Goal: Task Accomplishment & Management: Use online tool/utility

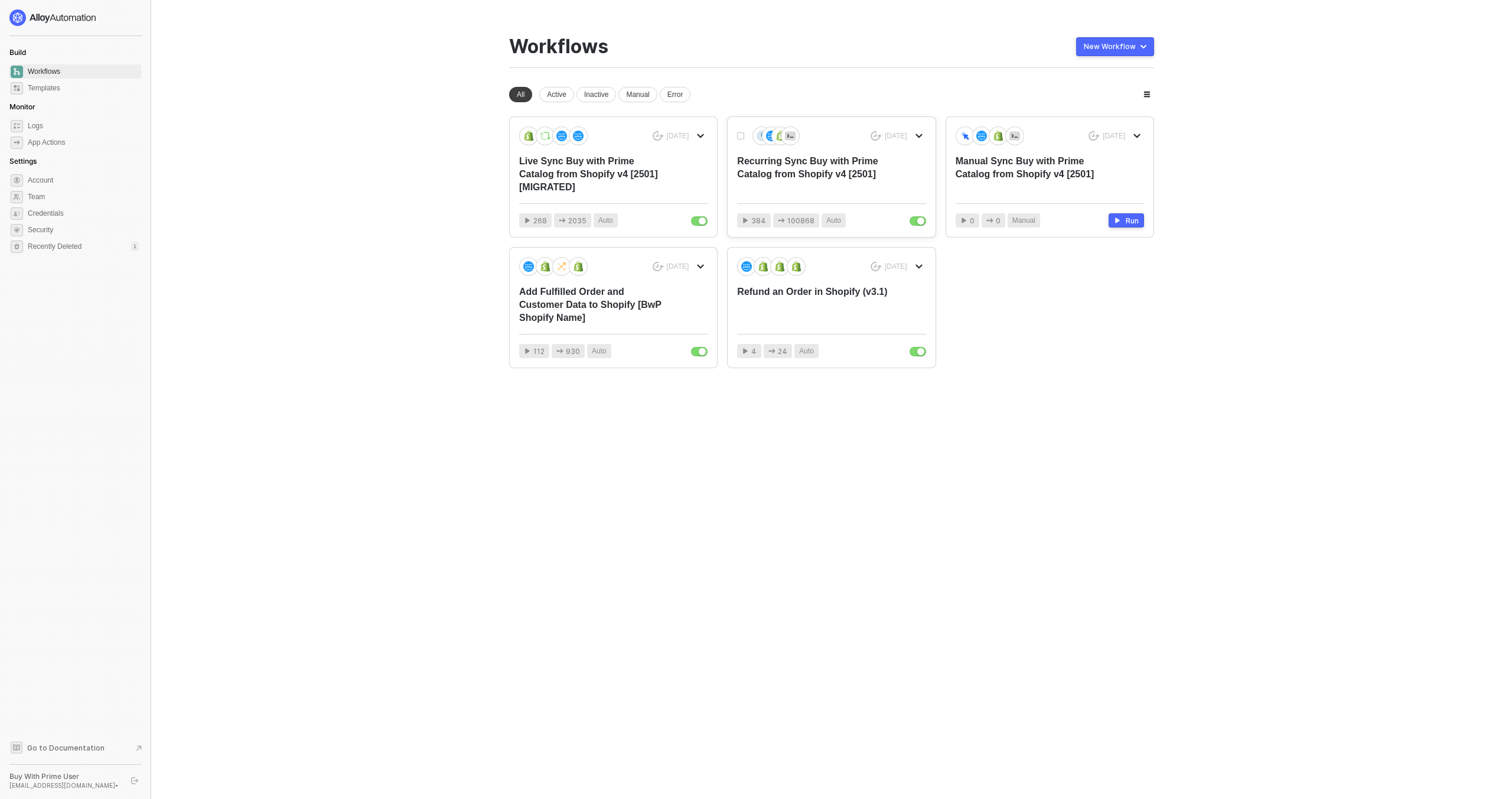
click at [822, 194] on div "6 months ago Recurring Sync Buy with Prime Catalog from Shopify v4 [2501] 384 1…" at bounding box center [831, 177] width 208 height 120
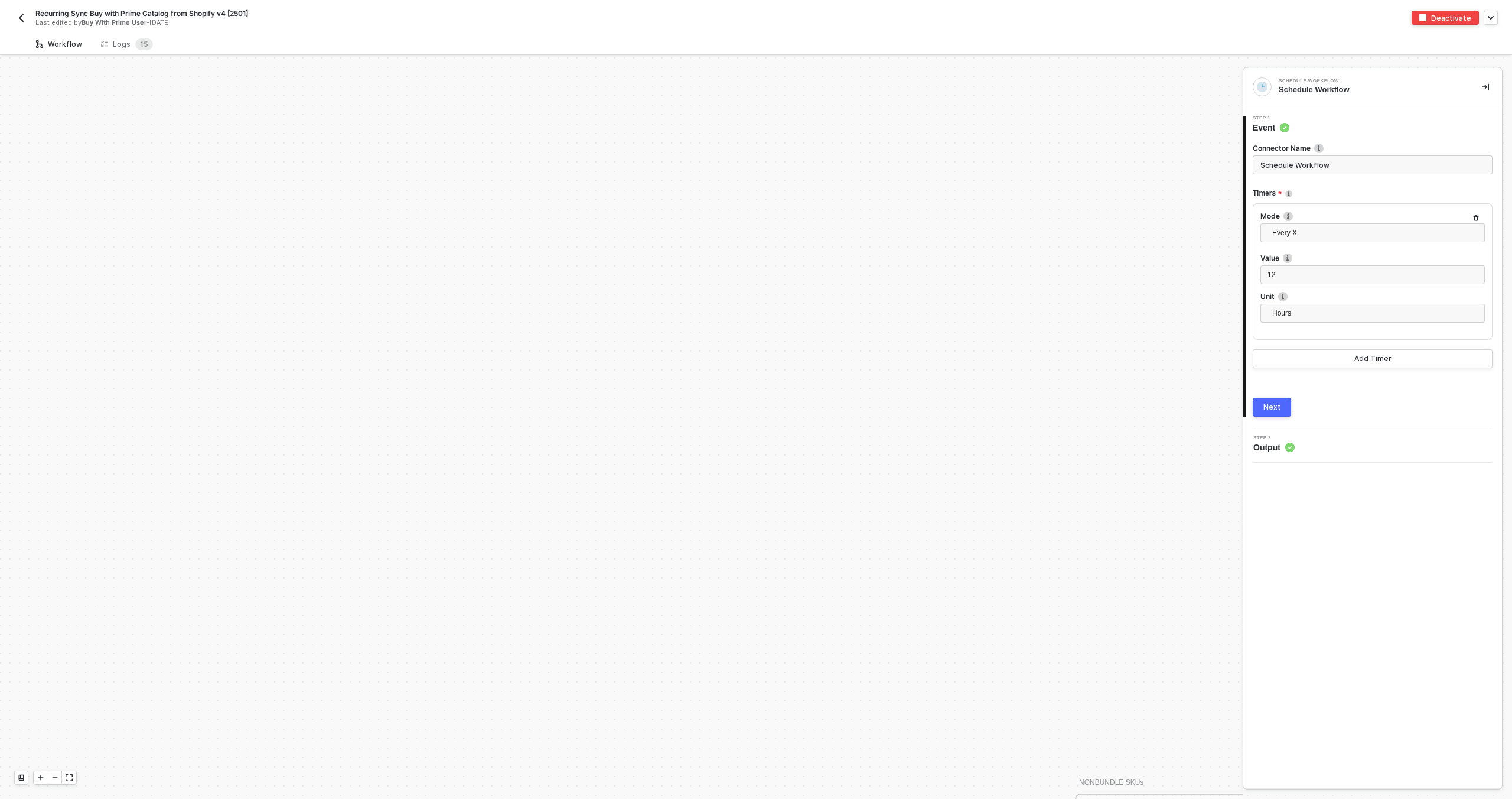
scroll to position [1265, 0]
click at [143, 48] on span "5" at bounding box center [145, 44] width 5 height 9
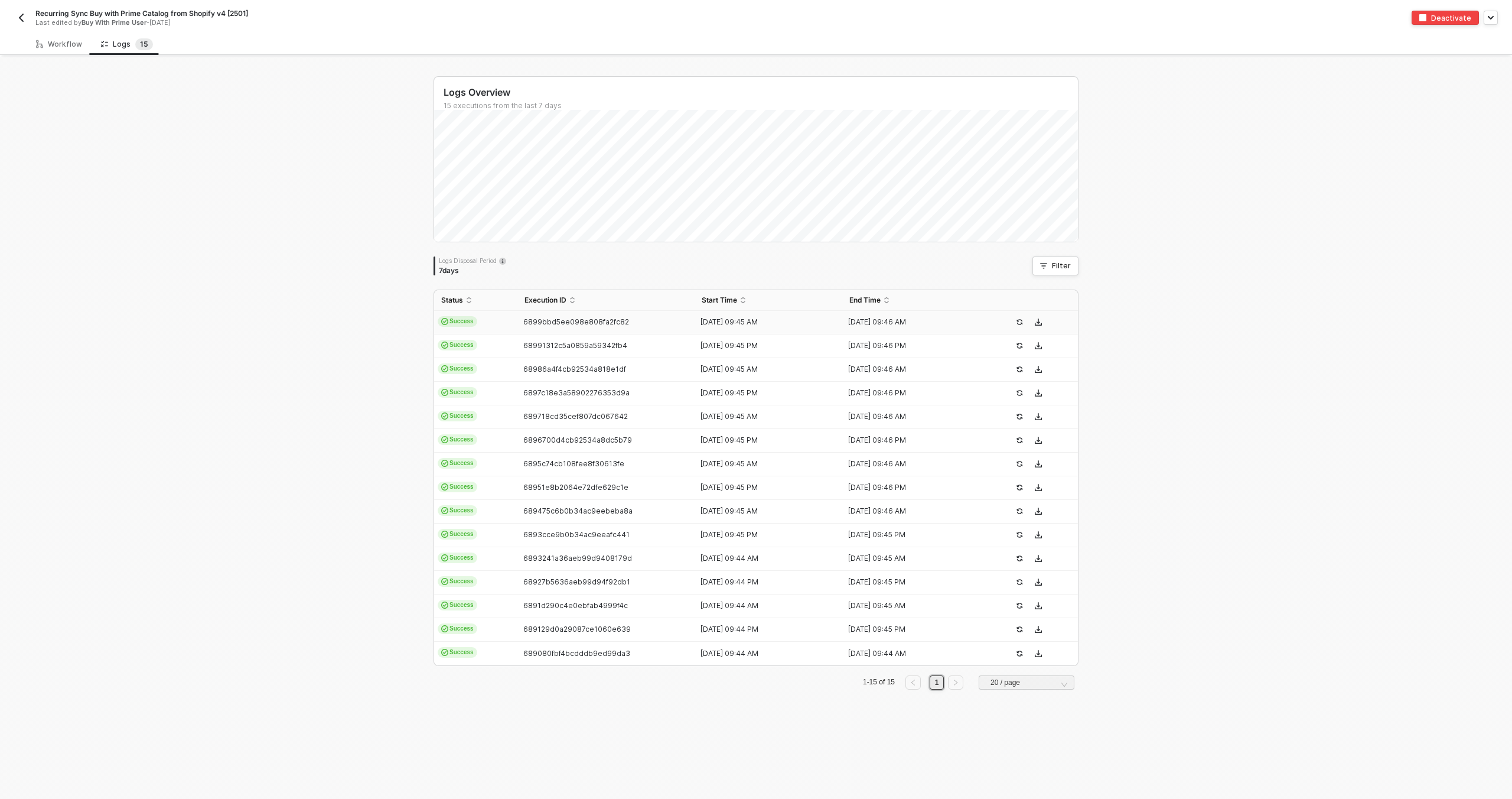
click at [660, 321] on div "6899bbd5ee098e808fa2fc82" at bounding box center [602, 322] width 168 height 10
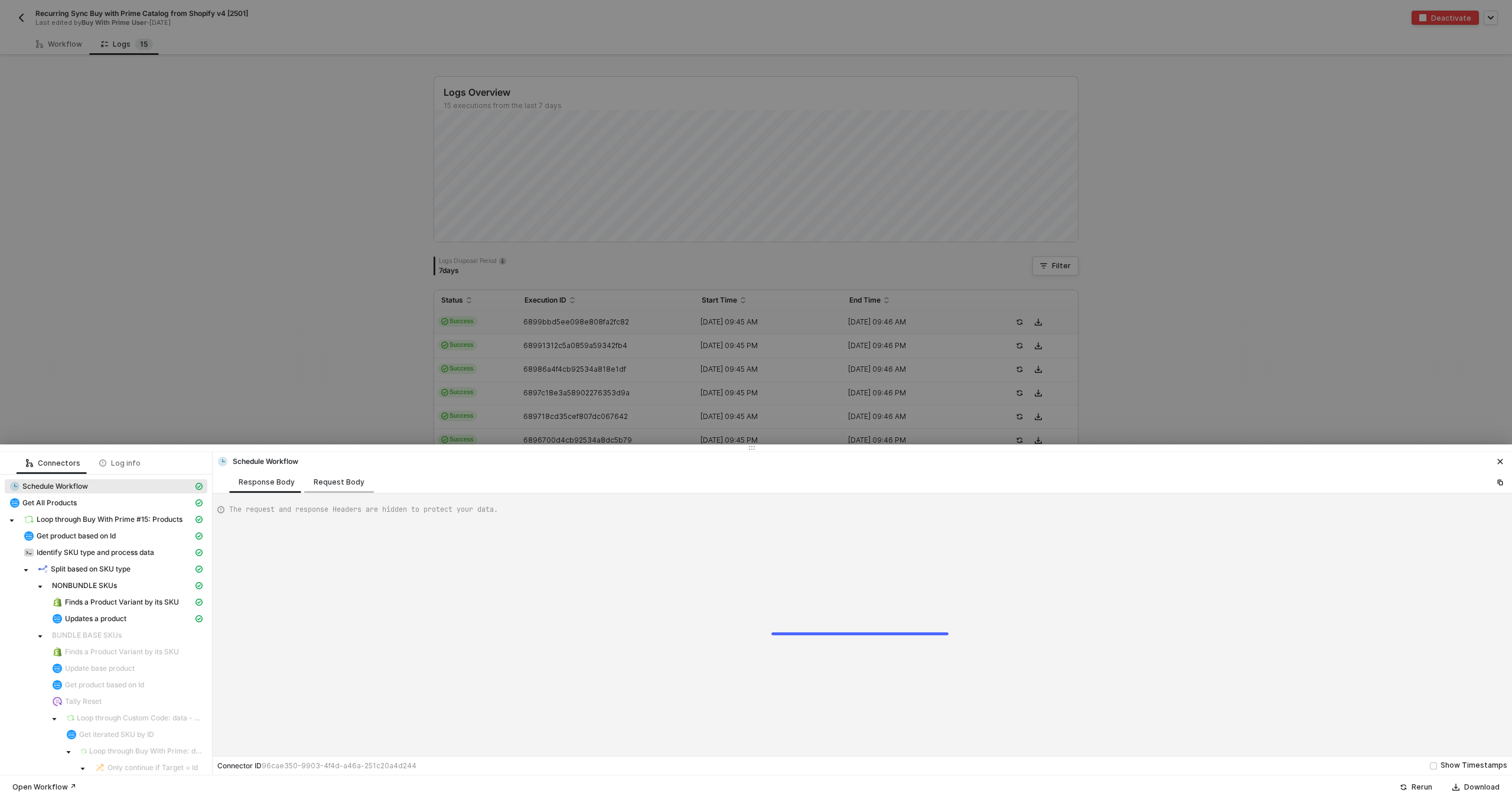
type textarea "{ "json": { "triggerDateTime": "Mon, Aug 11, 2025 9:45 AM" }, "id": "triggerDat…"
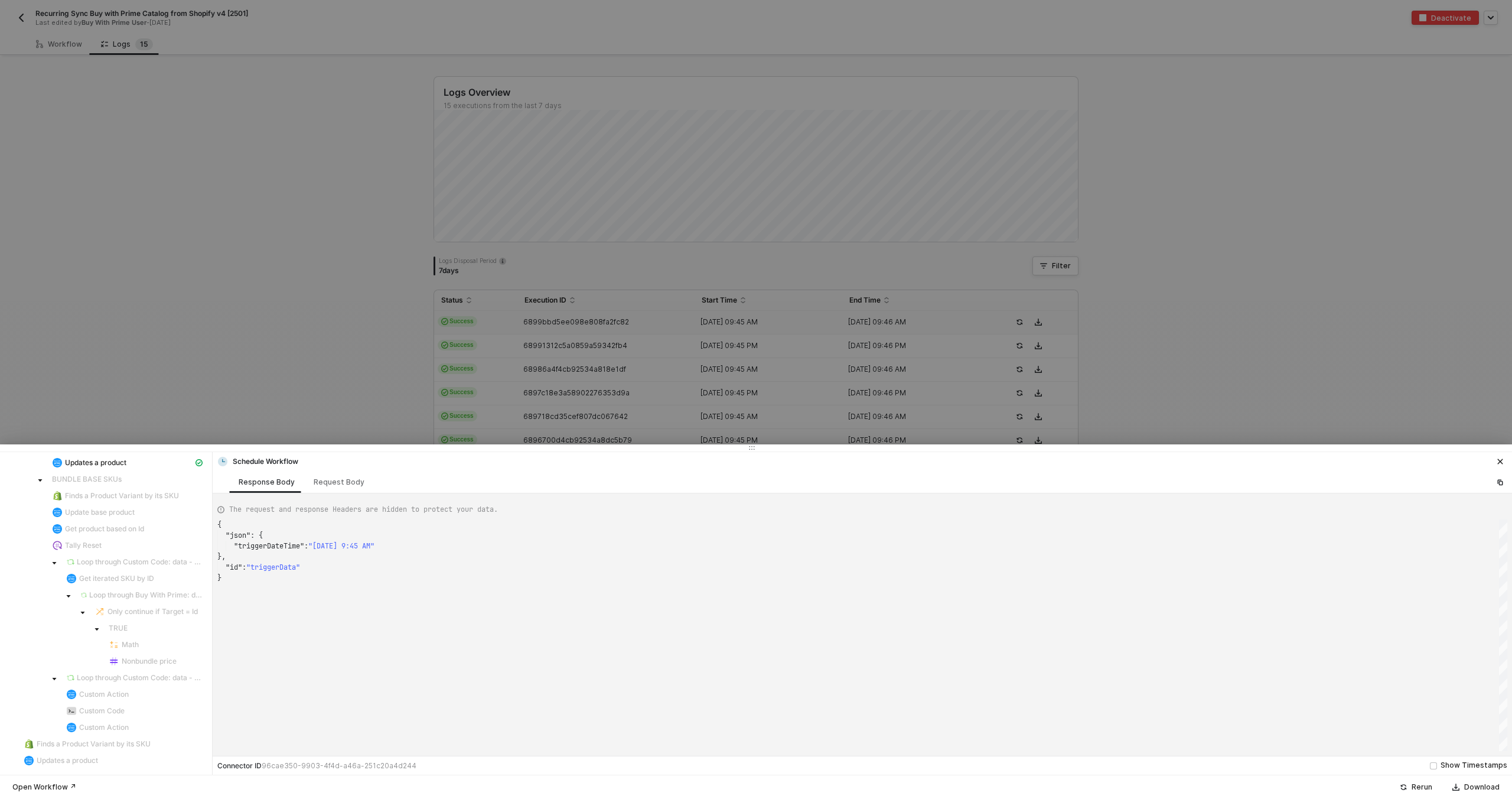
scroll to position [0, 0]
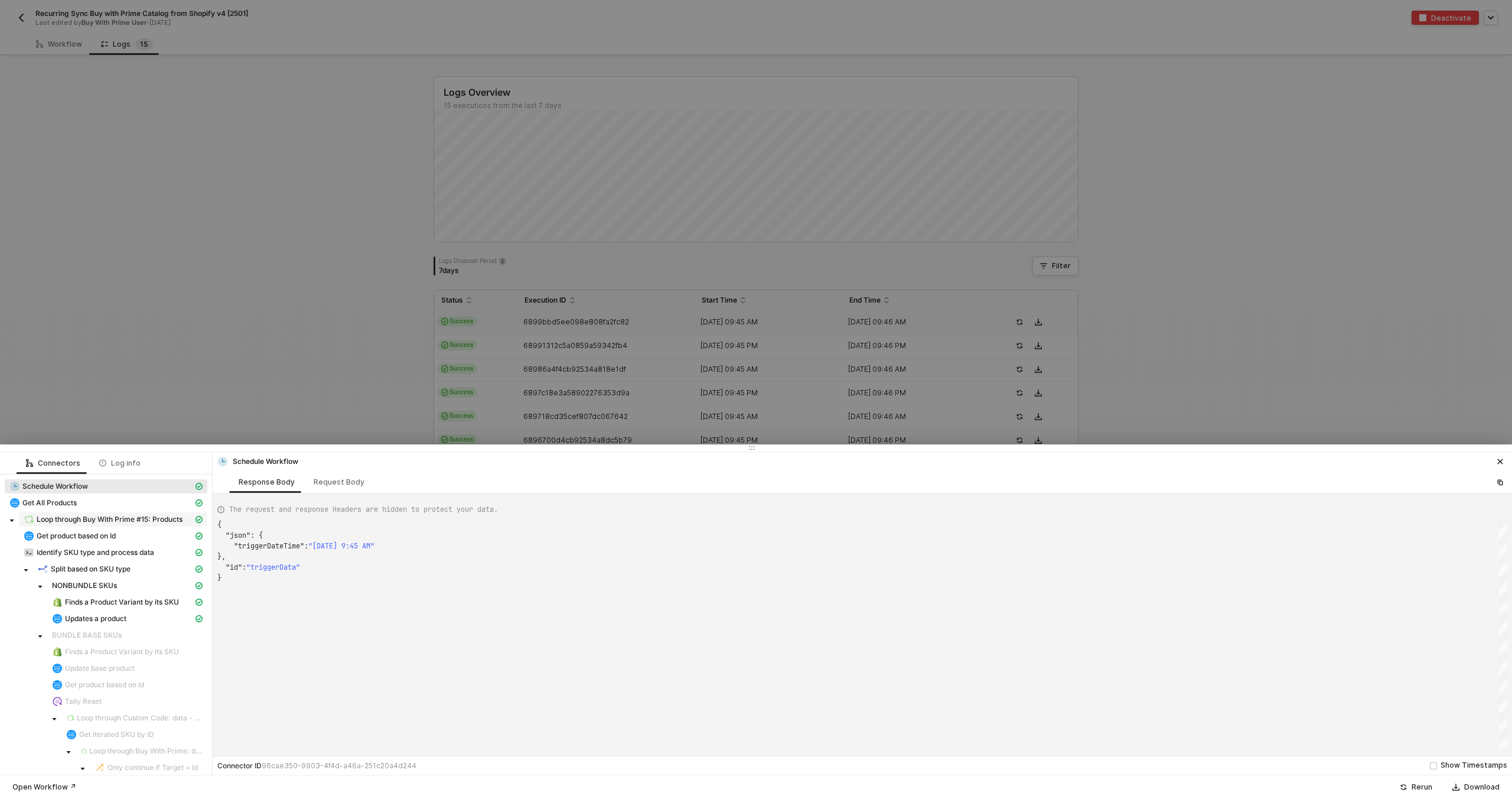
click at [87, 519] on span "Loop through Buy With Prime #15: Products" at bounding box center [109, 519] width 146 height 10
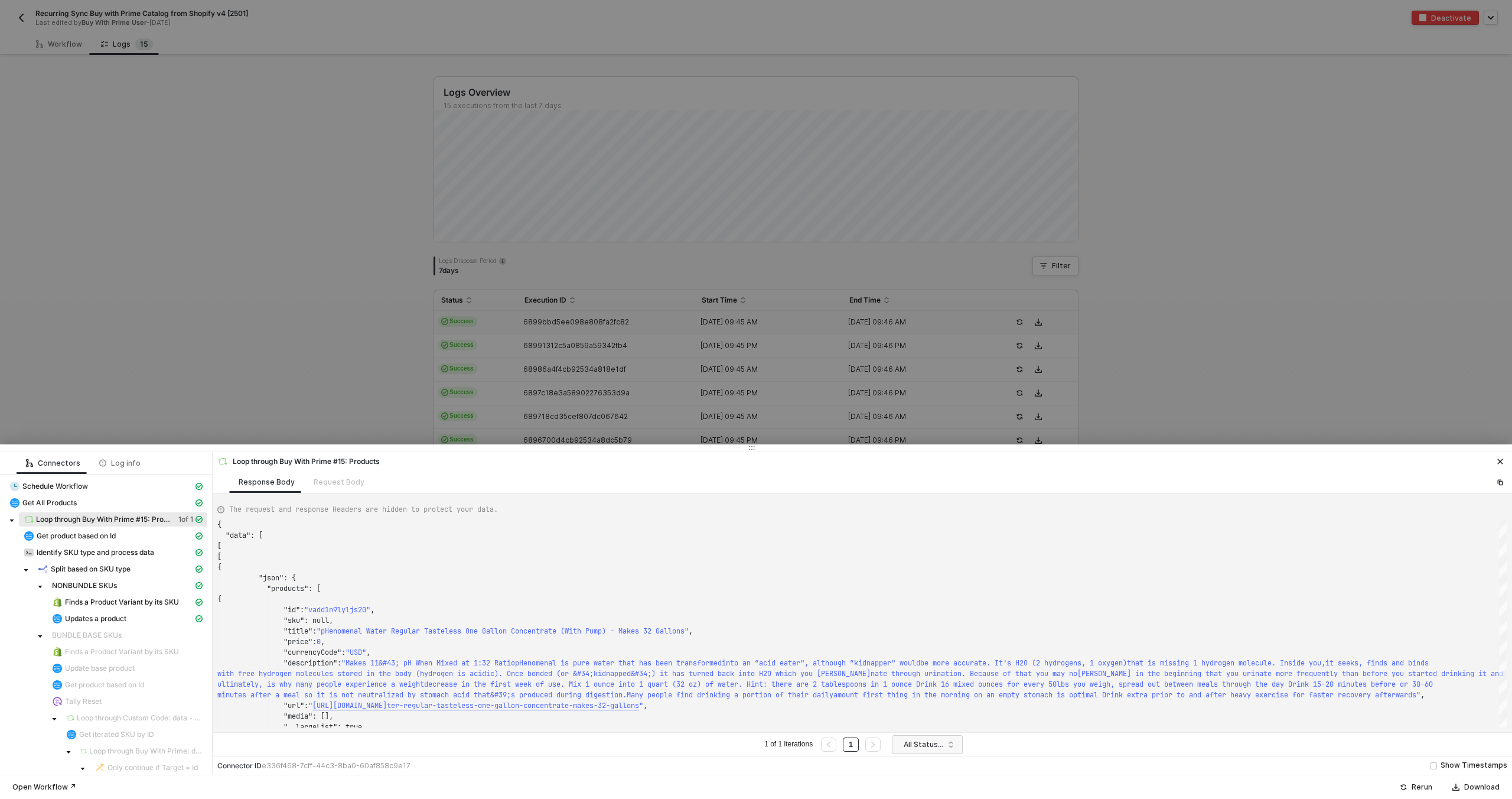
scroll to position [107, 0]
click at [861, 746] on ul "1 of 1 iterations 1" at bounding box center [822, 744] width 120 height 14
click at [928, 743] on span "All Statuses" at bounding box center [930, 744] width 52 height 18
click at [1045, 739] on div "1 of 1 iterations 1 All Statuses" at bounding box center [862, 744] width 1299 height 24
click at [495, 404] on div at bounding box center [756, 400] width 1512 height 799
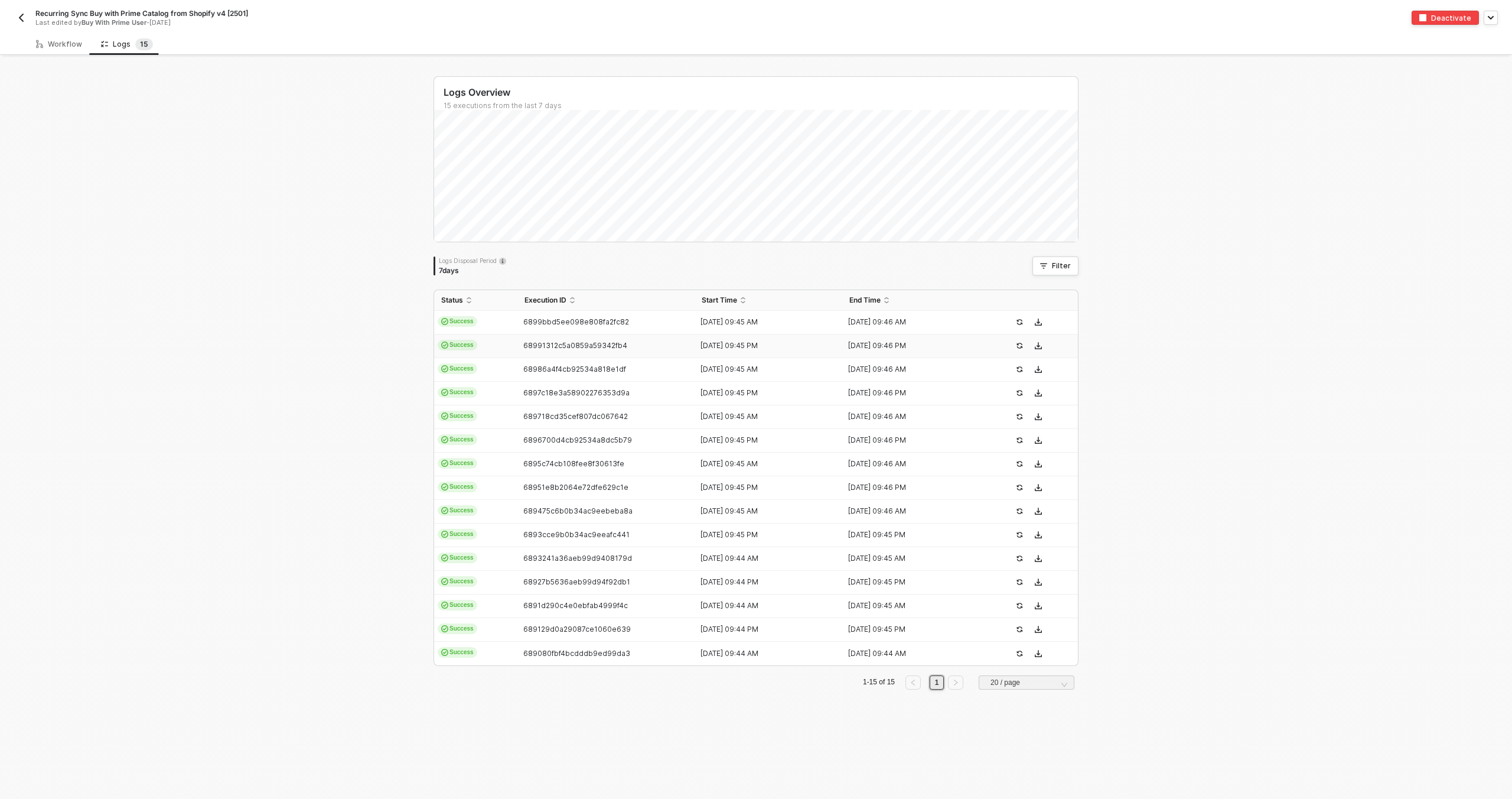
click at [542, 341] on td "68991312c5a0859a59342fb4" at bounding box center [606, 346] width 177 height 24
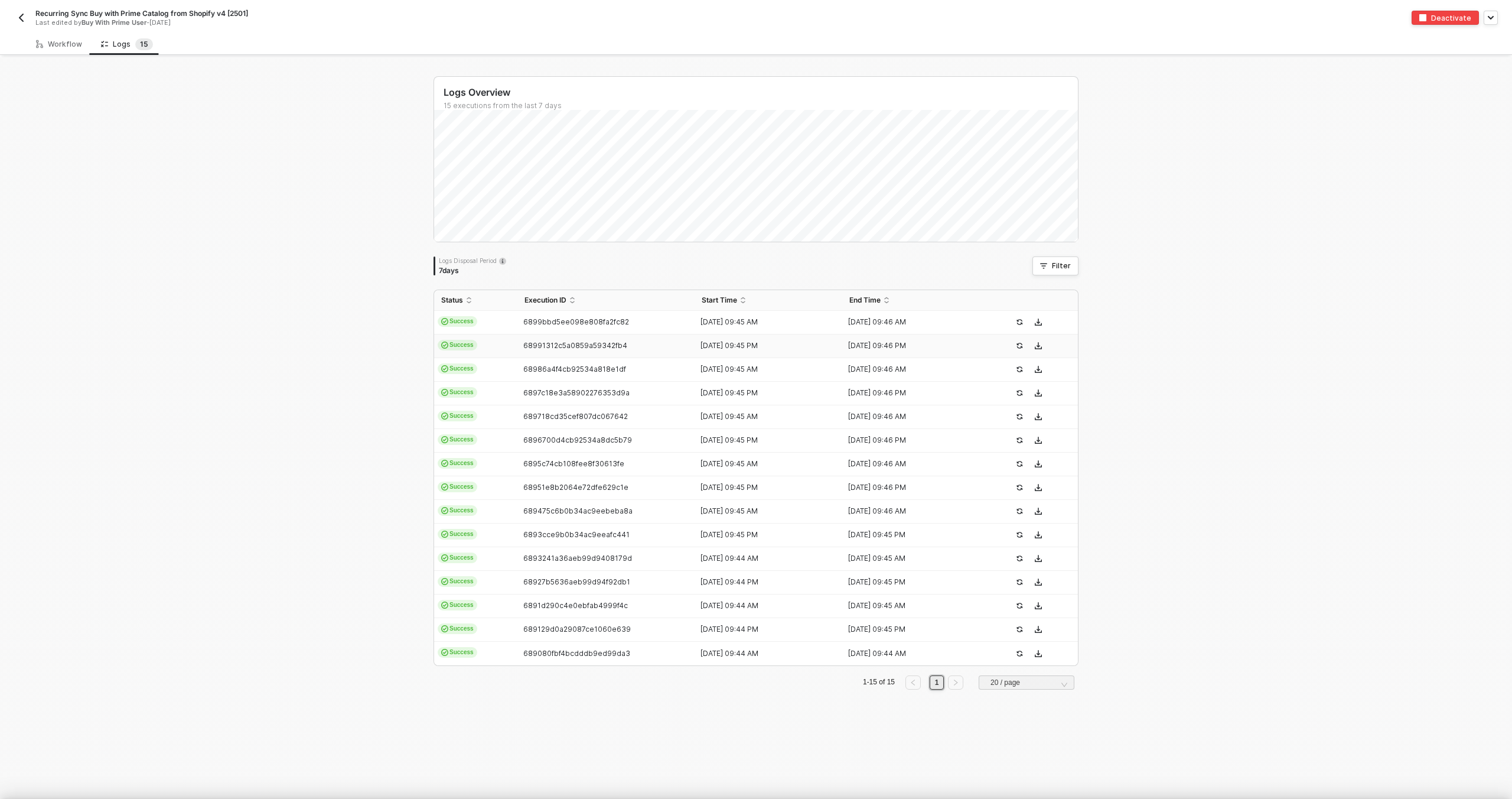
scroll to position [53, 0]
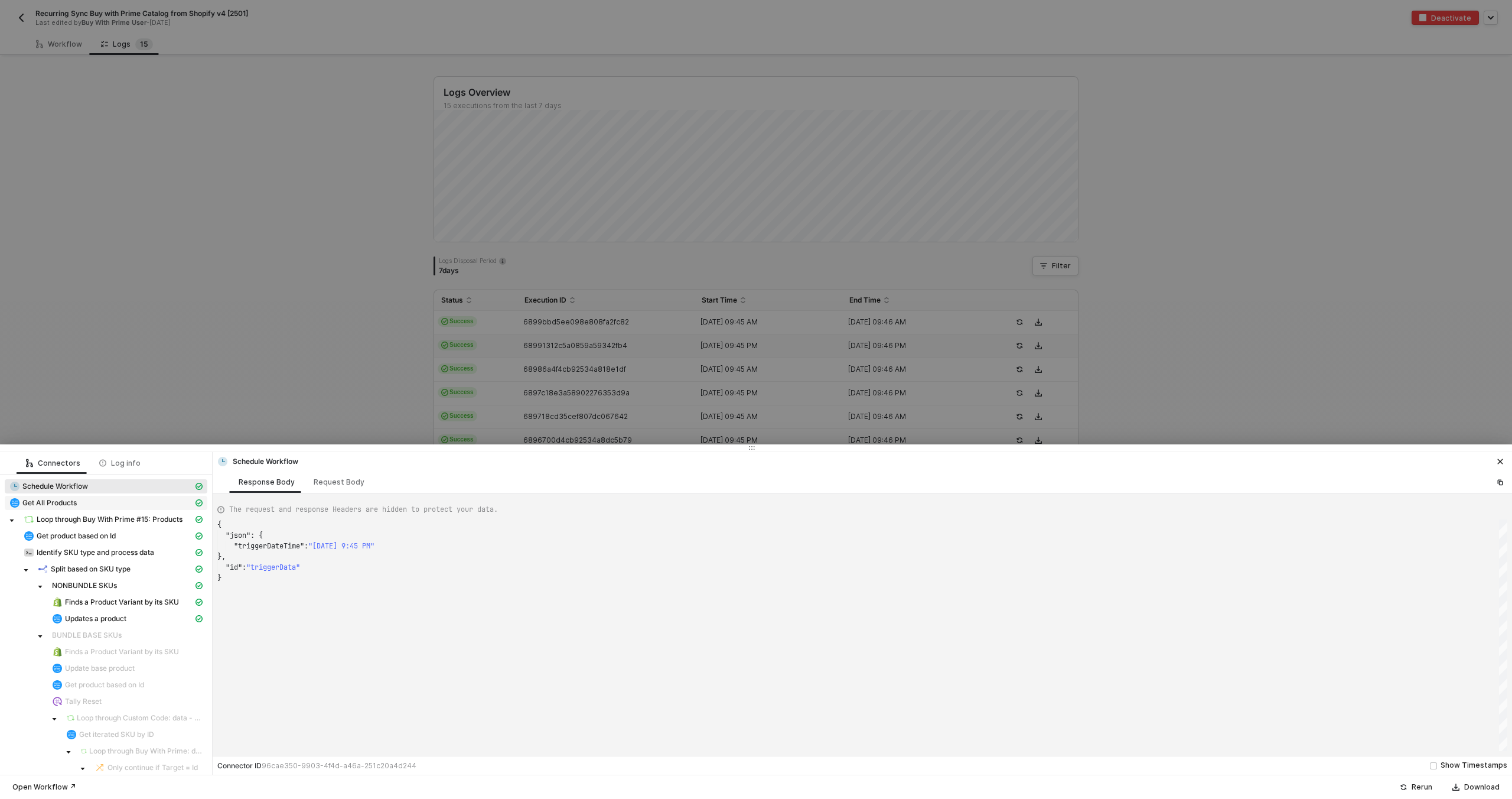
click at [93, 505] on div "Get All Products" at bounding box center [101, 502] width 183 height 10
type textarea "{ "json": { "products": [ { "id": "ar9pnp41fz3xn2", "sku": "a-reg-1gal-v2-3", "…"
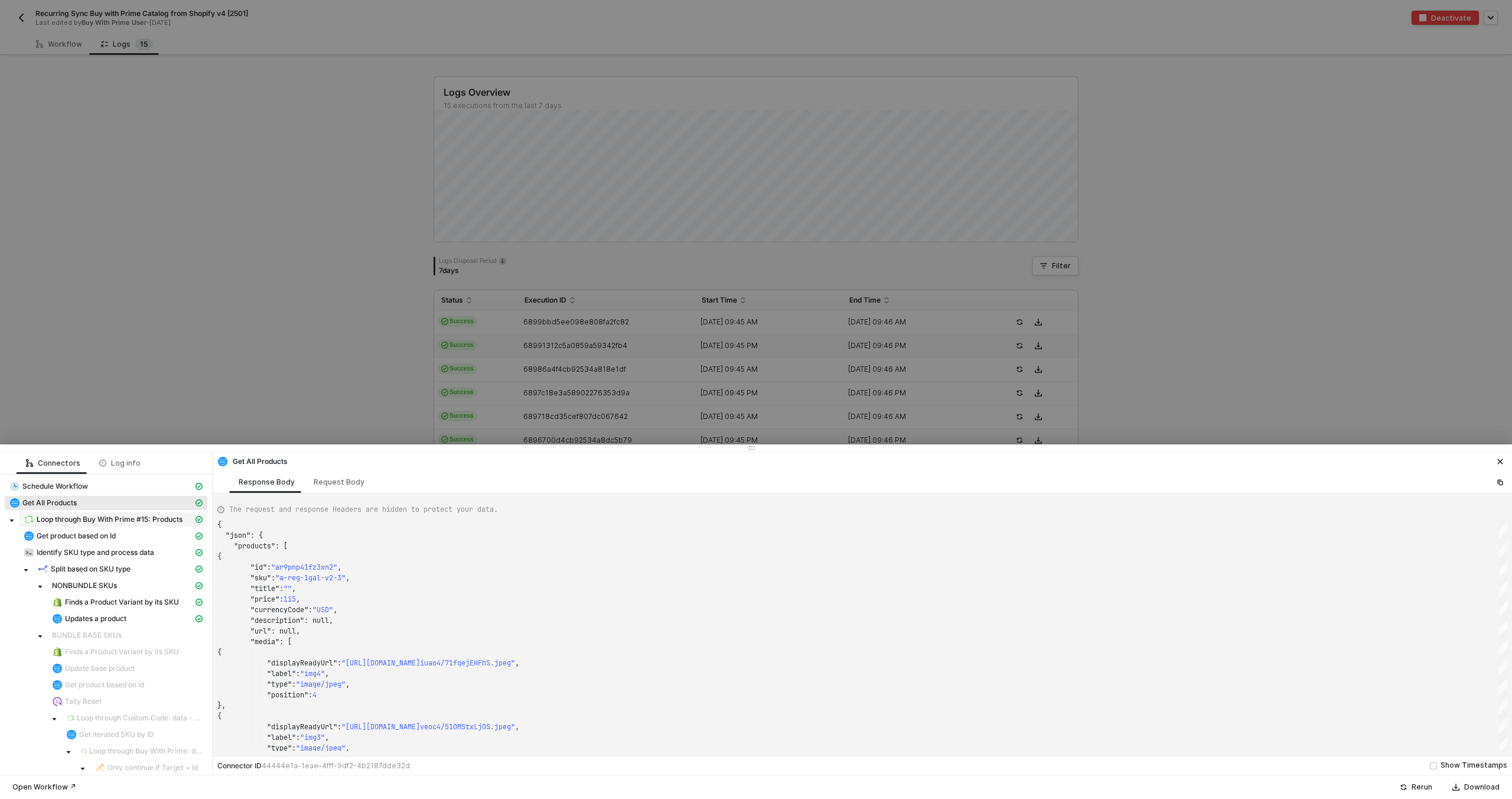
click at [94, 514] on span "Loop through Buy With Prime #15: Products" at bounding box center [109, 519] width 146 height 10
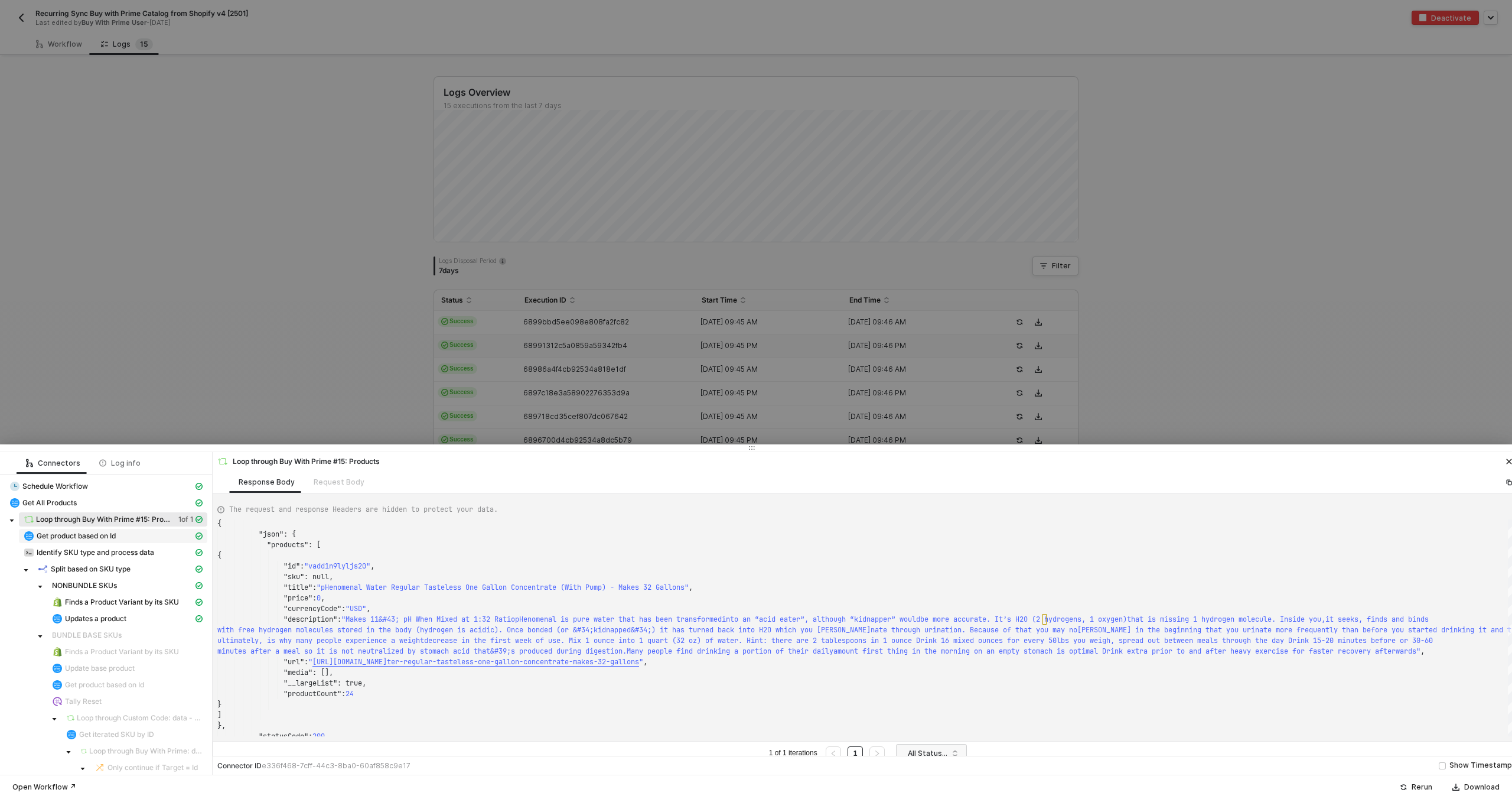
click at [109, 540] on span "Get product based on Id" at bounding box center [76, 536] width 79 height 10
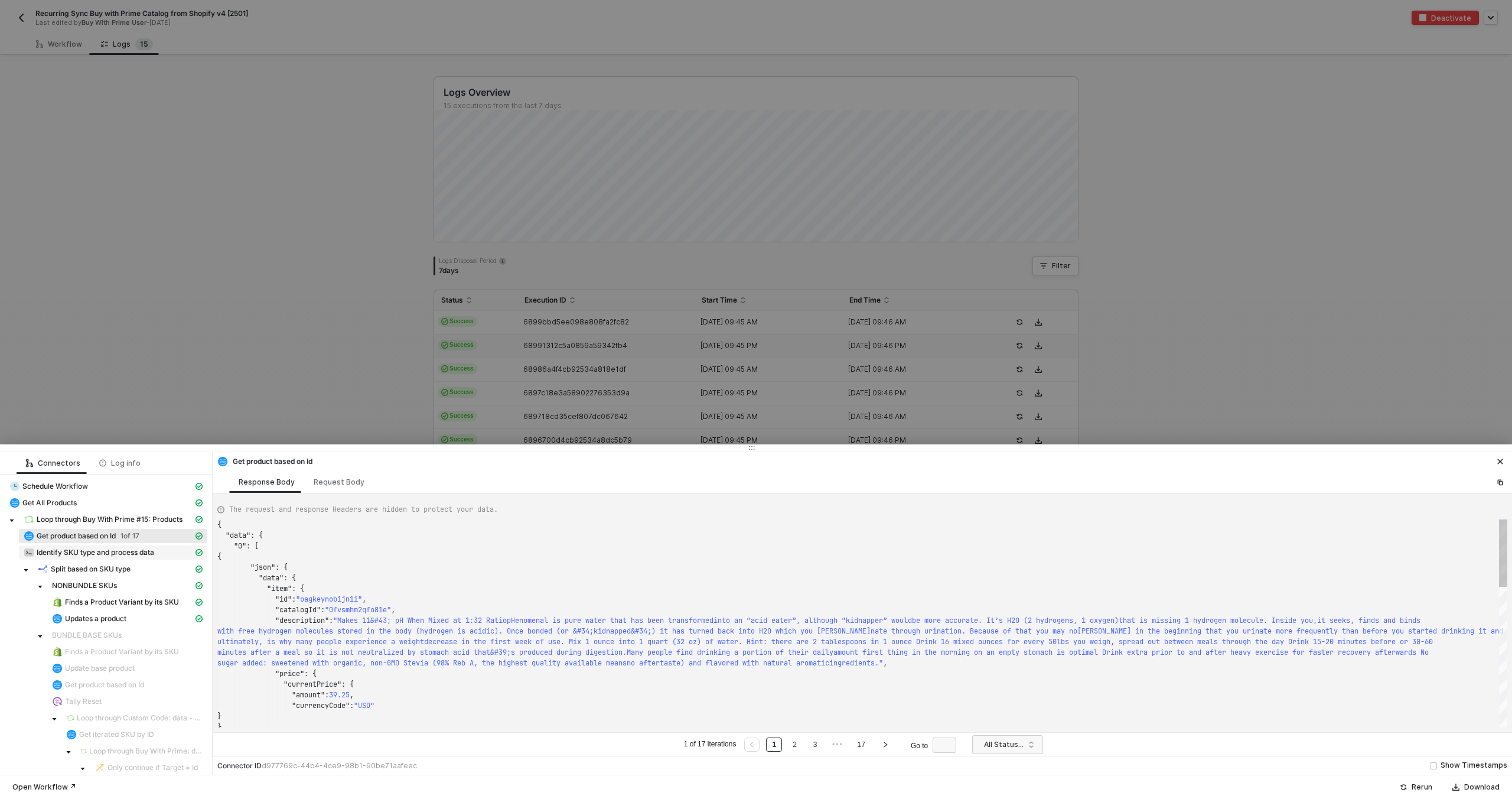
scroll to position [96, 0]
click at [794, 746] on link "2" at bounding box center [795, 744] width 11 height 13
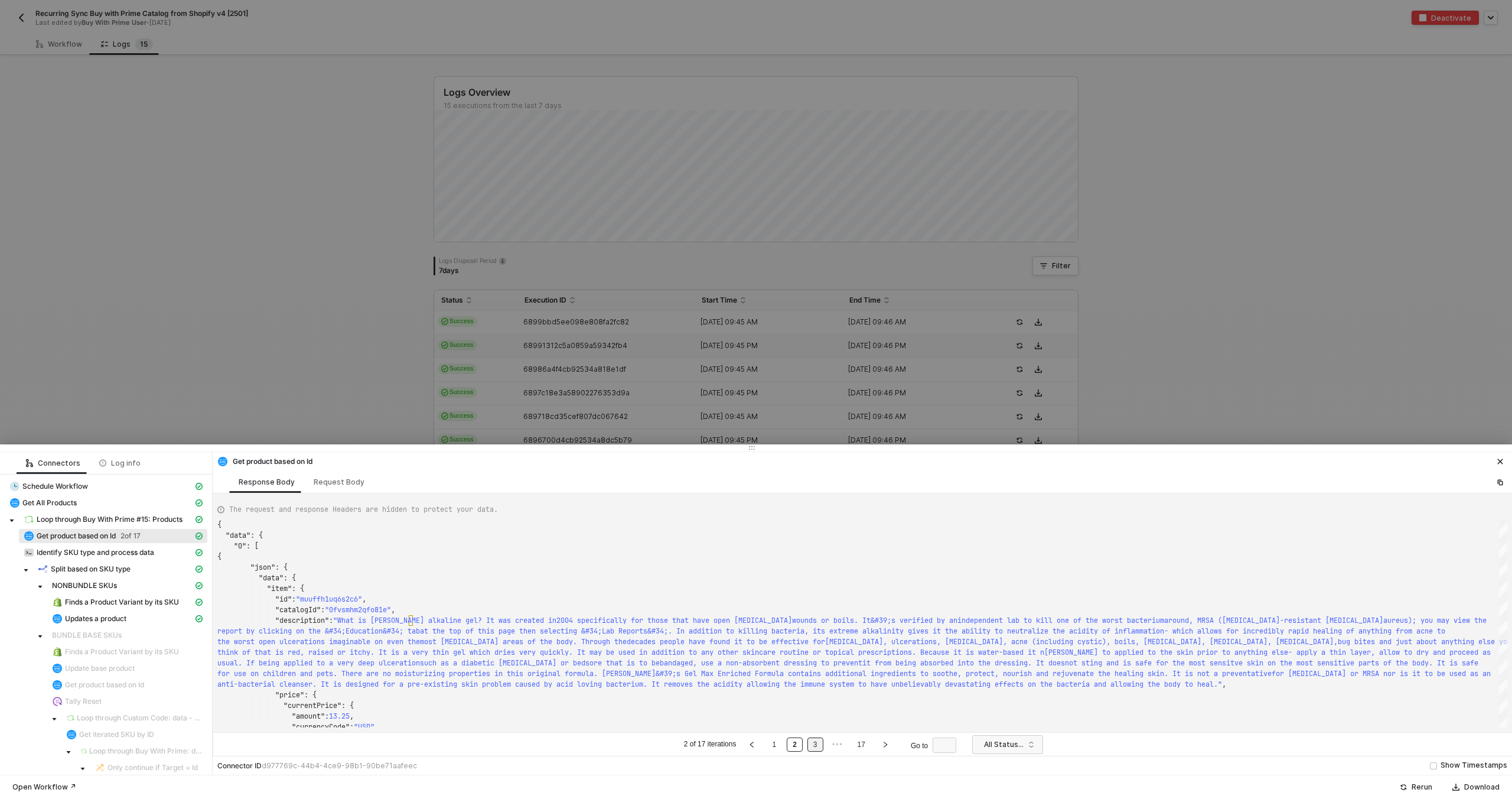
click at [820, 744] on link "3" at bounding box center [816, 744] width 11 height 13
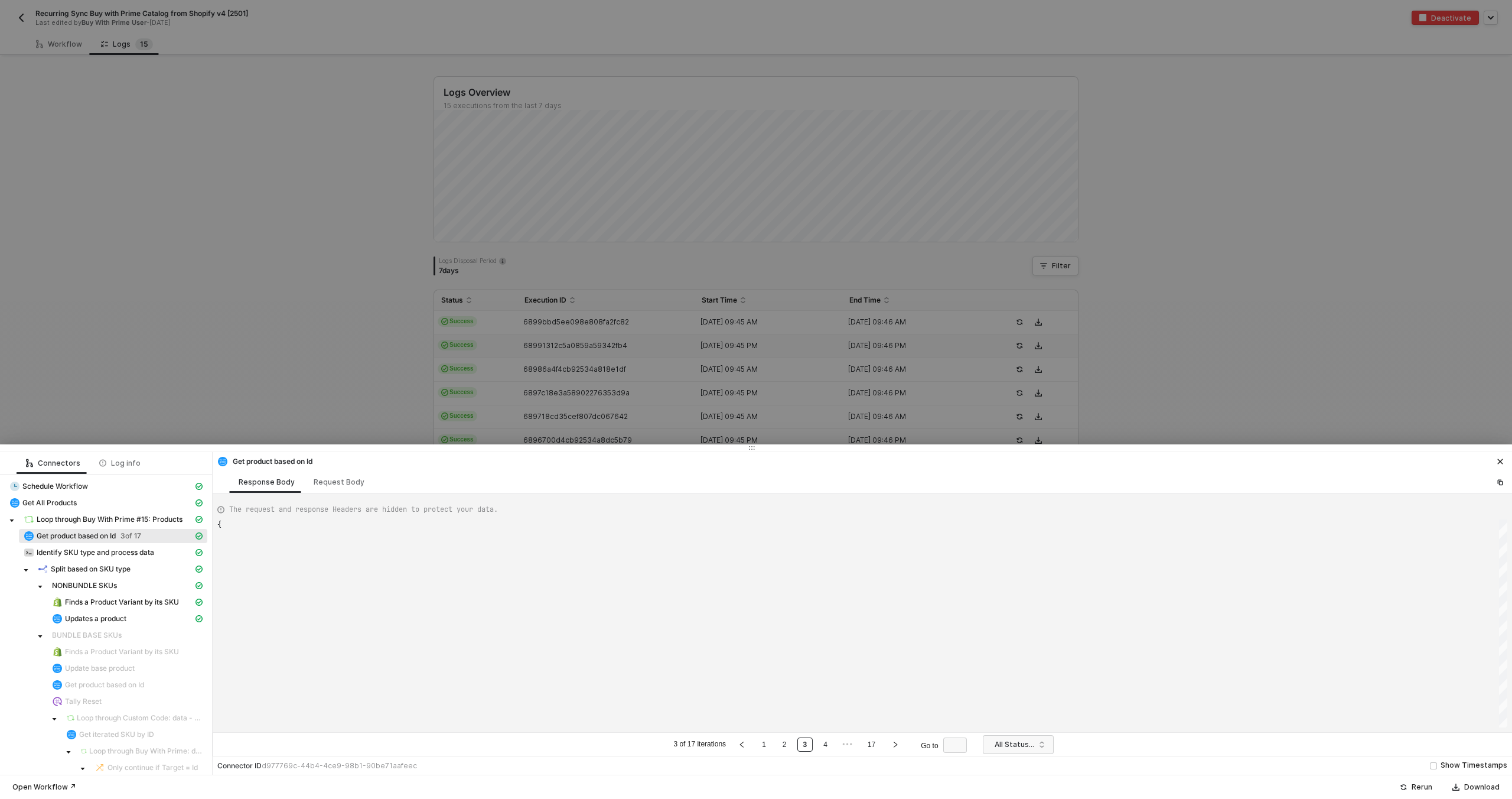
type textarea "{ "data": { "0": [ { "json": { "data": { "item": { "id": "1pp0dalykajdr4", "cat…"
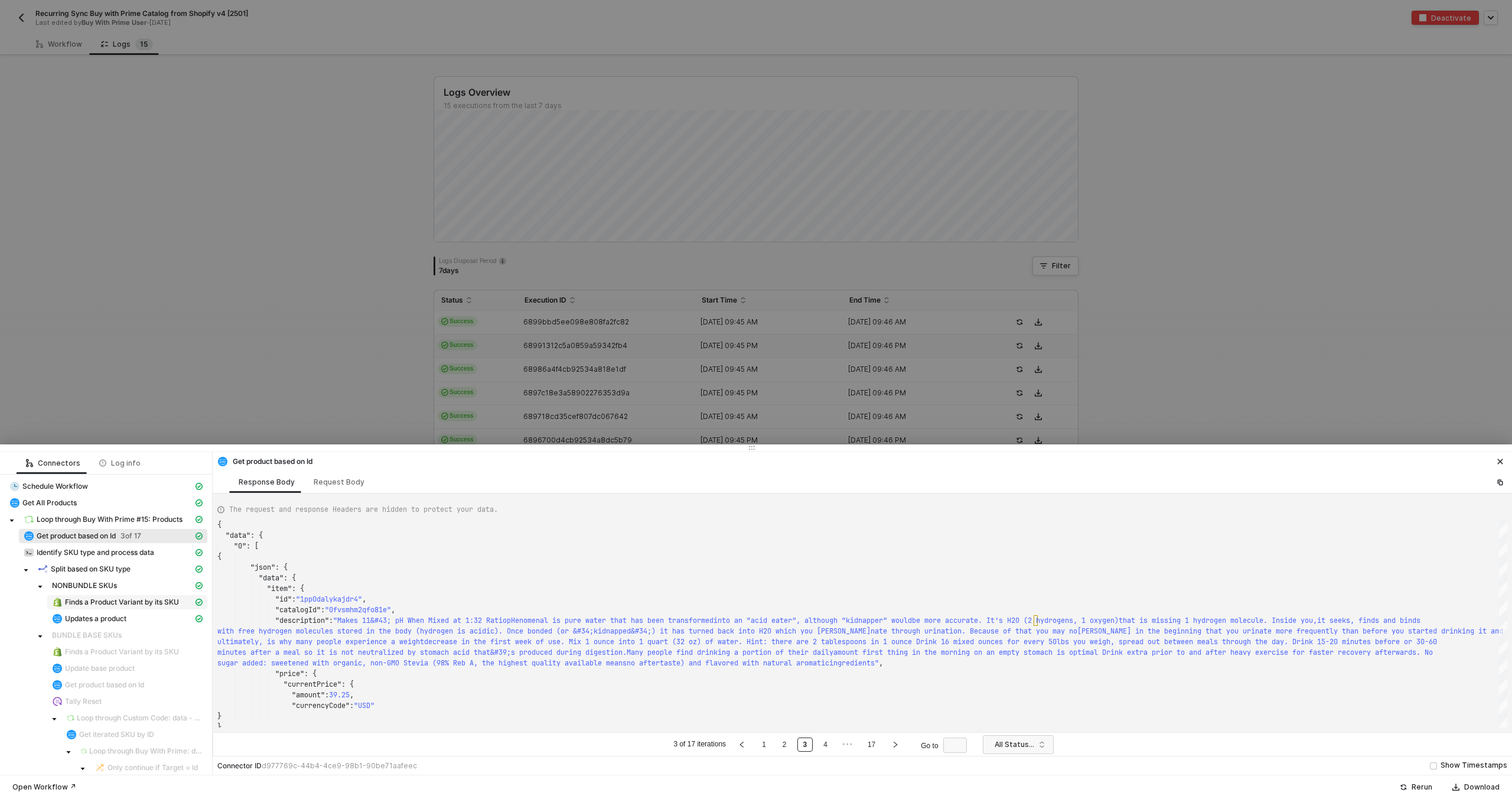
click at [138, 606] on span "Finds a Product Variant by its SKU" at bounding box center [122, 602] width 114 height 10
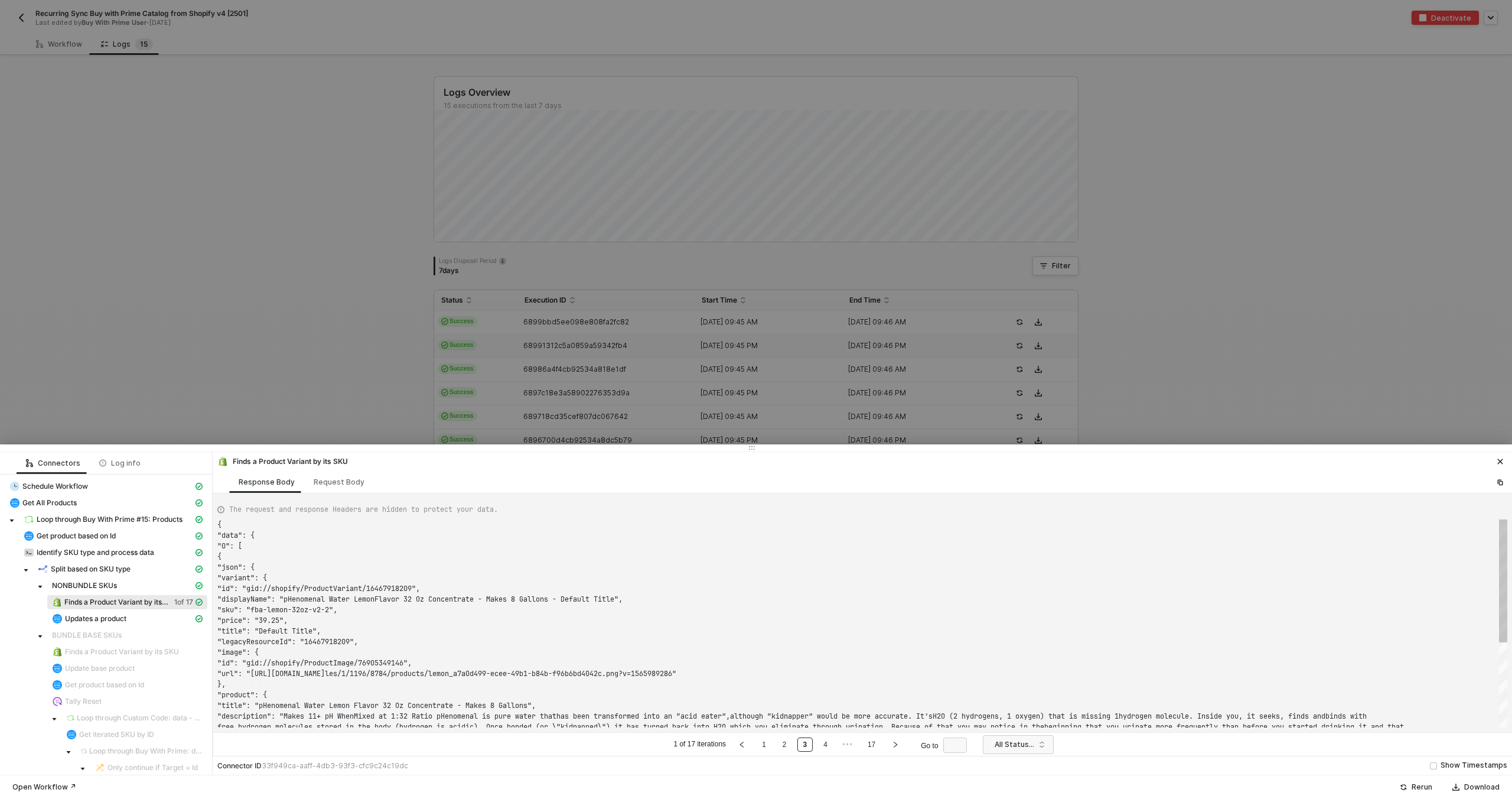
scroll to position [107, 0]
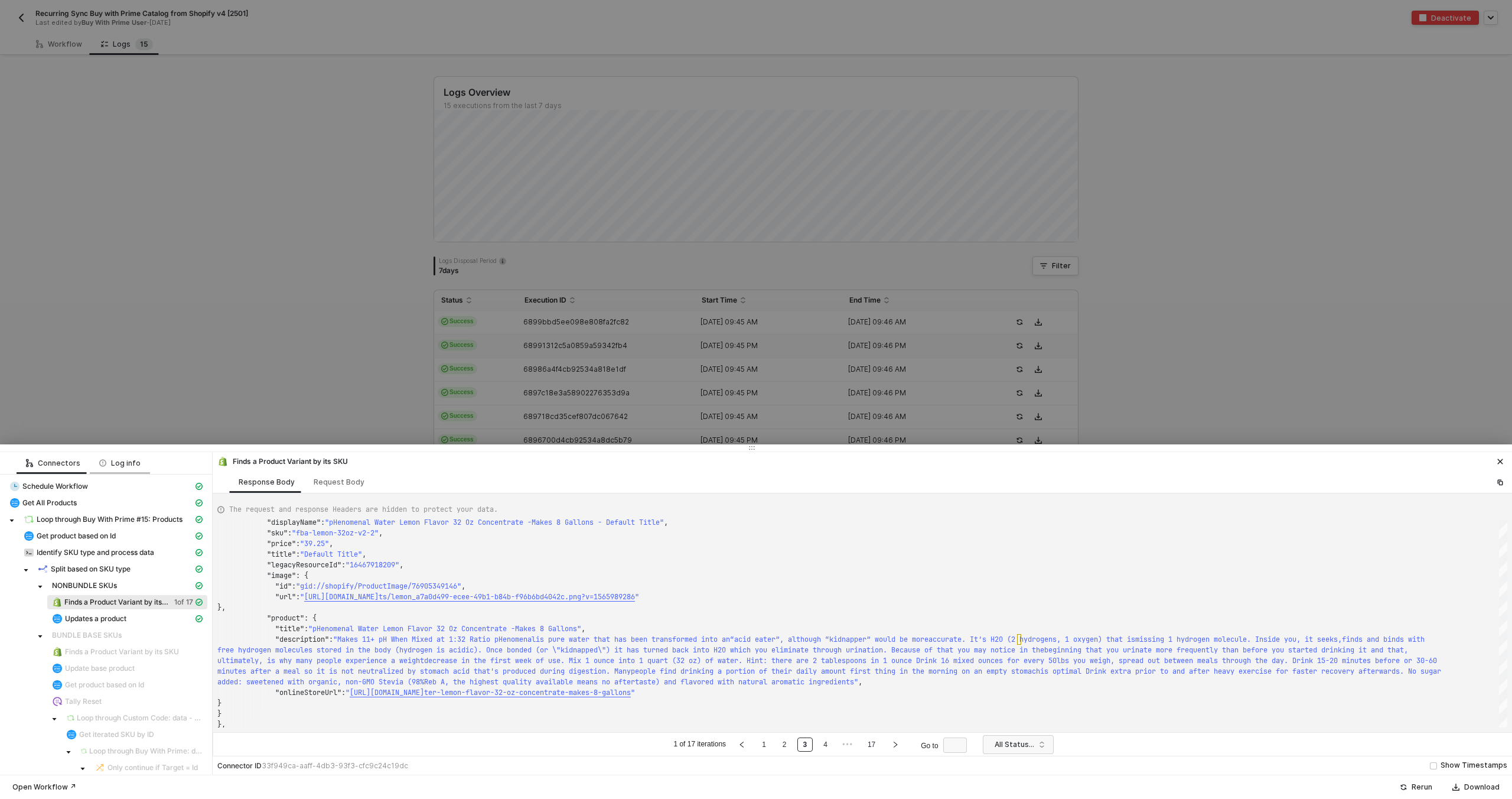
click at [126, 461] on div "Log info" at bounding box center [120, 463] width 42 height 10
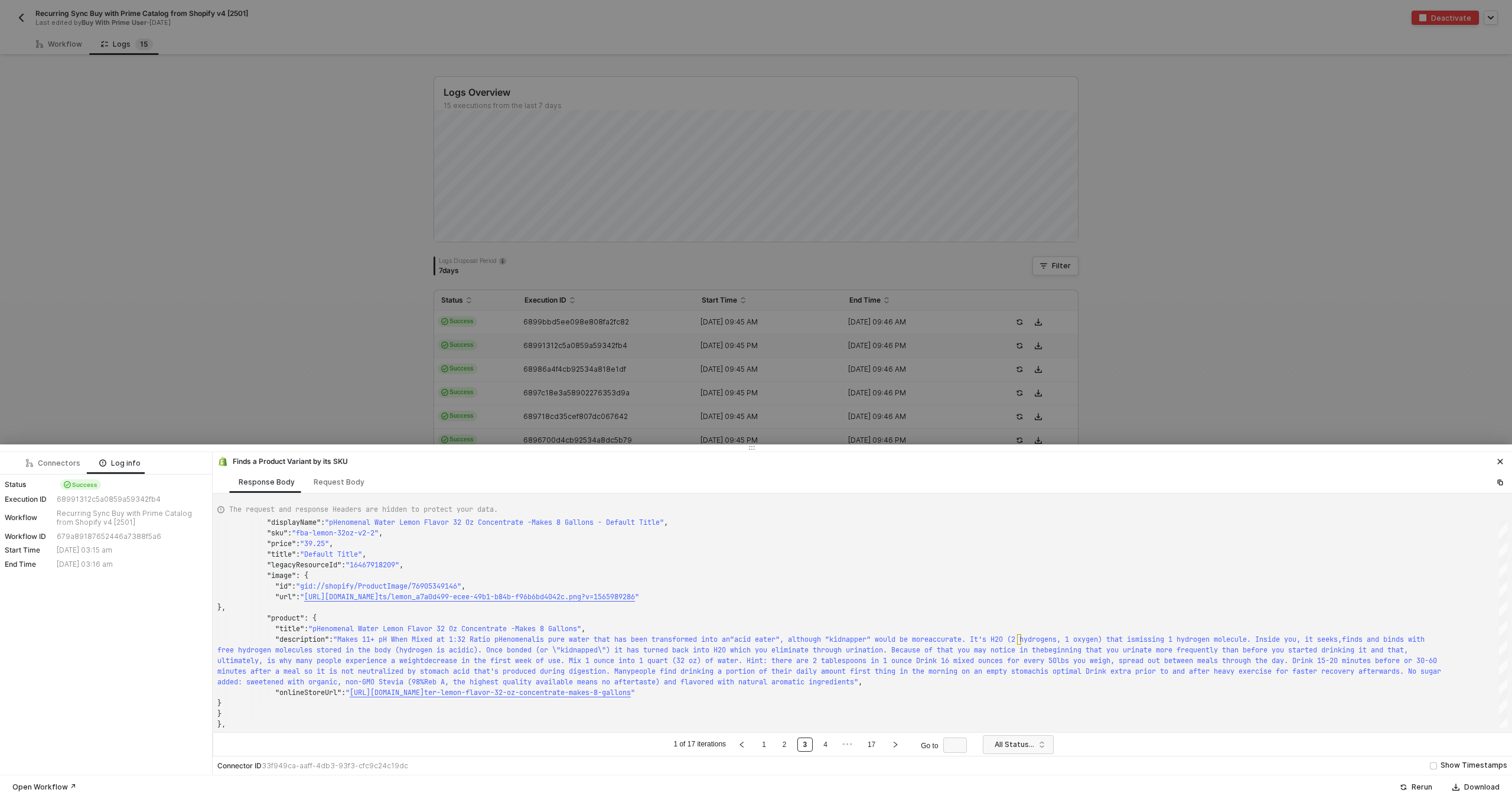
click at [62, 501] on div "68991312c5a0859a59342fb4" at bounding box center [130, 499] width 147 height 10
copy div "68991312c5a0859a59342fb4"
click at [58, 467] on div "Connectors" at bounding box center [53, 463] width 55 height 10
type textarea "{ "json": { "id": "oagkeynob1jn1i", "sku": "fba-lemon-32oz-v2-2", "title": "", …"
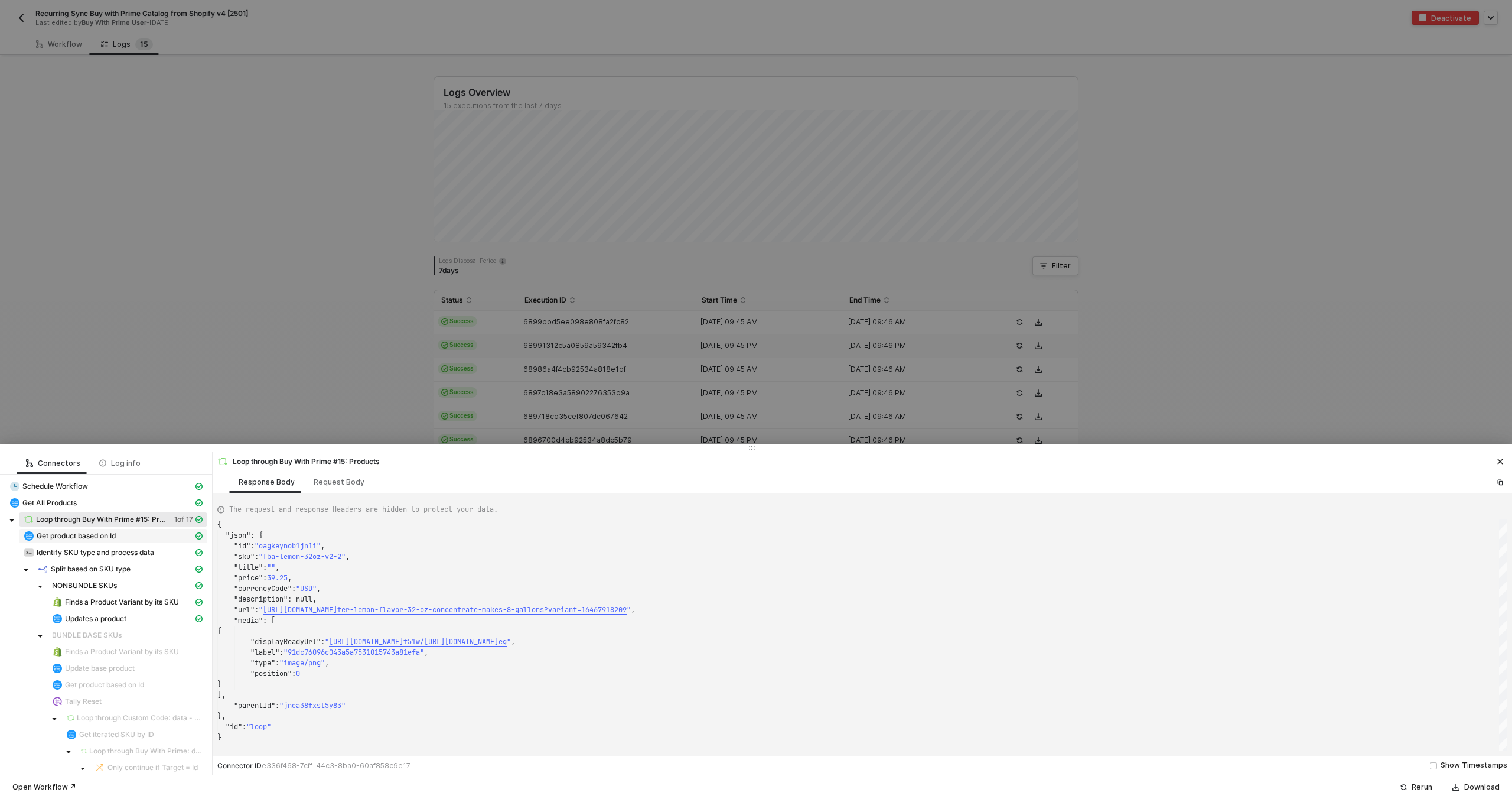
click at [87, 535] on span "Get product based on Id" at bounding box center [76, 536] width 79 height 10
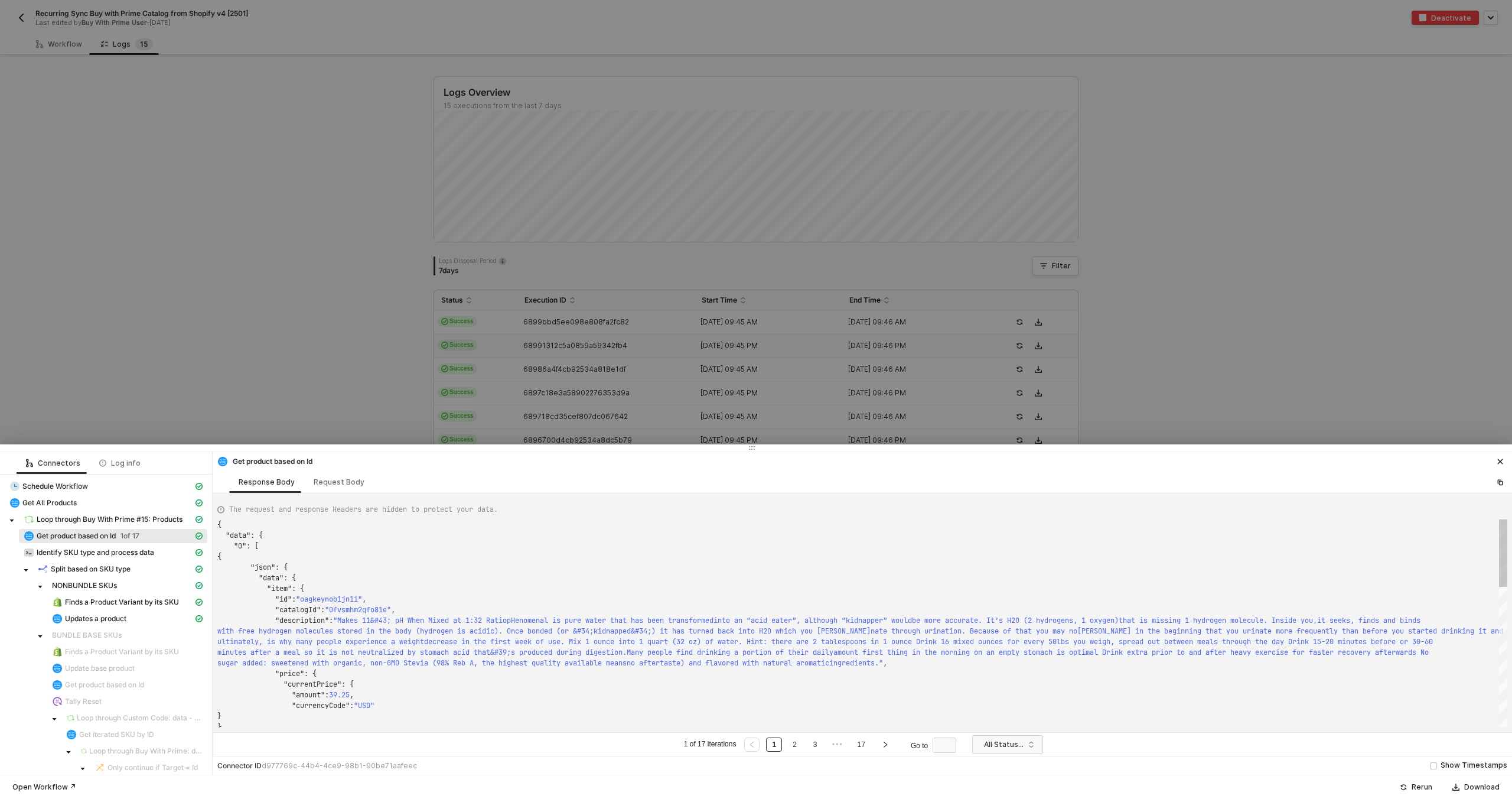
scroll to position [96, 0]
click at [133, 589] on div "NONBUNDLE SKUs" at bounding box center [123, 586] width 141 height 10
click at [134, 599] on span "Finds a Product Variant by its SKU" at bounding box center [122, 602] width 114 height 10
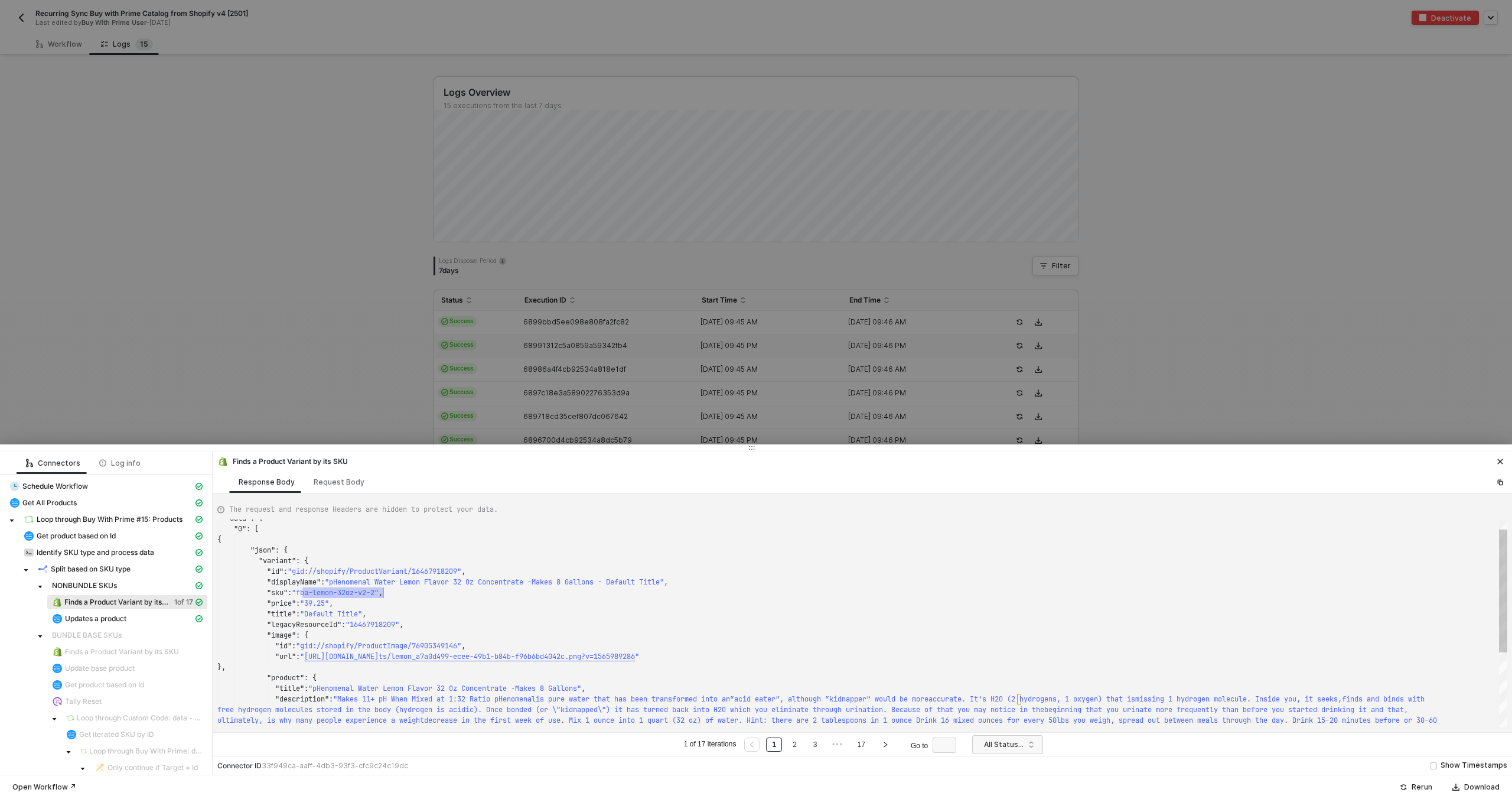
scroll to position [85, 166]
drag, startPoint x: 303, startPoint y: 594, endPoint x: 382, endPoint y: 595, distance: 79.0
click at [96, 619] on span "Updates a product" at bounding box center [96, 619] width 62 height 10
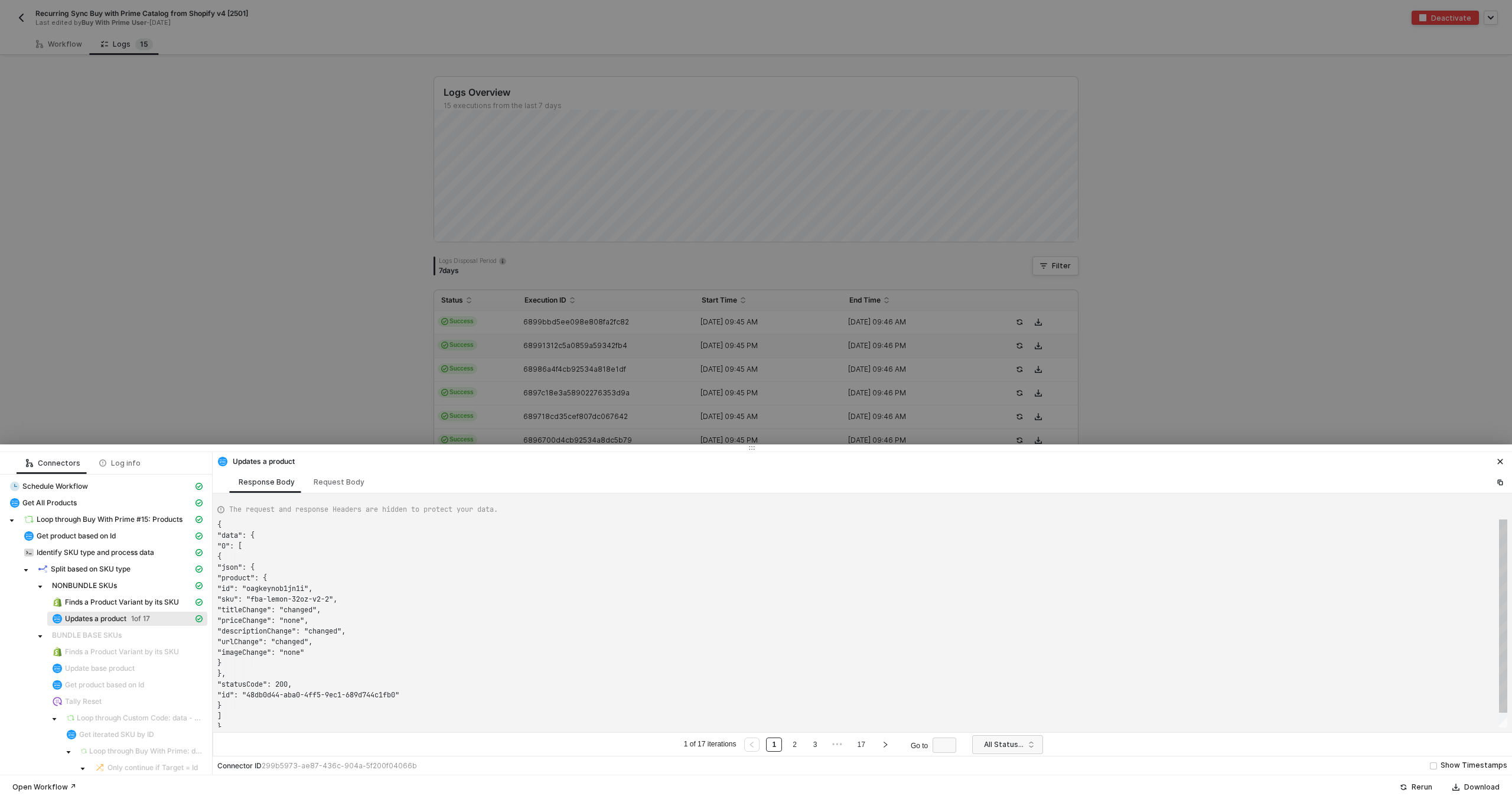
scroll to position [107, 0]
drag, startPoint x: 111, startPoint y: 114, endPoint x: 87, endPoint y: 97, distance: 29.4
click at [111, 114] on div at bounding box center [756, 400] width 1512 height 799
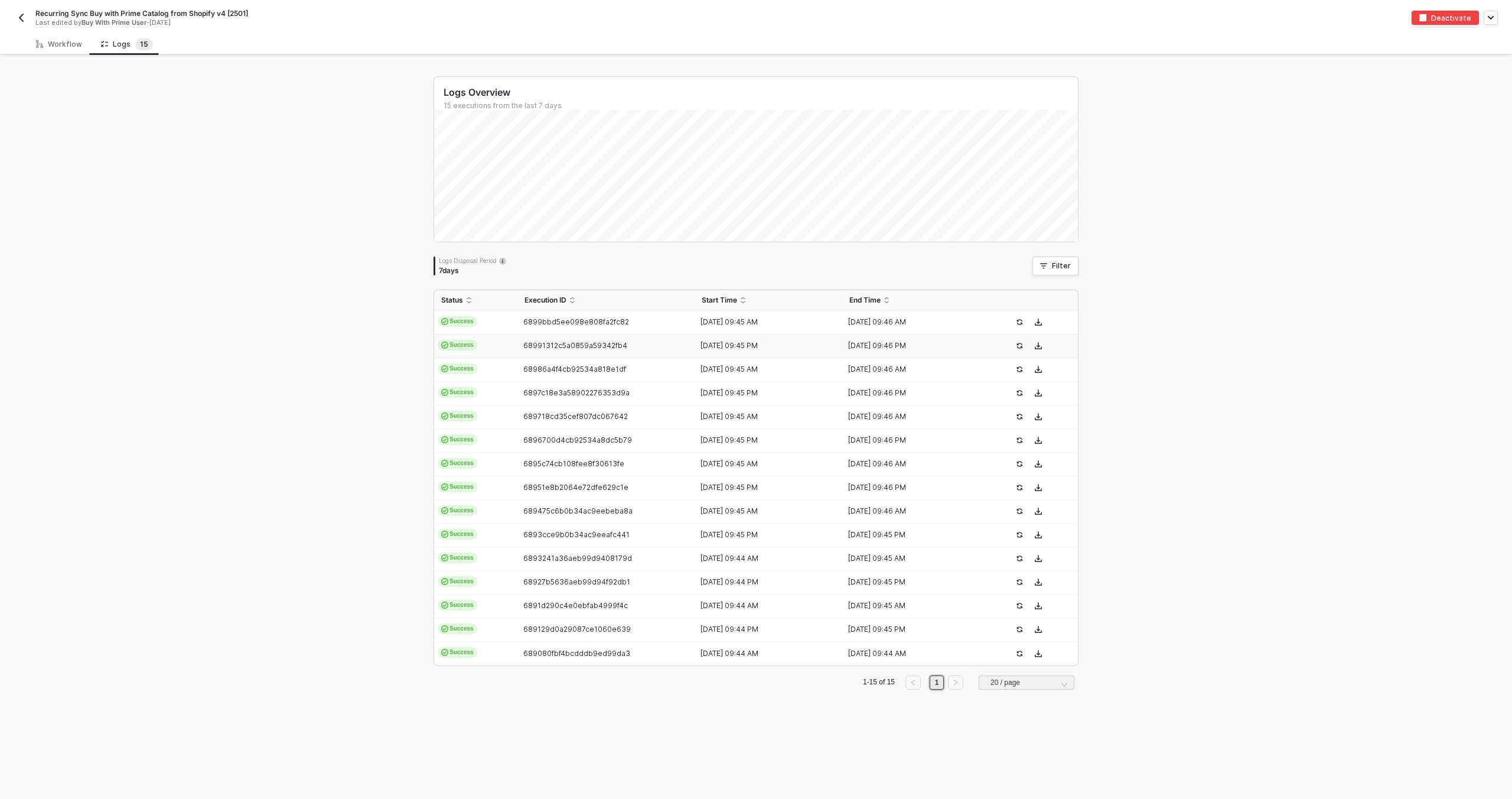
click at [24, 18] on img "button" at bounding box center [21, 18] width 10 height 10
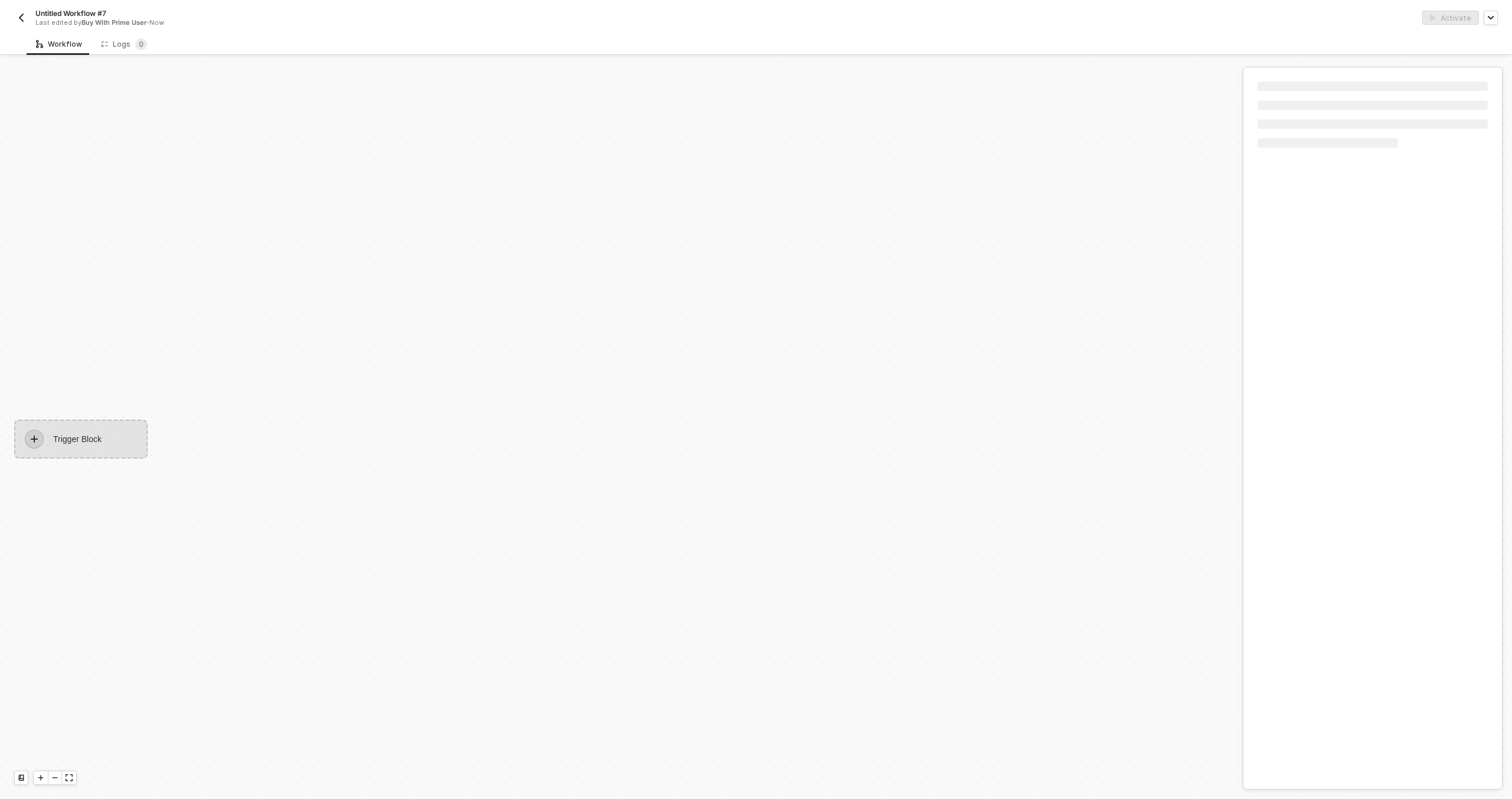
scroll to position [22, 0]
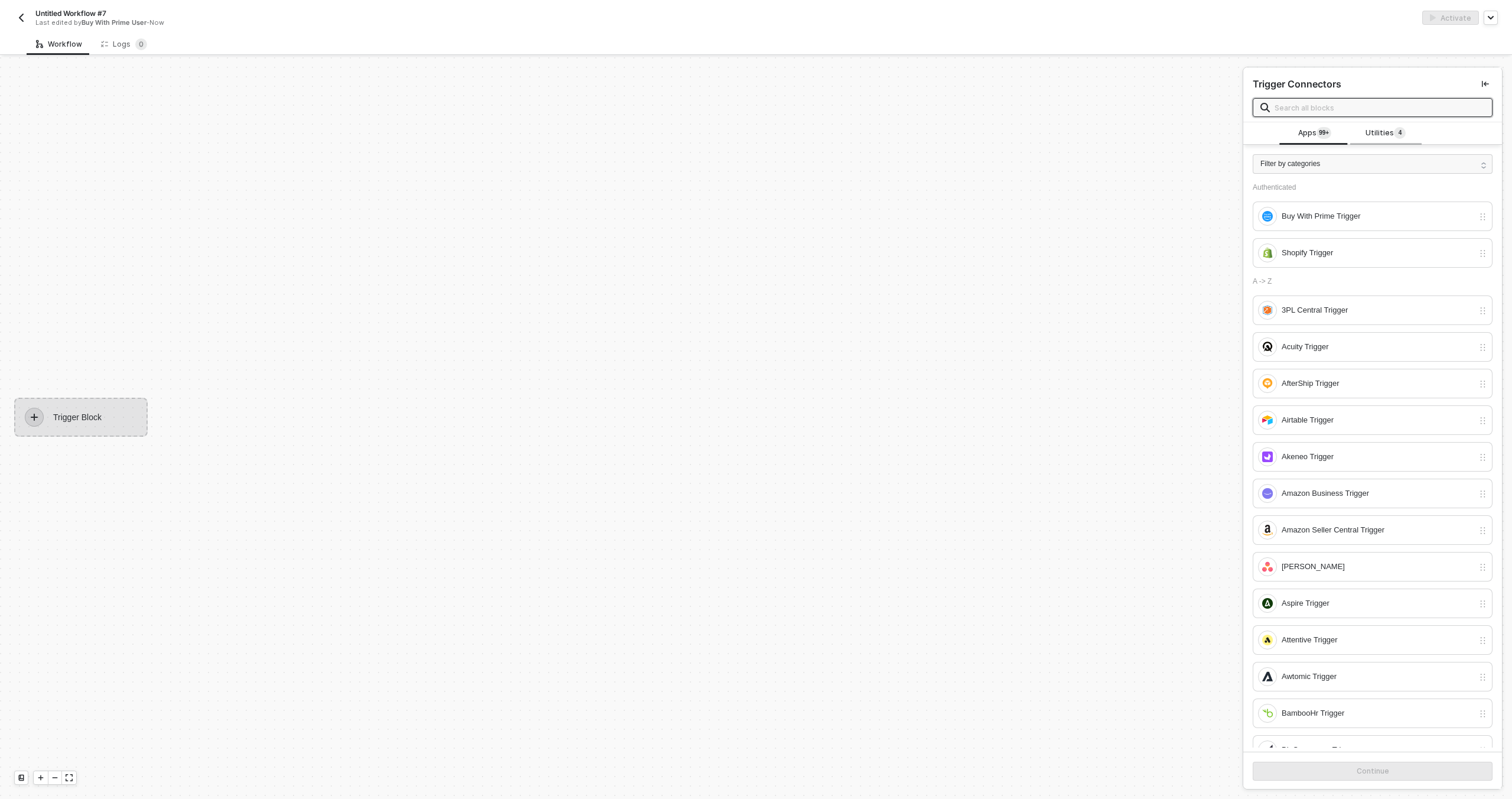
click at [1366, 139] on span "Utilities 4" at bounding box center [1386, 133] width 40 height 13
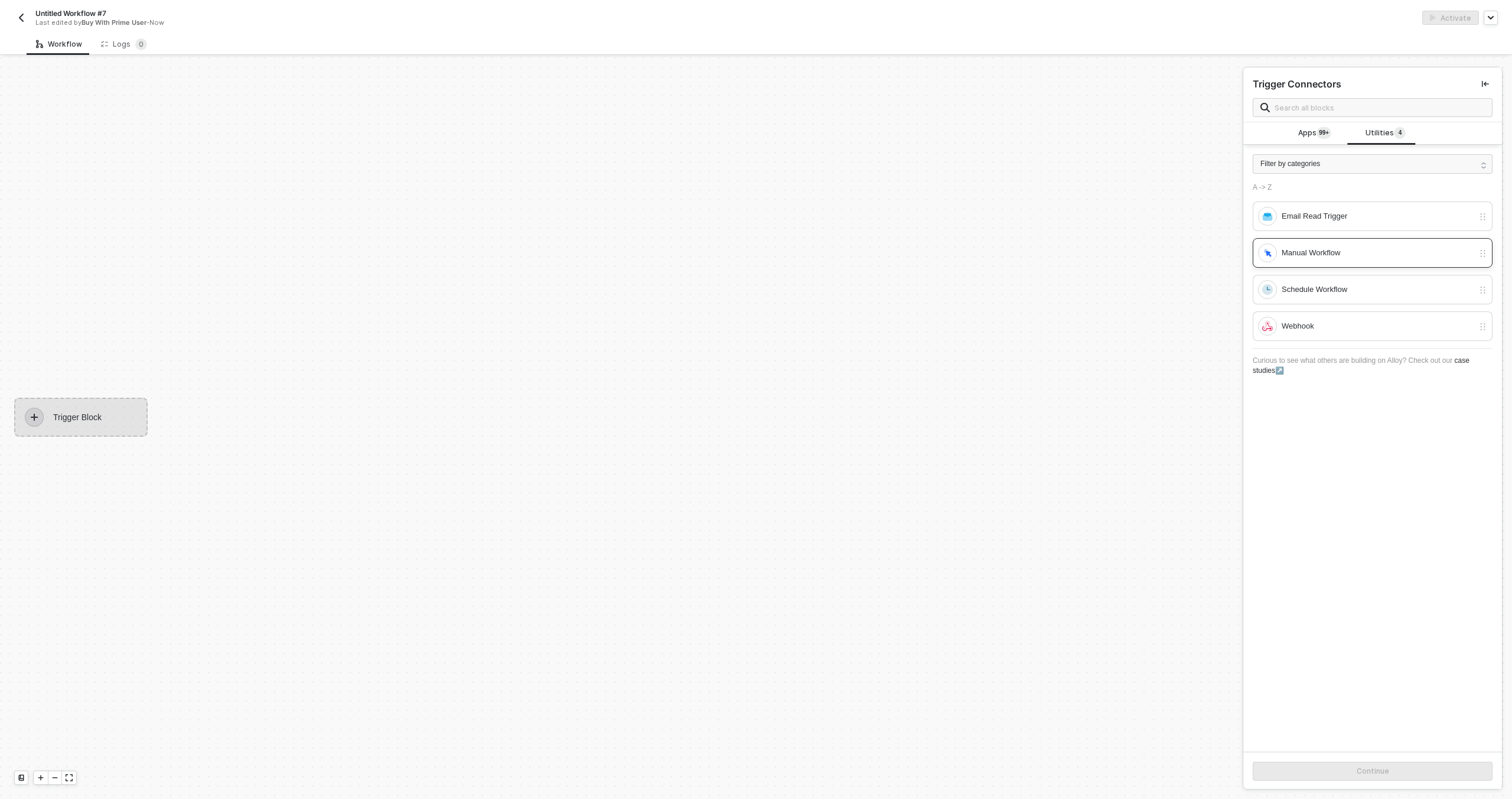
click at [1358, 250] on div "Manual Workflow" at bounding box center [1378, 253] width 192 height 13
click at [1335, 773] on button "Continue" at bounding box center [1373, 771] width 240 height 19
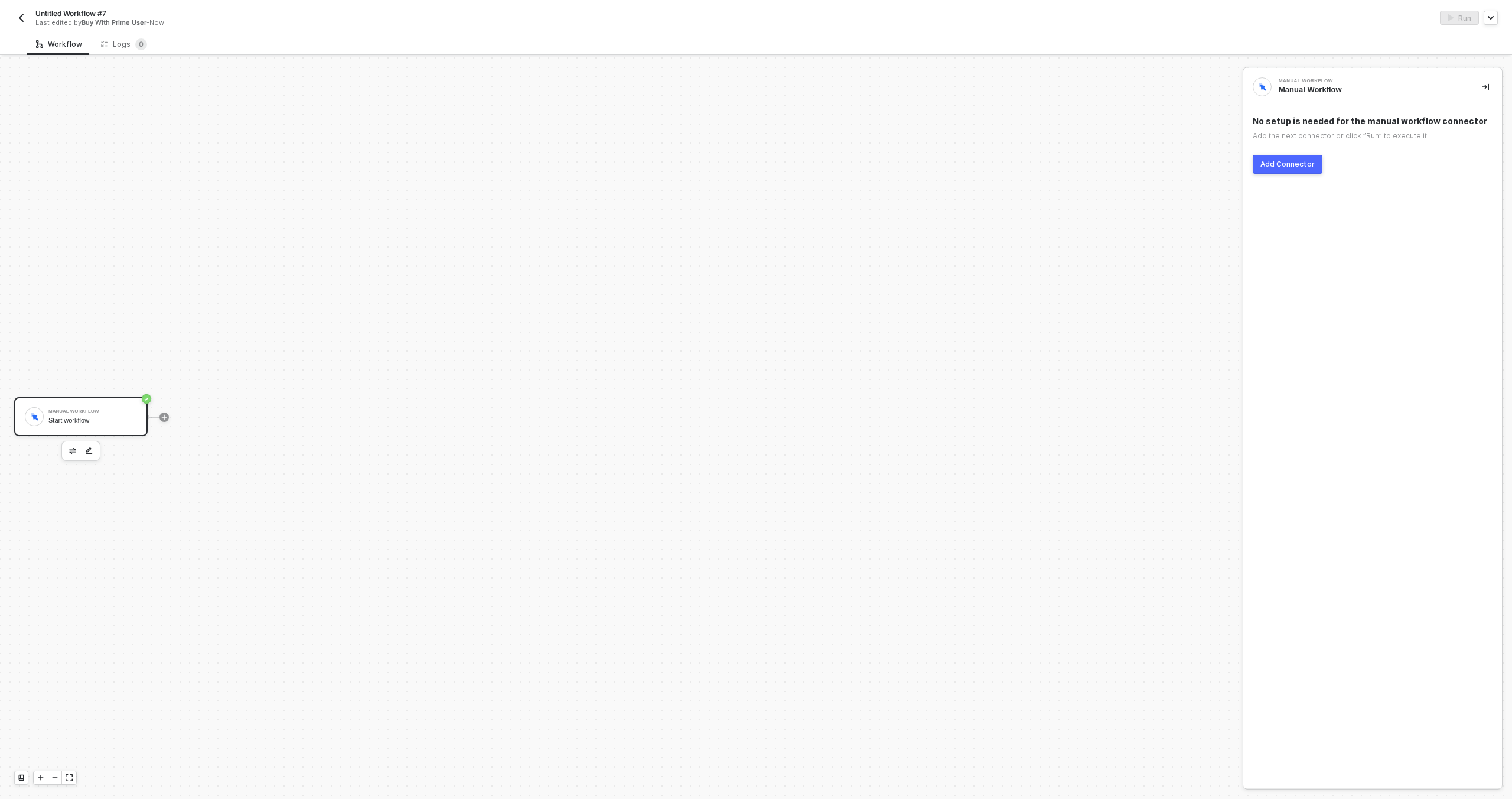
click at [1272, 175] on div "No setup is needed for the manual workflow connector Add the next connector or …" at bounding box center [1373, 145] width 259 height 77
click at [1277, 162] on div "Add Connector" at bounding box center [1288, 164] width 55 height 10
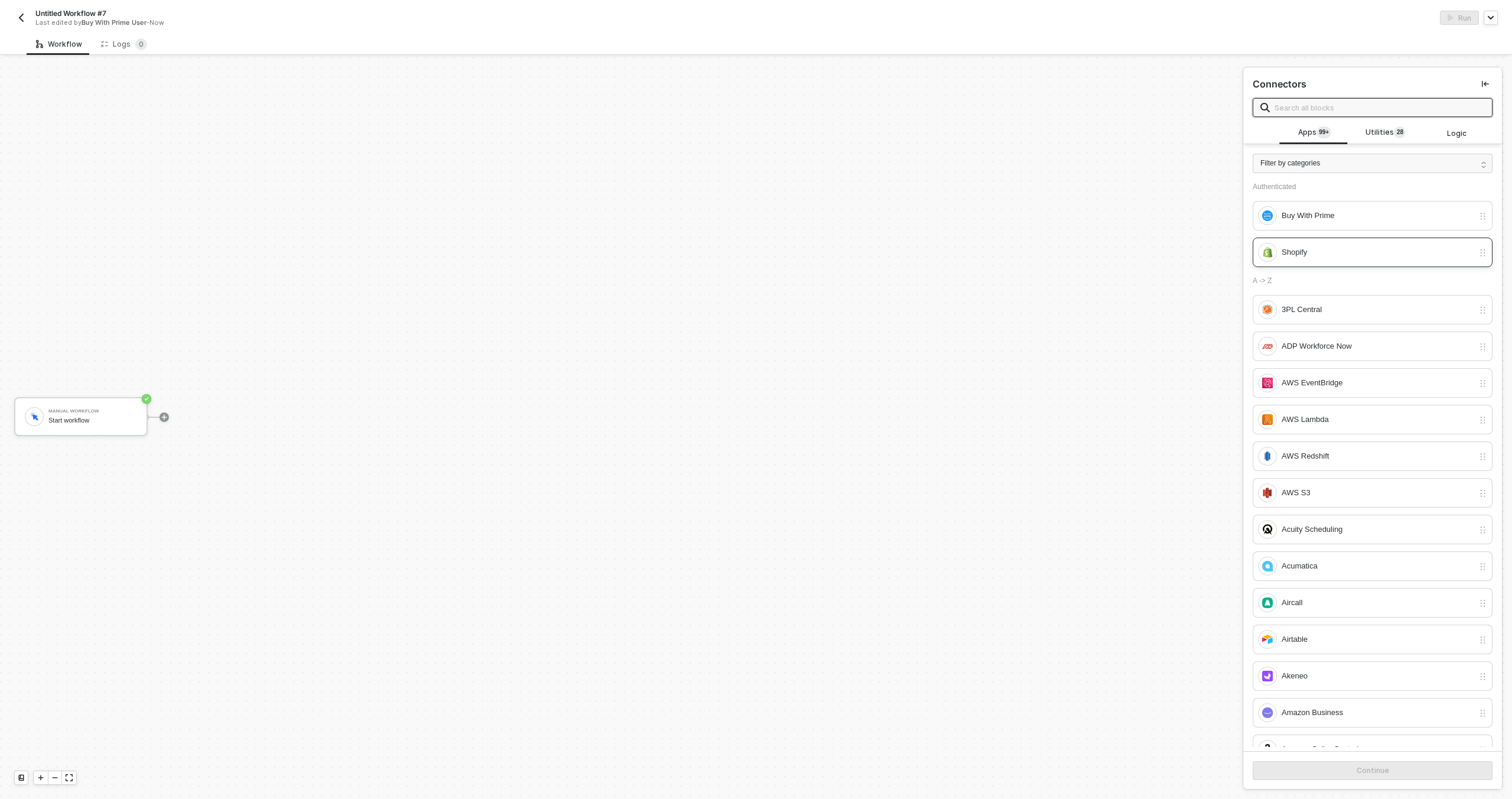
click at [1326, 244] on div "Shopify" at bounding box center [1366, 252] width 215 height 19
click at [1333, 766] on button "Continue" at bounding box center [1373, 770] width 240 height 19
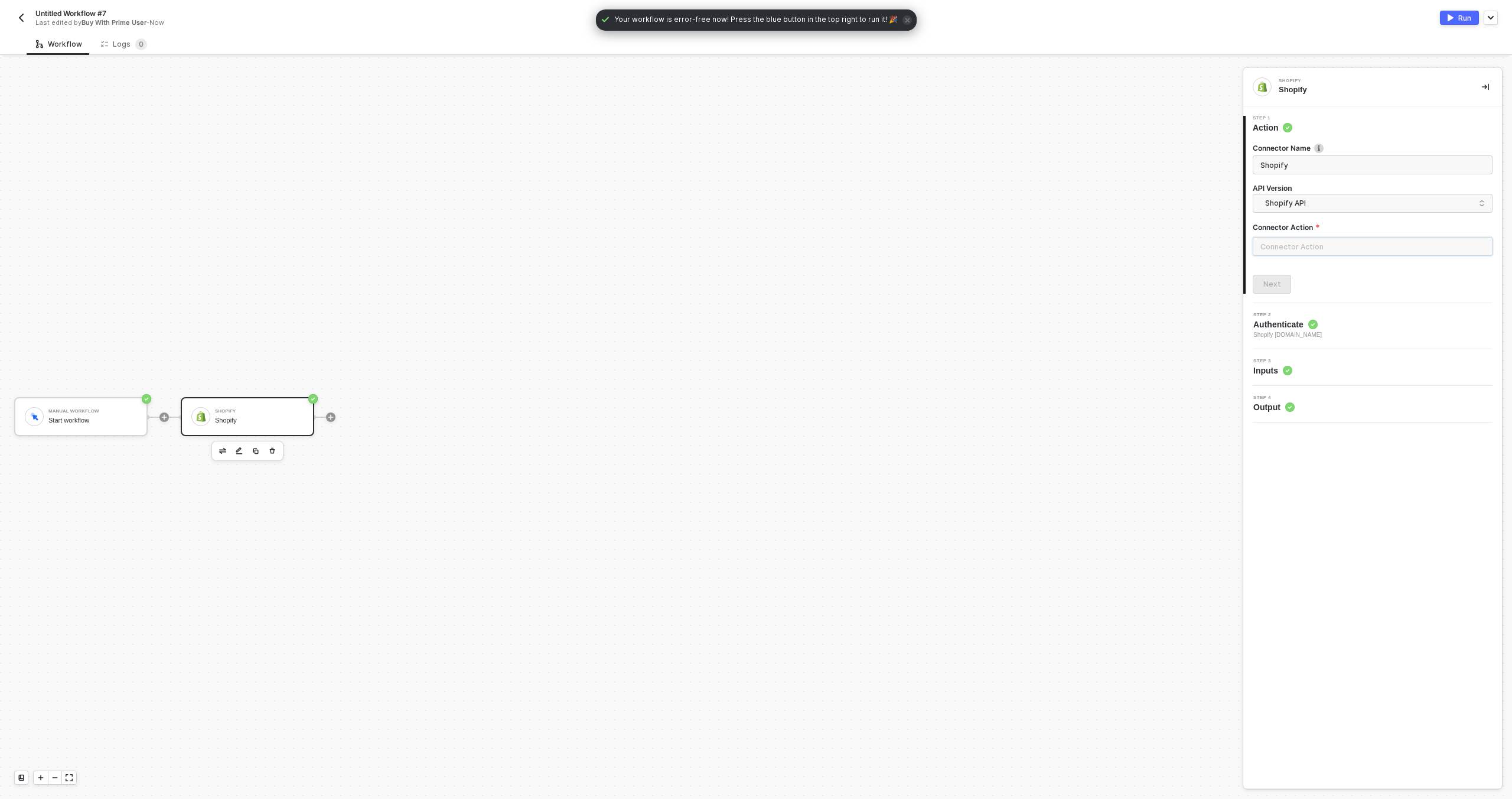
click at [1292, 239] on input "text" at bounding box center [1373, 246] width 240 height 19
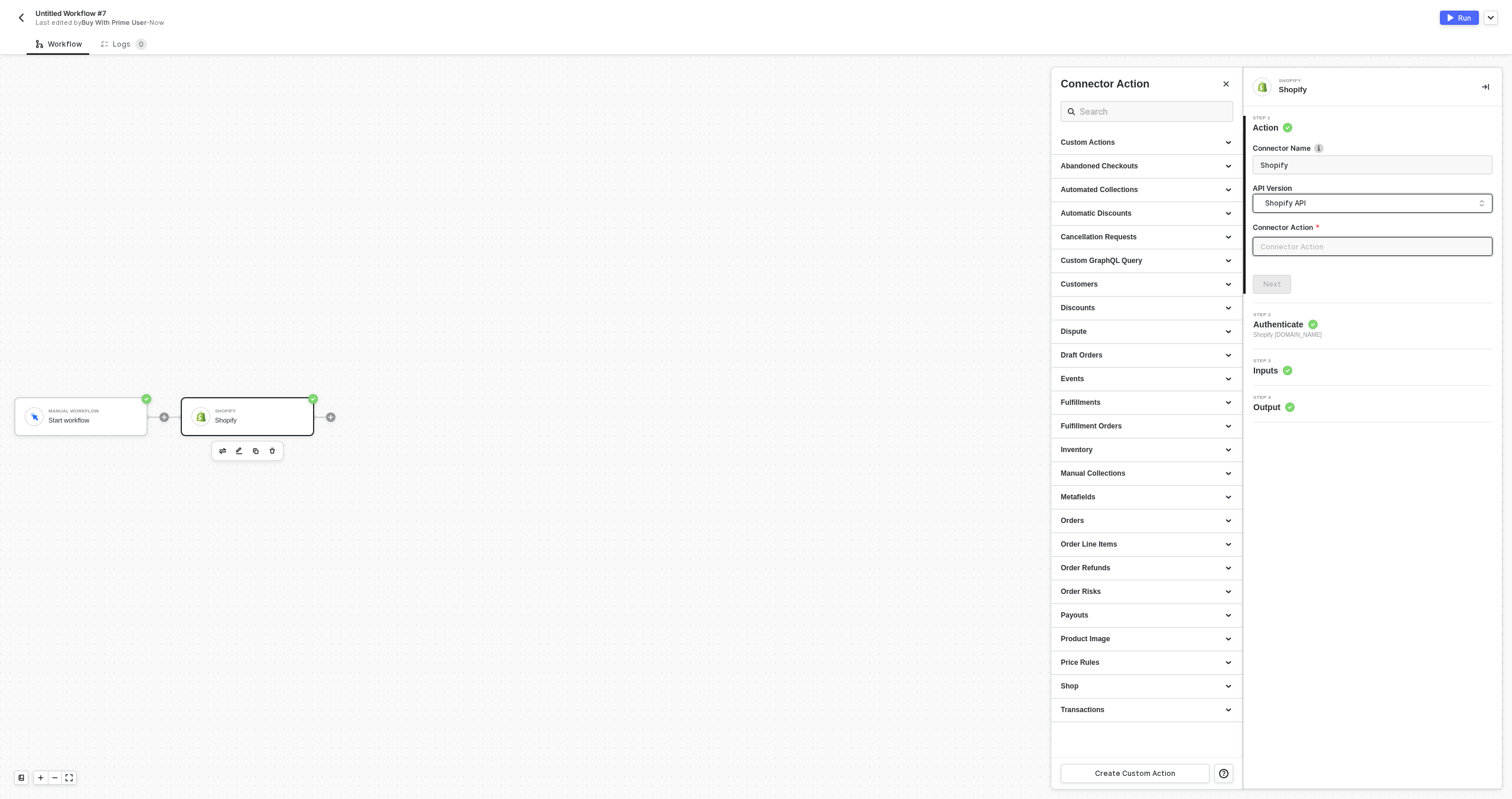
click at [1309, 203] on span "Shopify API" at bounding box center [1375, 203] width 219 height 13
click at [1311, 237] on div "Shopify API" at bounding box center [1373, 230] width 234 height 24
click at [1299, 248] on input "text" at bounding box center [1373, 246] width 240 height 19
click at [1299, 288] on div "Next" at bounding box center [1373, 284] width 240 height 19
click at [1099, 643] on div "Product Image" at bounding box center [1147, 639] width 172 height 10
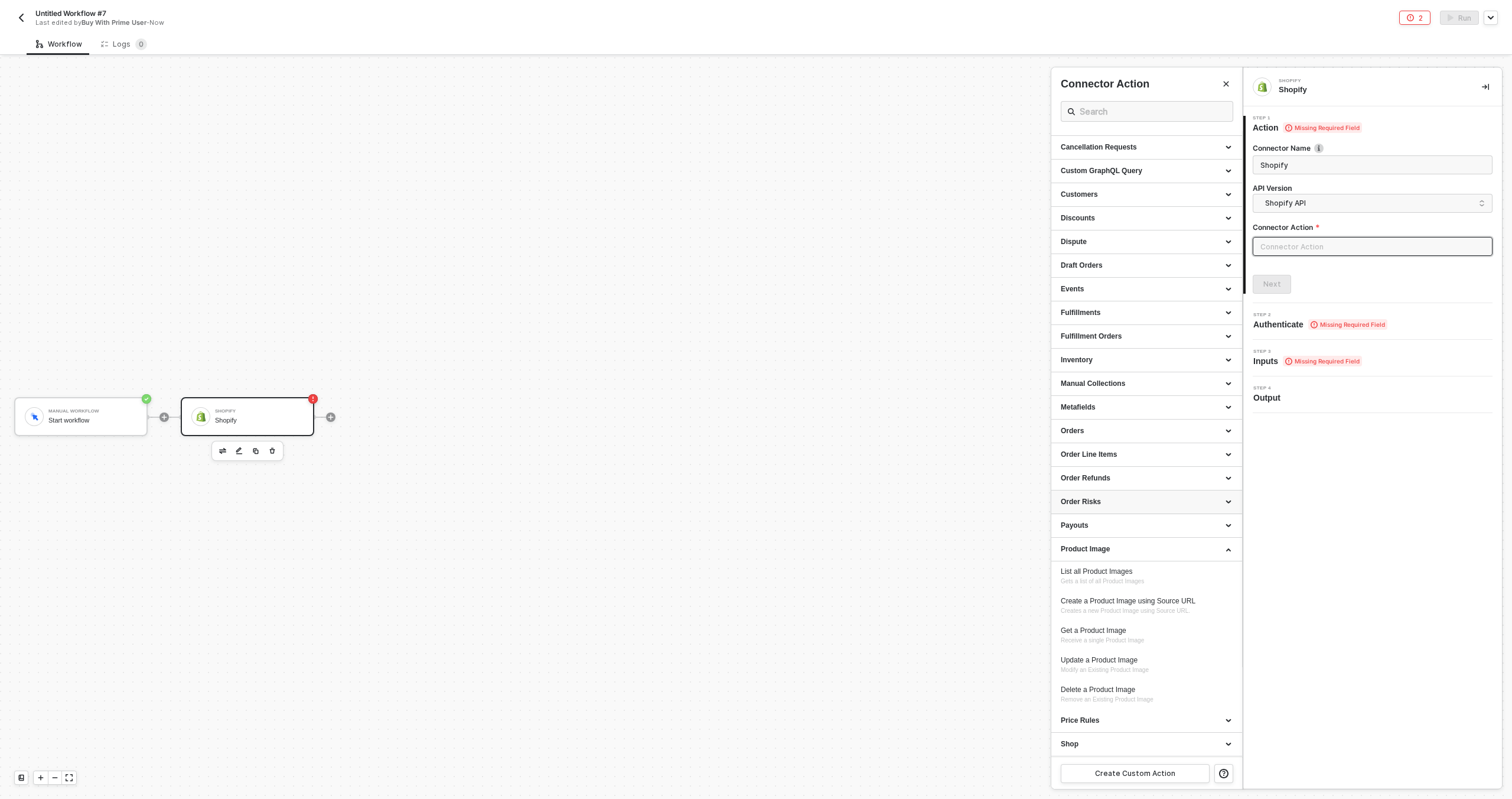
scroll to position [0, 0]
click at [1335, 284] on div "Next" at bounding box center [1373, 284] width 240 height 19
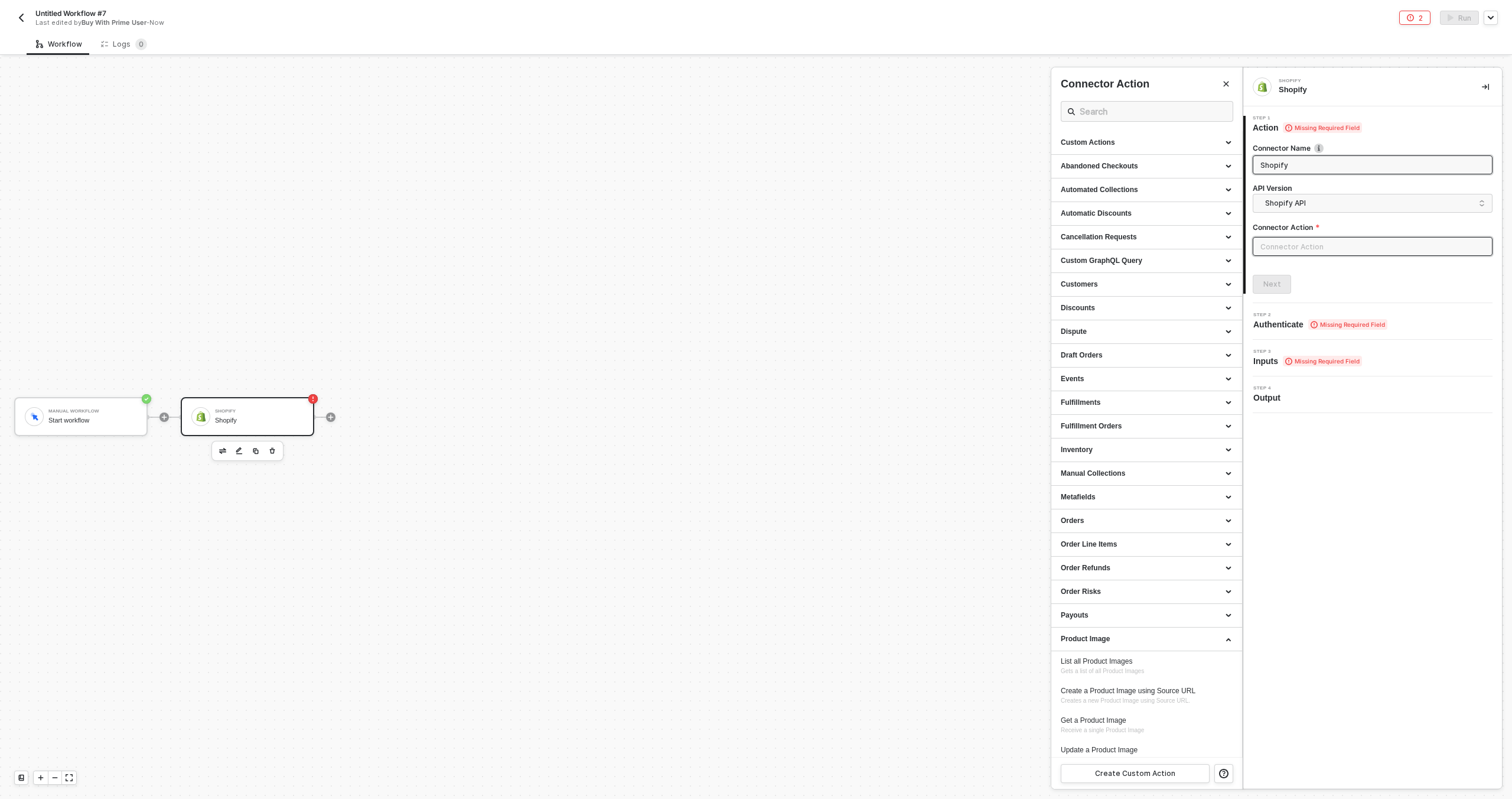
click at [1317, 163] on input "Shopify" at bounding box center [1371, 165] width 222 height 13
click at [1320, 173] on span "Shopify" at bounding box center [1373, 164] width 240 height 19
click at [1320, 191] on h4 "API Version" at bounding box center [1373, 188] width 240 height 10
click at [1321, 203] on span "Shopify API" at bounding box center [1375, 203] width 219 height 13
click at [1322, 228] on div "Shopify API" at bounding box center [1372, 230] width 219 height 11
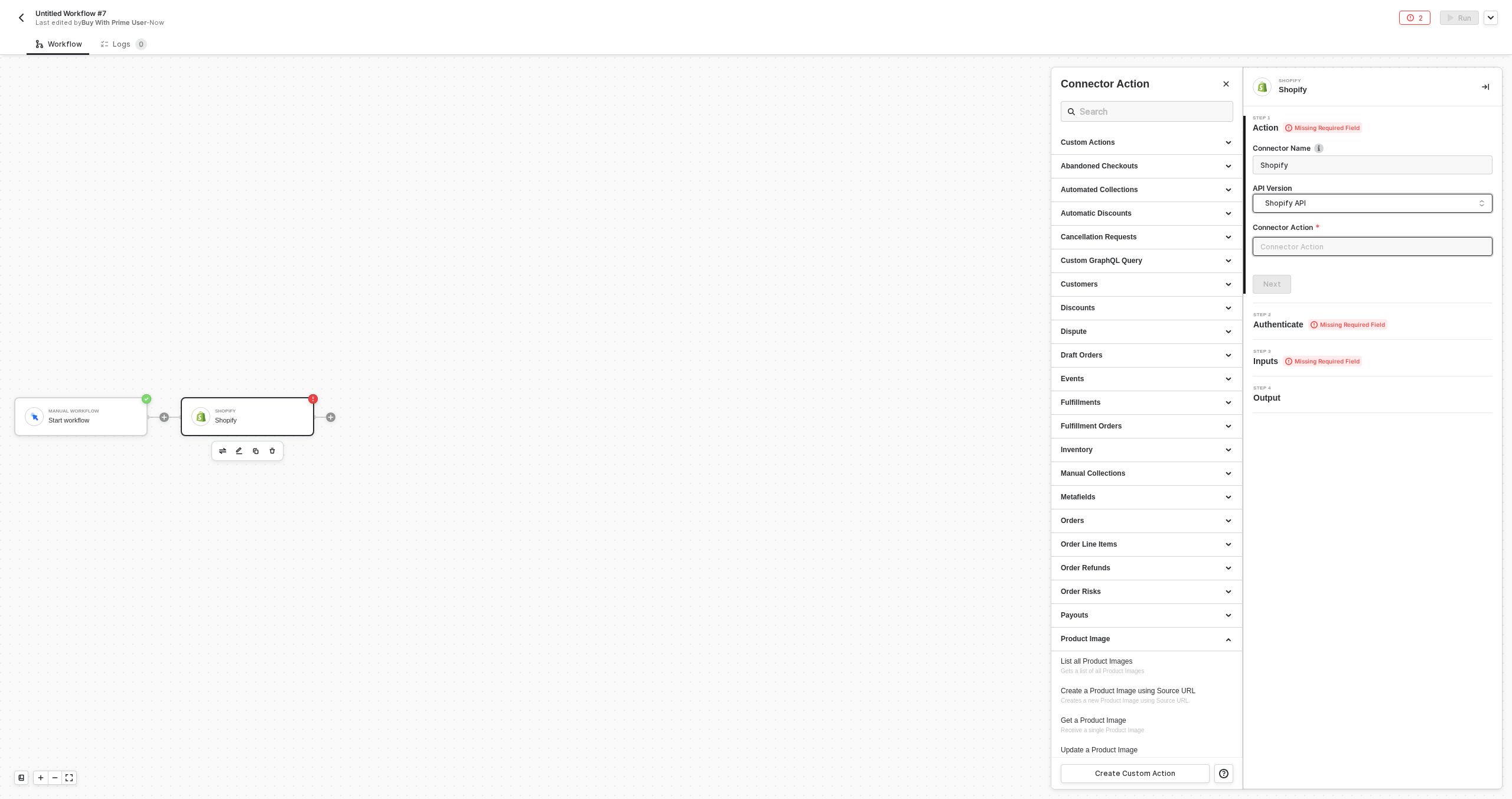
click at [1320, 245] on input "text" at bounding box center [1373, 246] width 240 height 19
click at [875, 397] on div at bounding box center [756, 428] width 1512 height 742
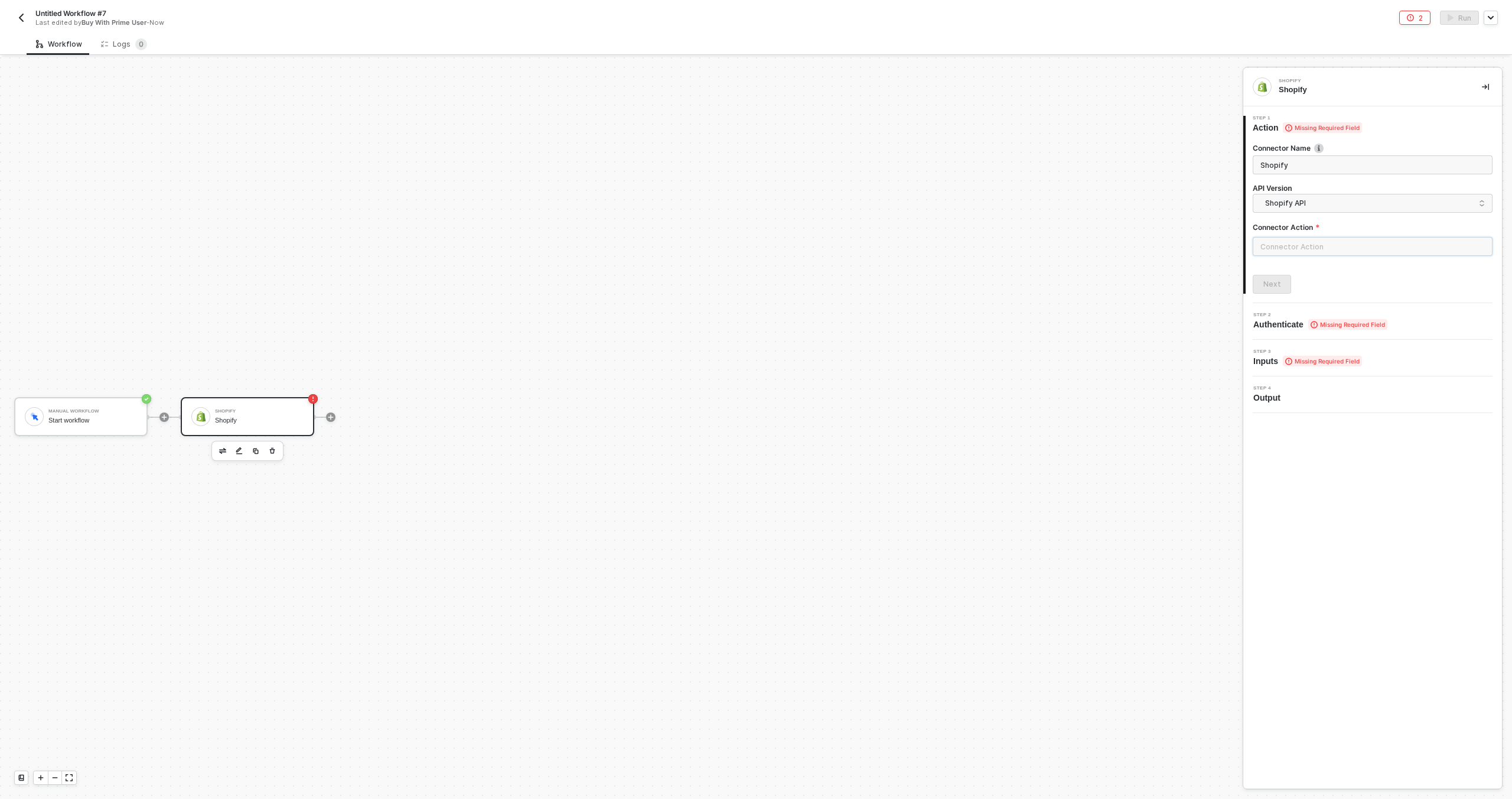
click at [1295, 252] on input "text" at bounding box center [1373, 246] width 240 height 19
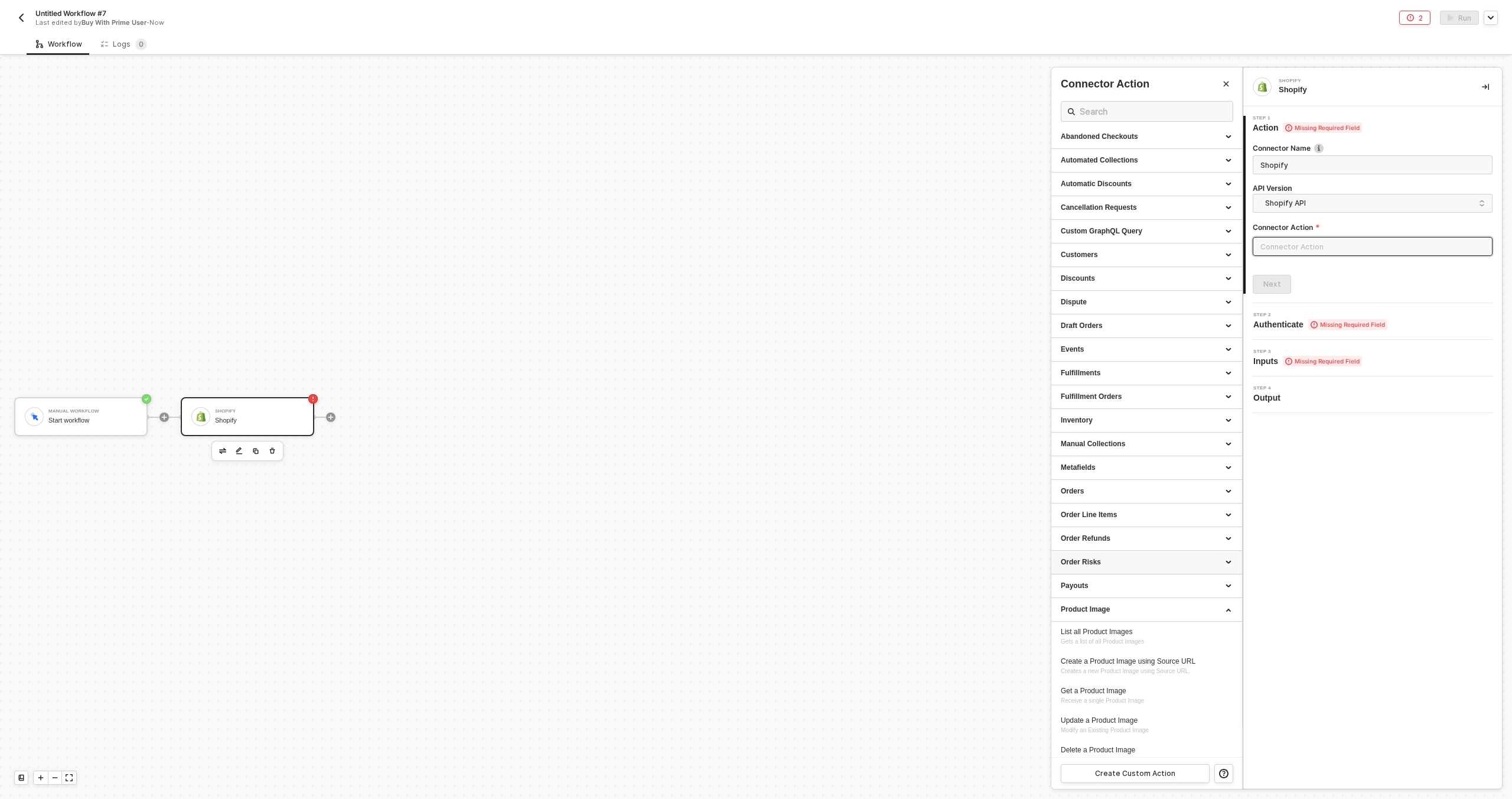
scroll to position [37, 0]
click at [1137, 601] on div "Product Image" at bounding box center [1147, 602] width 172 height 10
click at [1341, 203] on span "Shopify API" at bounding box center [1375, 203] width 219 height 13
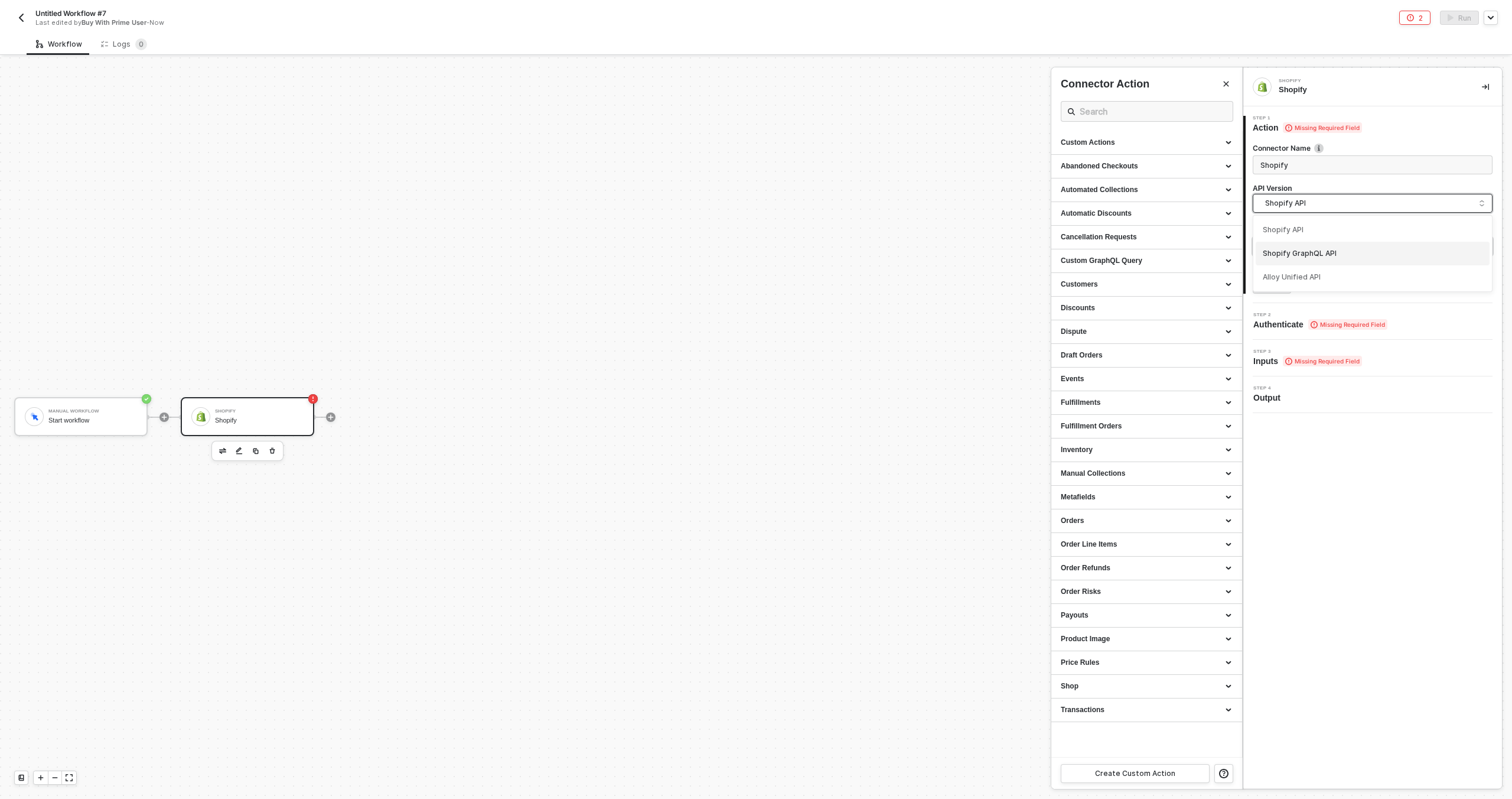
click at [1335, 252] on div "Shopify GraphQL API" at bounding box center [1372, 253] width 219 height 11
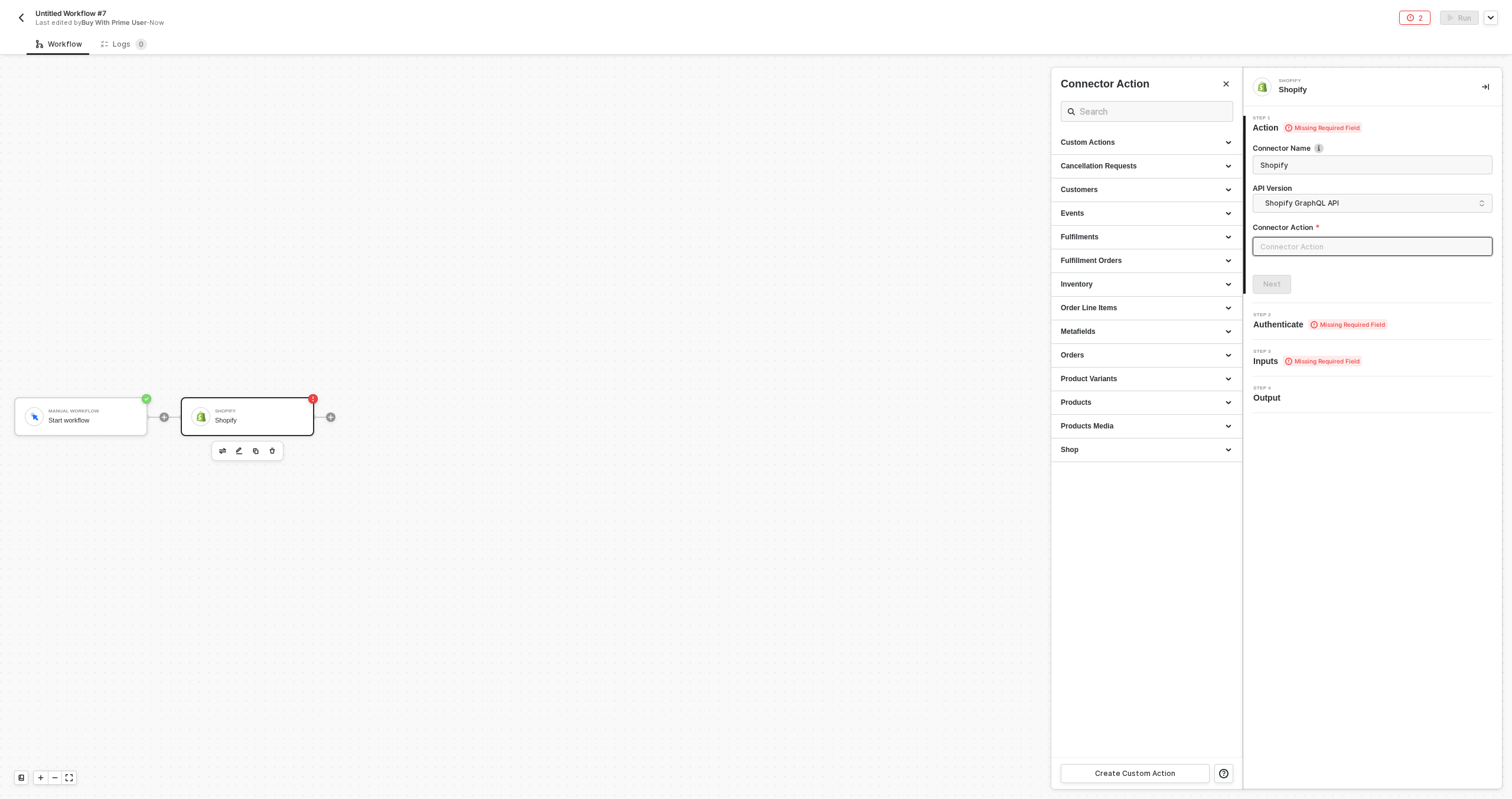
click at [1299, 247] on input "text" at bounding box center [1373, 246] width 240 height 19
click at [1140, 405] on div "Products" at bounding box center [1147, 402] width 172 height 10
click at [1103, 461] on span "Finds a specific product by its id or name" at bounding box center [1115, 464] width 107 height 6
type input "Products - Get a Product"
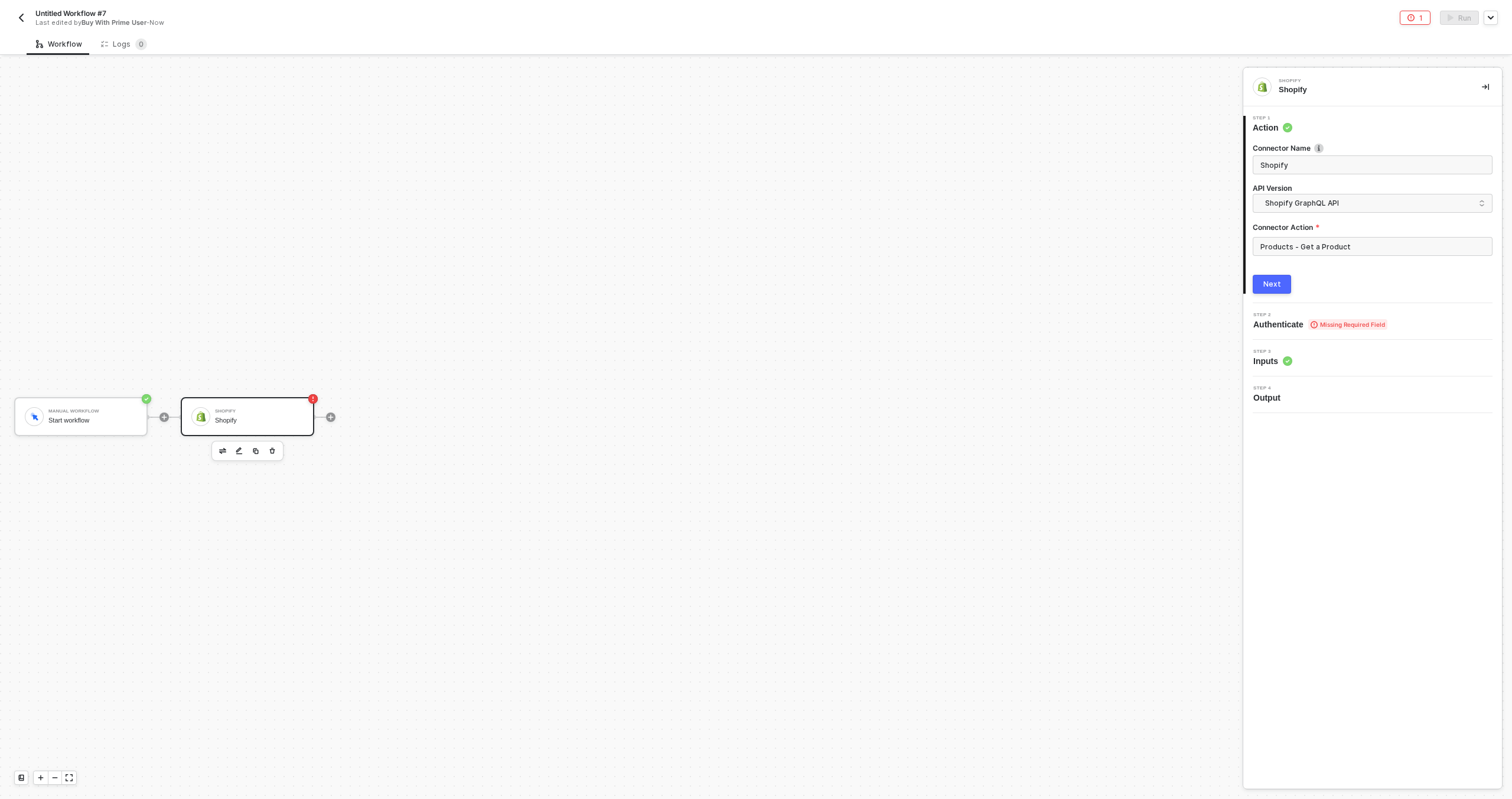
click at [1276, 284] on div "Next" at bounding box center [1272, 285] width 18 height 10
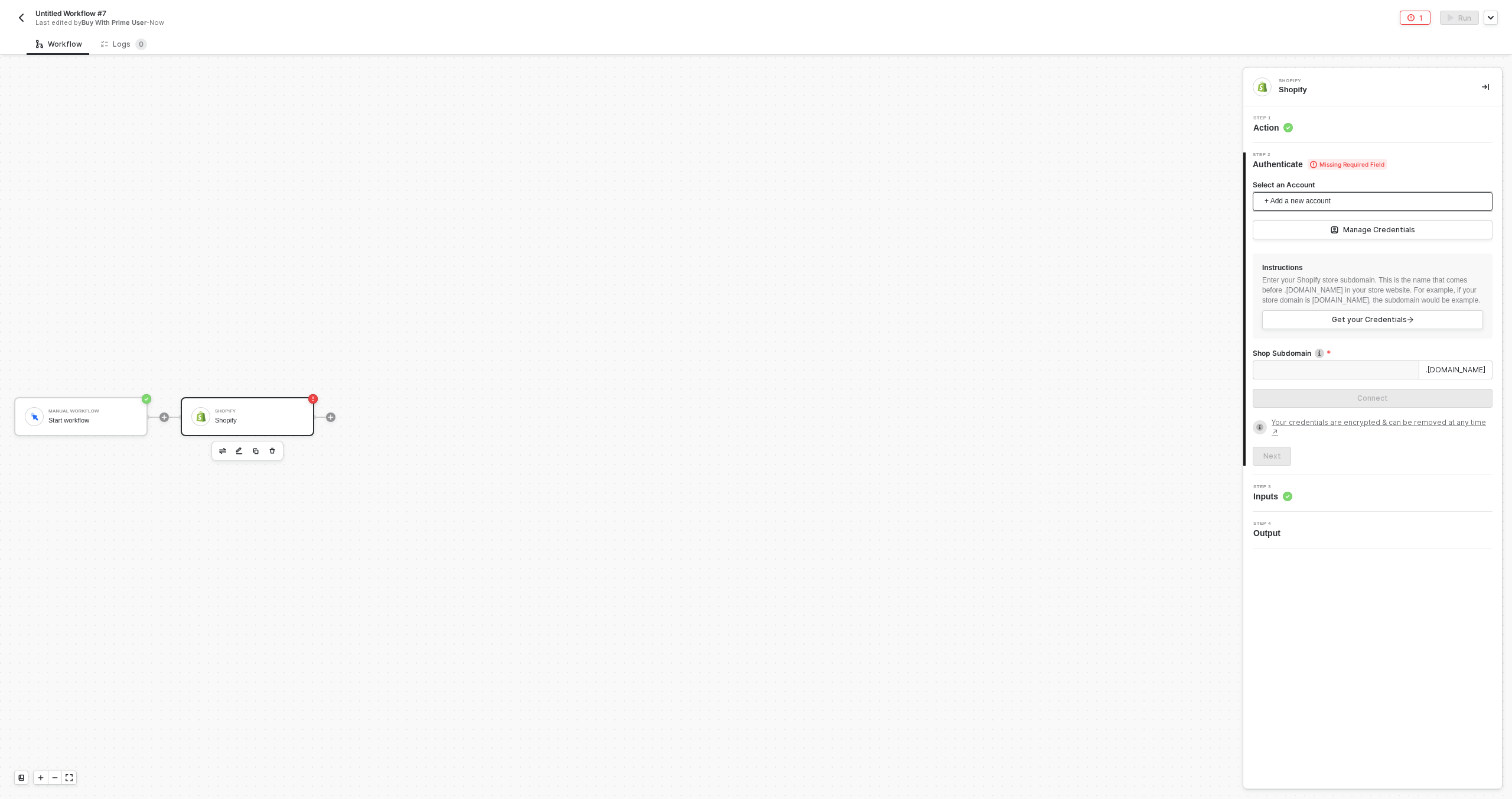
click at [1296, 201] on span "+ Add a new account" at bounding box center [1375, 201] width 221 height 19
click at [1306, 223] on span "Shopify phenomenalwater.myshopify.com" at bounding box center [1320, 228] width 115 height 13
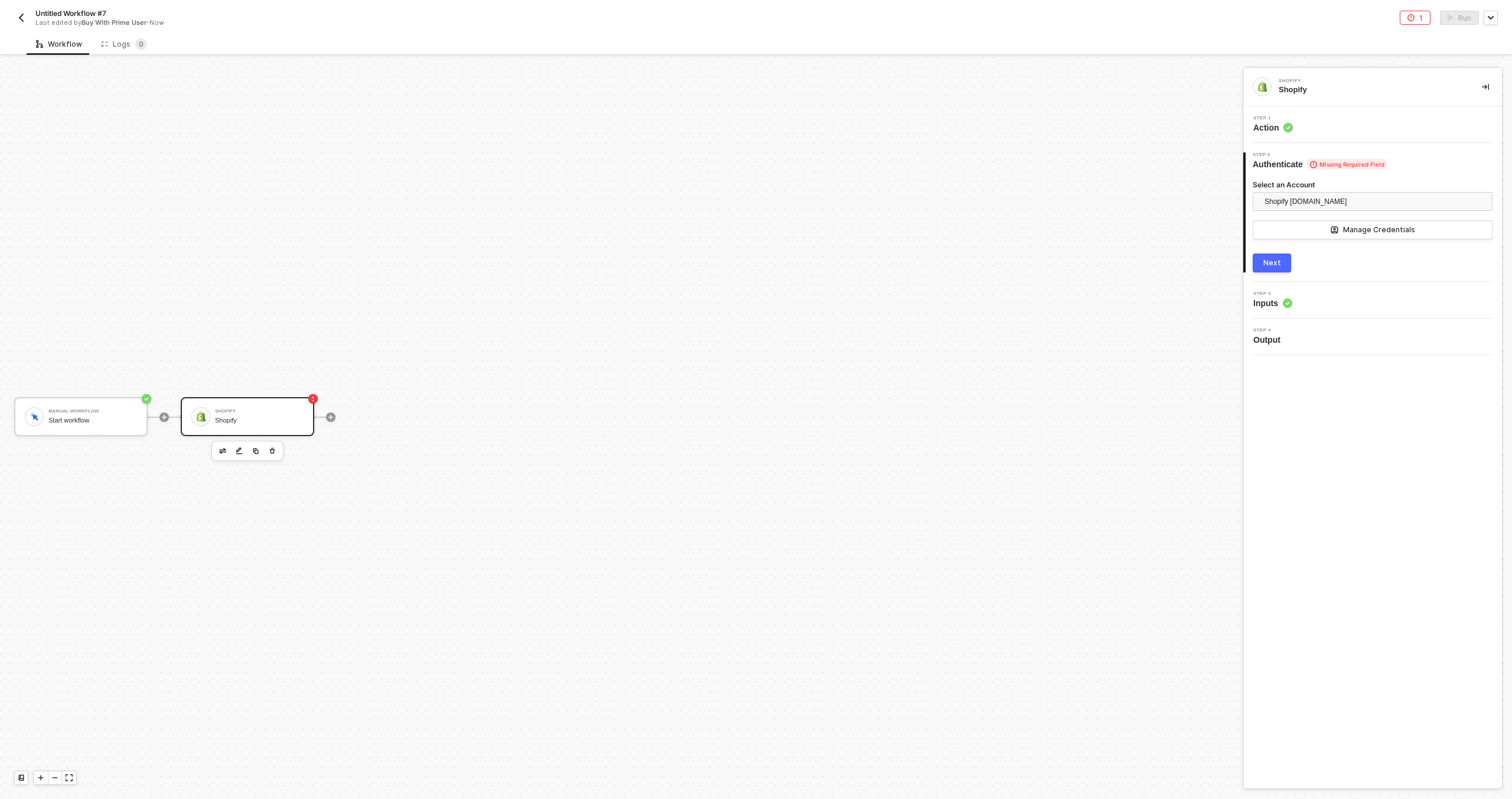
click at [1276, 265] on div "Next" at bounding box center [1272, 263] width 18 height 10
click at [1281, 249] on div "Type or select items ﻿" at bounding box center [1367, 248] width 214 height 11
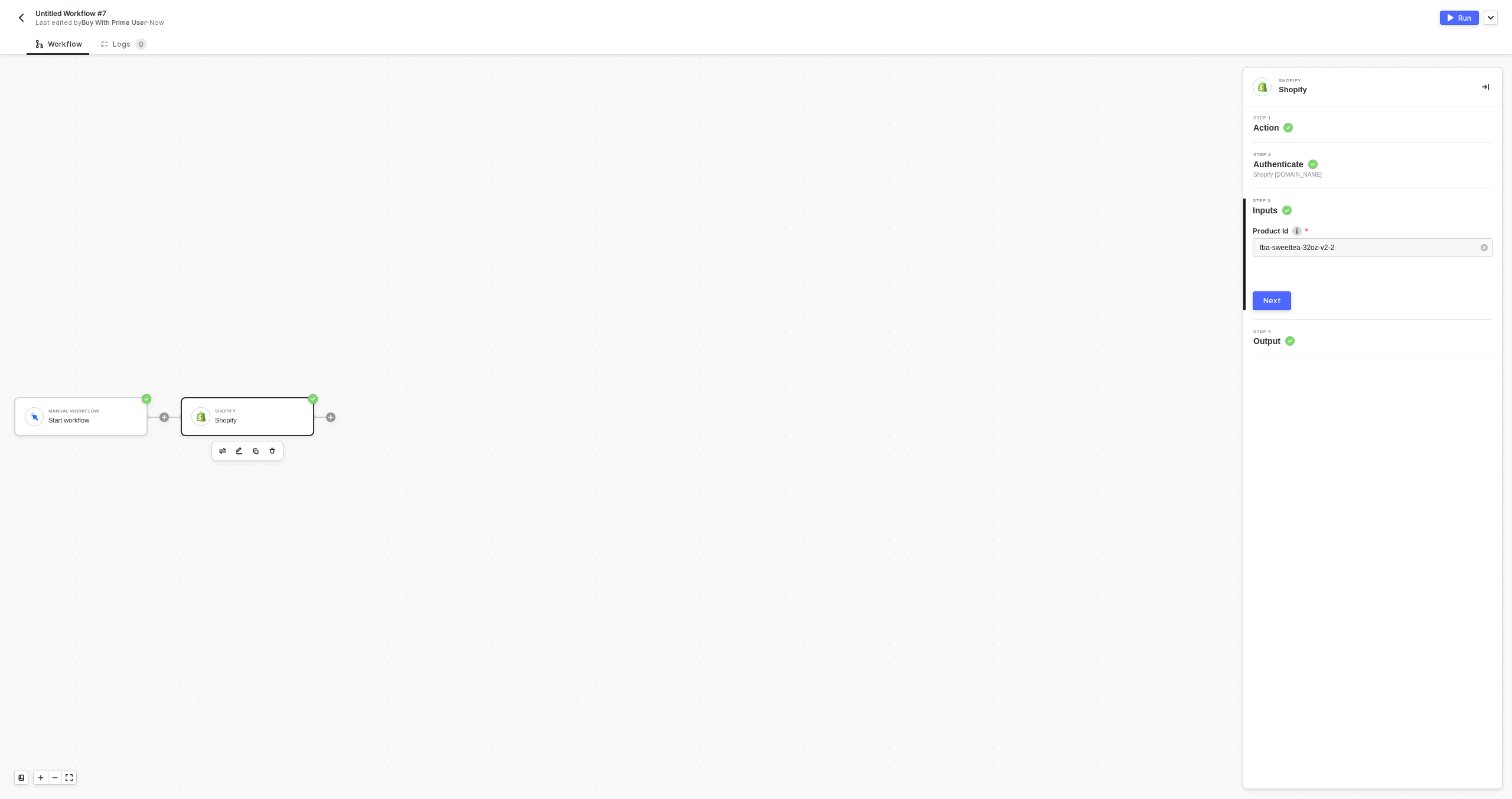
click at [1303, 127] on div "Step 1 Action" at bounding box center [1374, 125] width 255 height 18
click at [1290, 258] on div "Products - Get a Product" at bounding box center [1373, 251] width 240 height 28
click at [1292, 251] on input "Products - Get a Product" at bounding box center [1373, 246] width 240 height 19
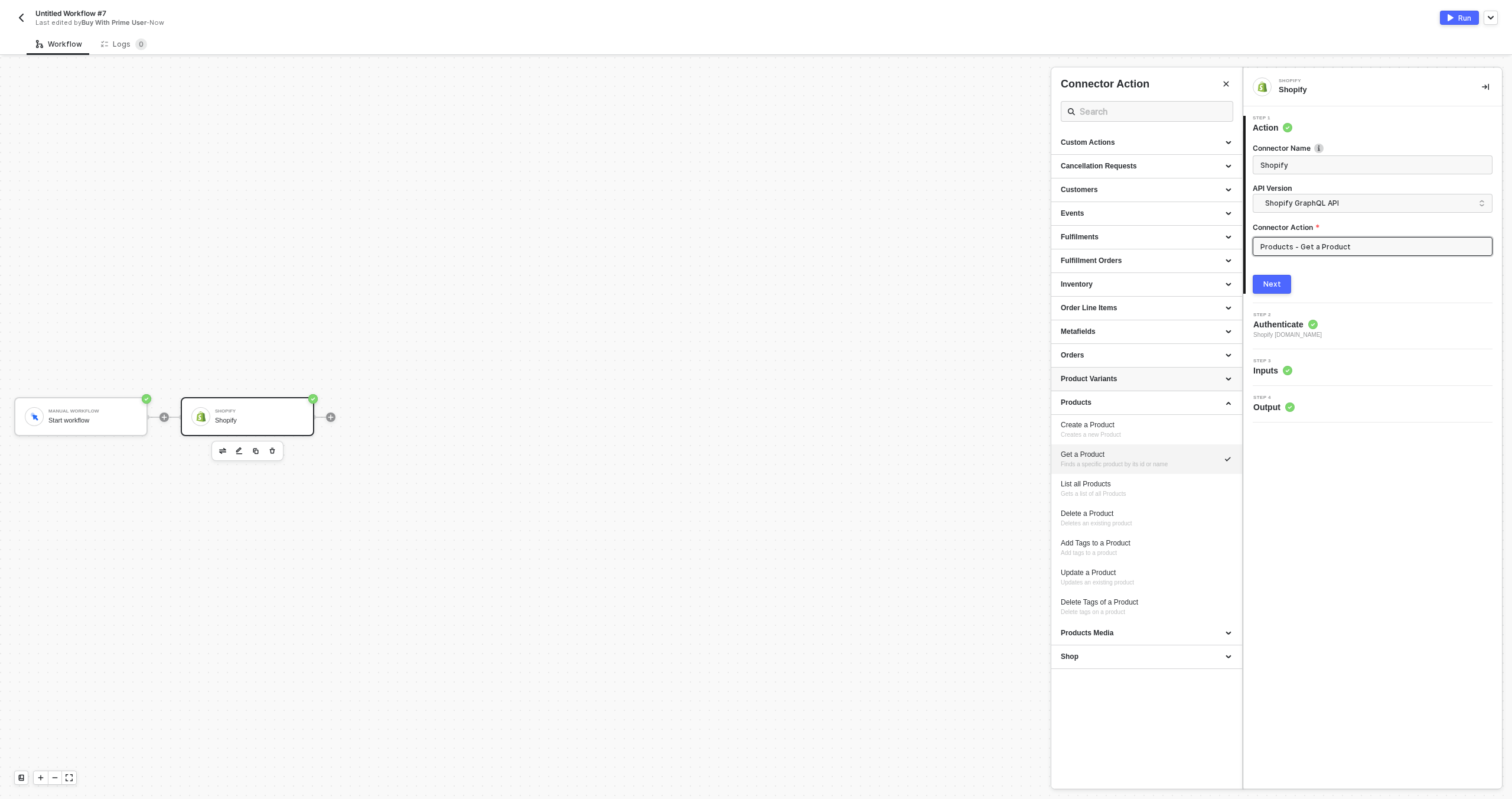
click at [1127, 370] on div "Product Variants" at bounding box center [1147, 379] width 191 height 24
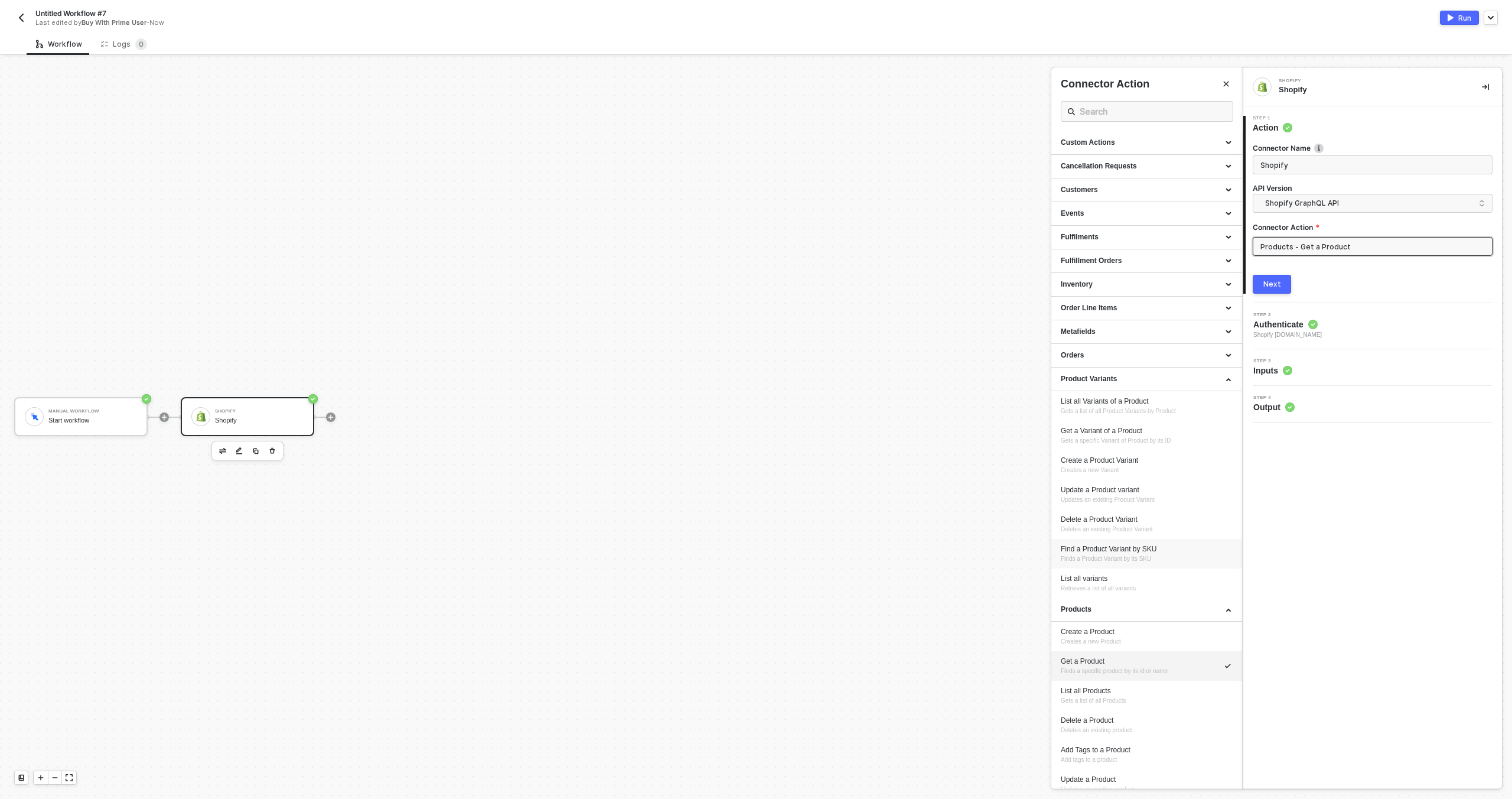
click at [1146, 556] on span "Finds a Product Variant by its SKU" at bounding box center [1106, 558] width 91 height 6
type input "Finds a Product Variant by its SKU"
type input "Product Variants - Find a Product Variant by SKU"
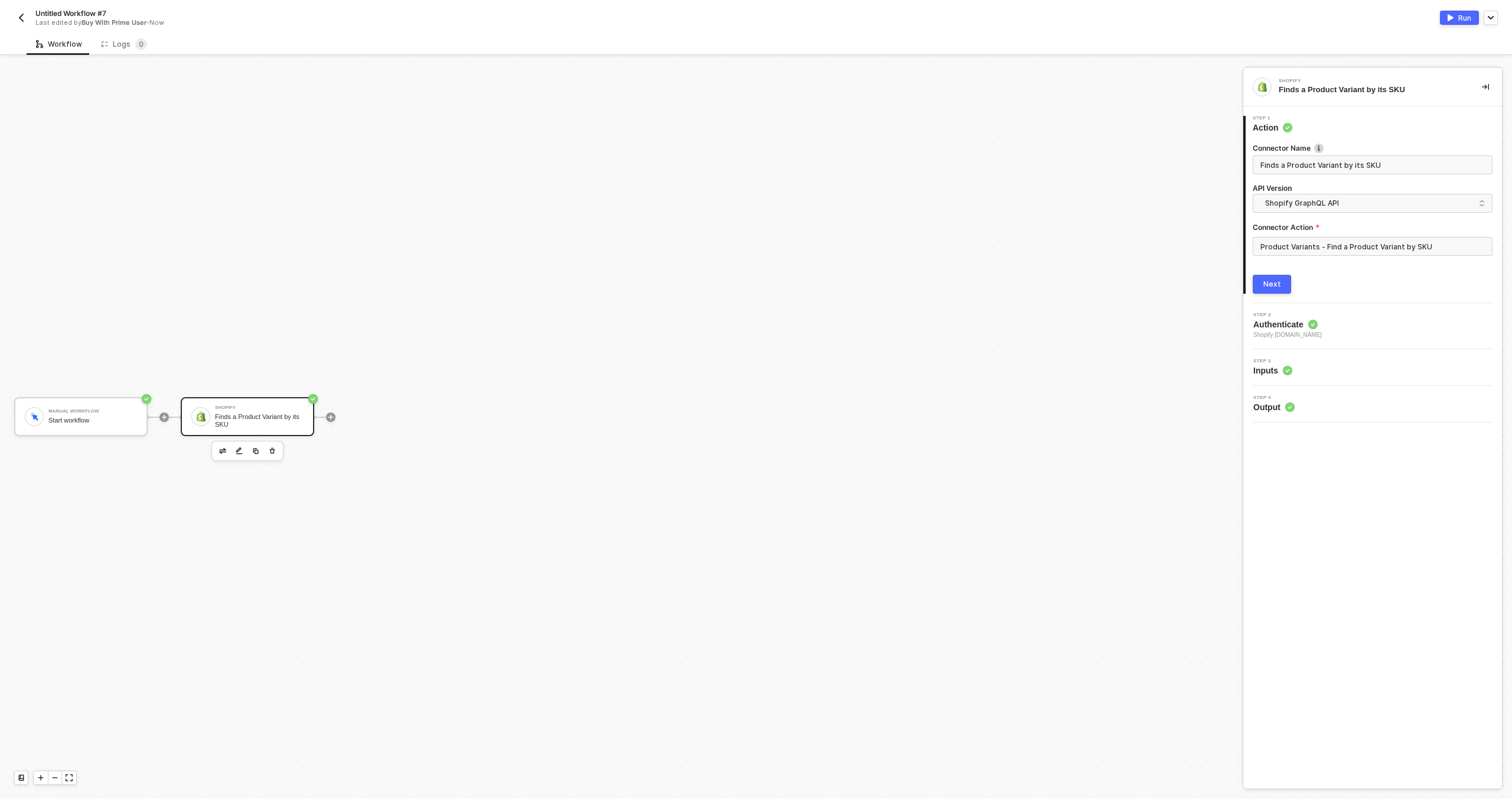
click at [1290, 285] on button "Next" at bounding box center [1272, 284] width 38 height 19
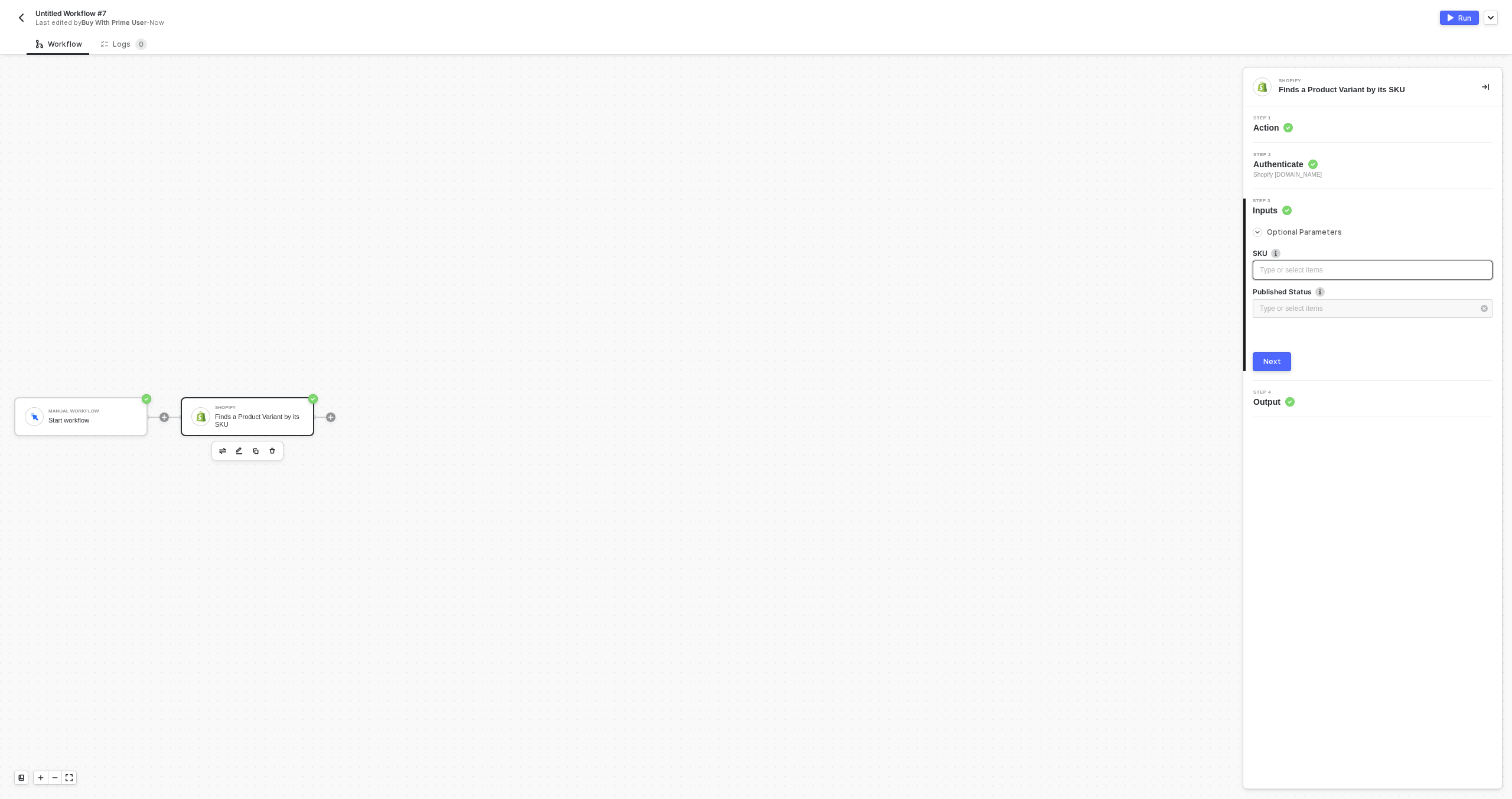
click at [1290, 273] on div "Type or select items ﻿" at bounding box center [1373, 270] width 226 height 11
click at [1284, 305] on div "Type or select items ﻿" at bounding box center [1367, 309] width 214 height 11
click at [1362, 324] on div at bounding box center [1373, 322] width 240 height 5
click at [1270, 366] on div "Next" at bounding box center [1272, 361] width 18 height 10
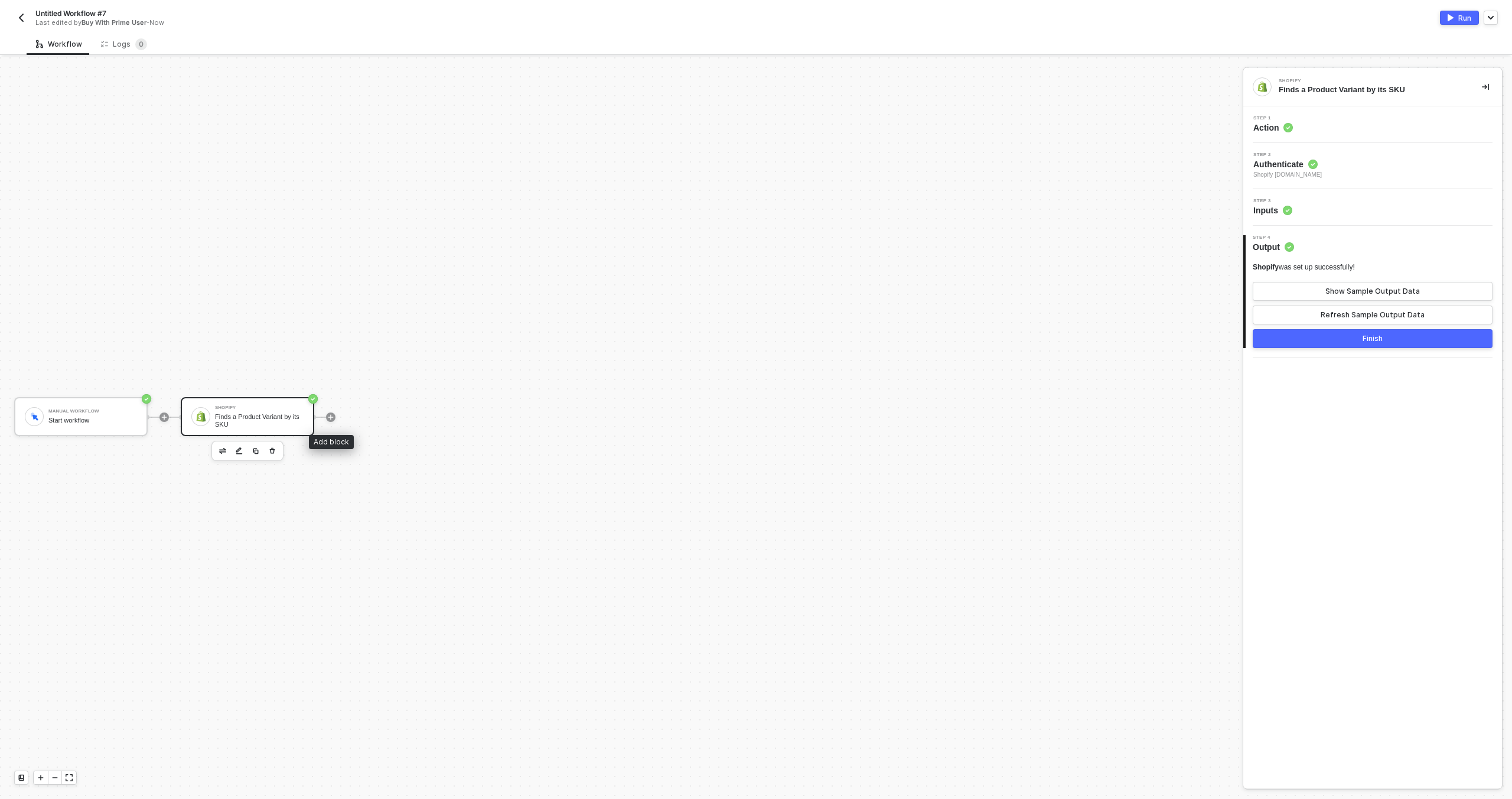
click at [336, 416] on div at bounding box center [330, 417] width 157 height 92
click at [333, 416] on icon "icon-play" at bounding box center [331, 417] width 7 height 7
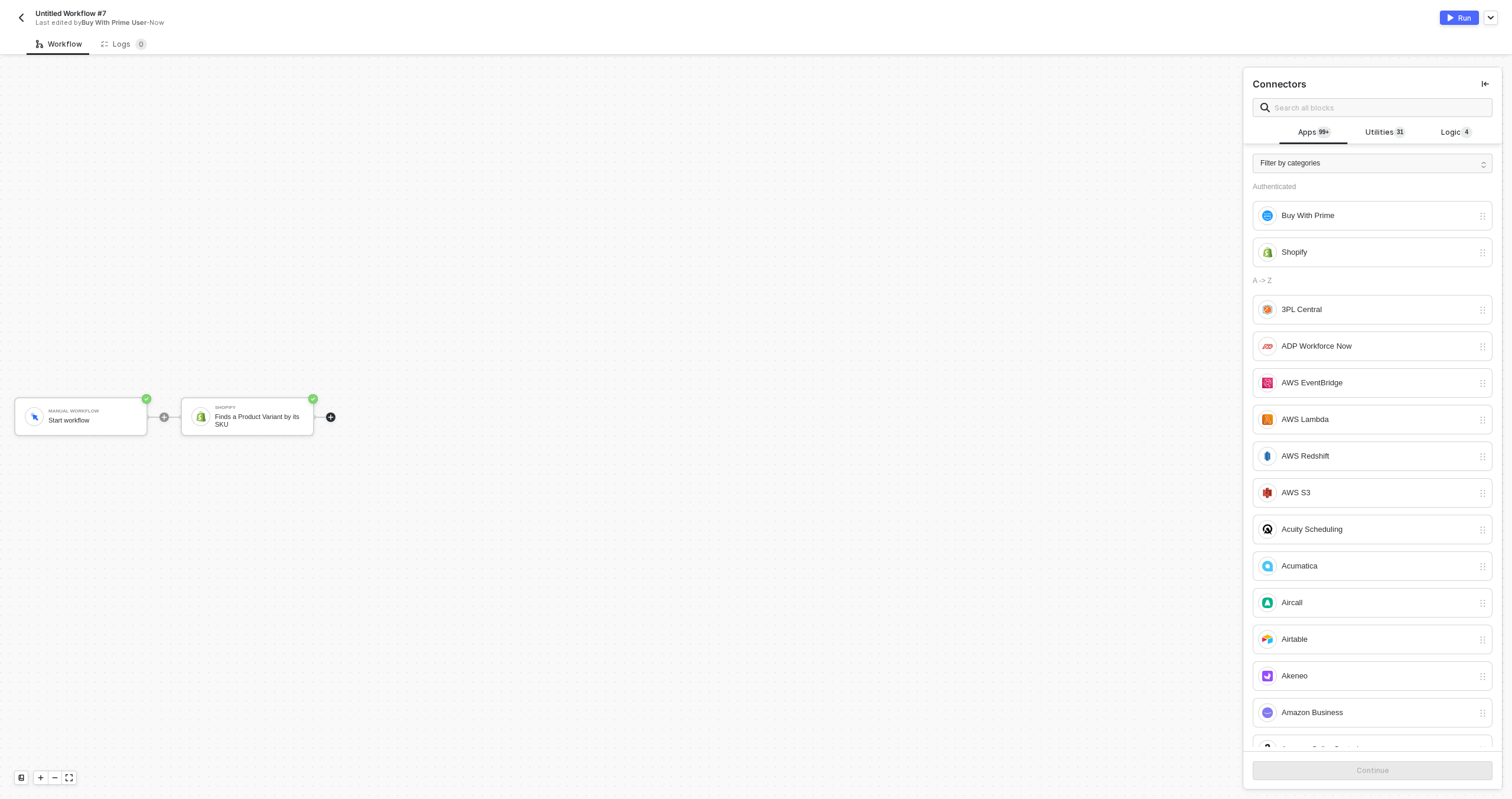
click at [909, 215] on div "Manual Workflow Start workflow Shopify Finds a Product Variant by its SKU" at bounding box center [618, 417] width 1237 height 763
click at [1448, 19] on img "button" at bounding box center [1450, 17] width 6 height 7
click at [46, 82] on div "Manual Workflow Start workflow Shopify Finds a Product Variant by its SKU" at bounding box center [618, 417] width 1237 height 763
click at [114, 43] on div "Logs 0" at bounding box center [124, 44] width 46 height 12
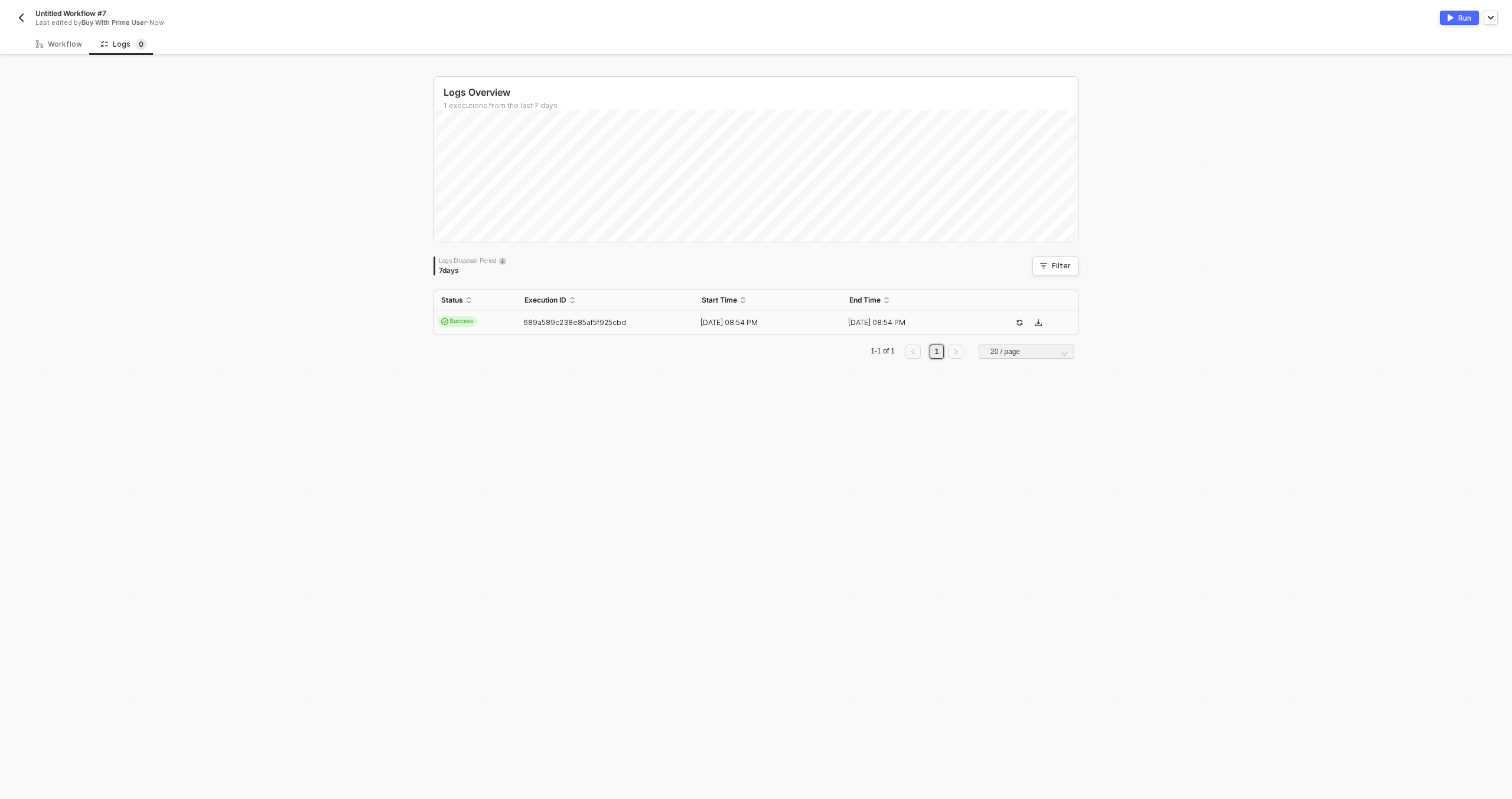
click at [512, 327] on td "Success" at bounding box center [476, 323] width 83 height 24
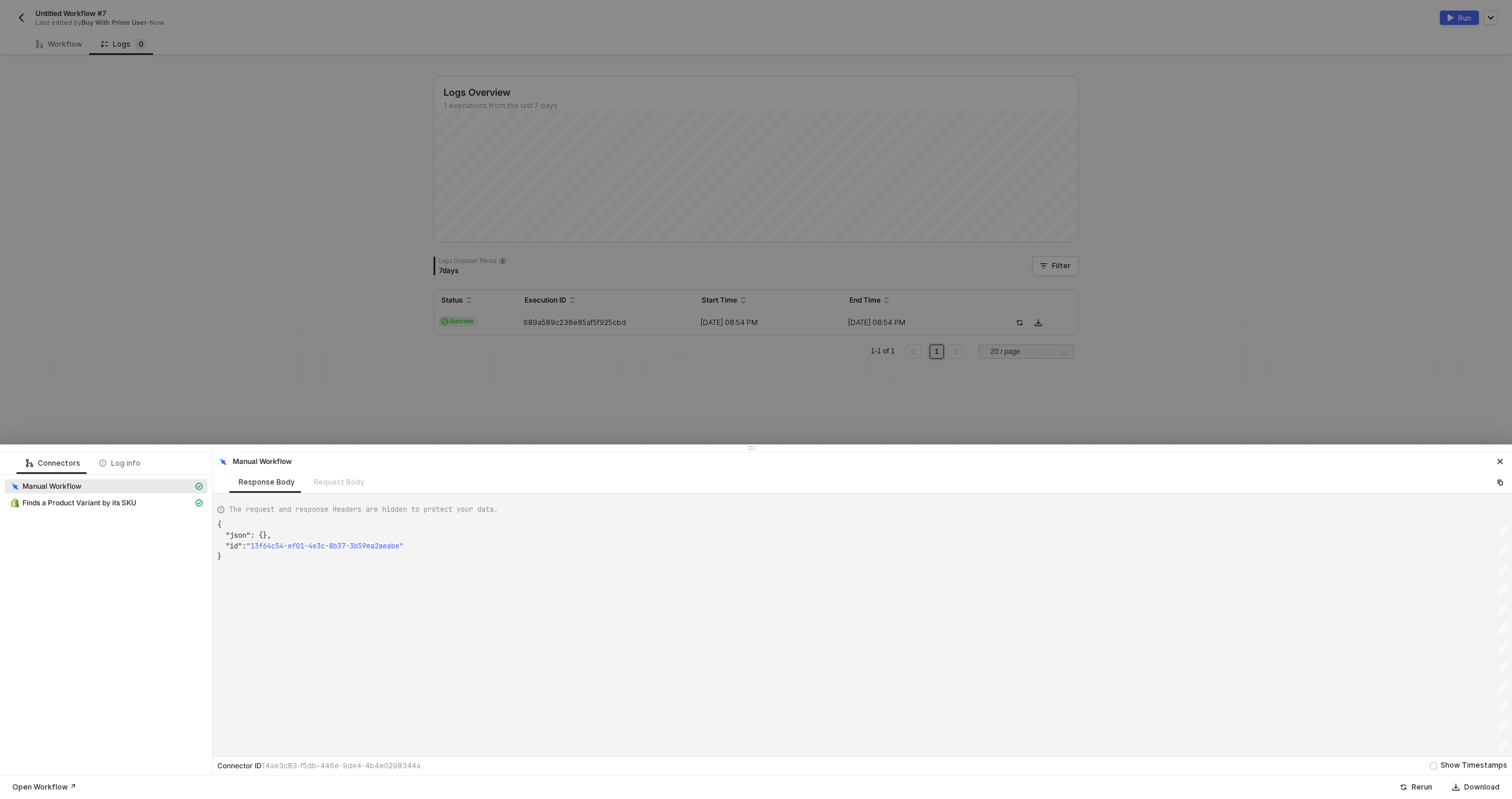
scroll to position [32, 0]
click at [96, 501] on span "Finds a Product Variant by its SKU" at bounding box center [79, 503] width 114 height 10
type textarea "{ "json": { "variant": { "id": "gid://shopify/ProductVariant/78206959642", "dis…"
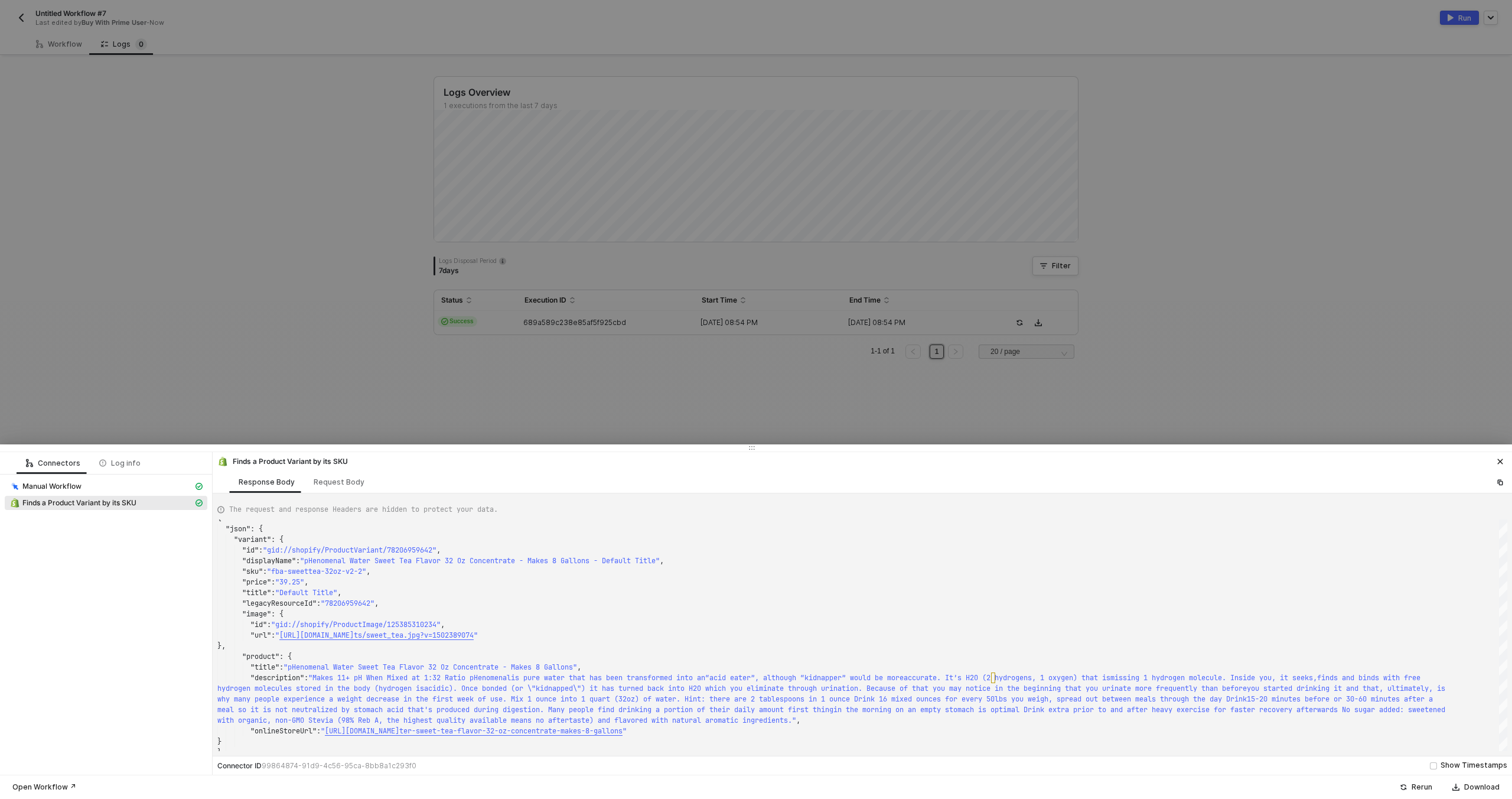
drag, startPoint x: 38, startPoint y: 46, endPoint x: 34, endPoint y: 37, distance: 9.8
click at [38, 46] on div at bounding box center [756, 400] width 1512 height 799
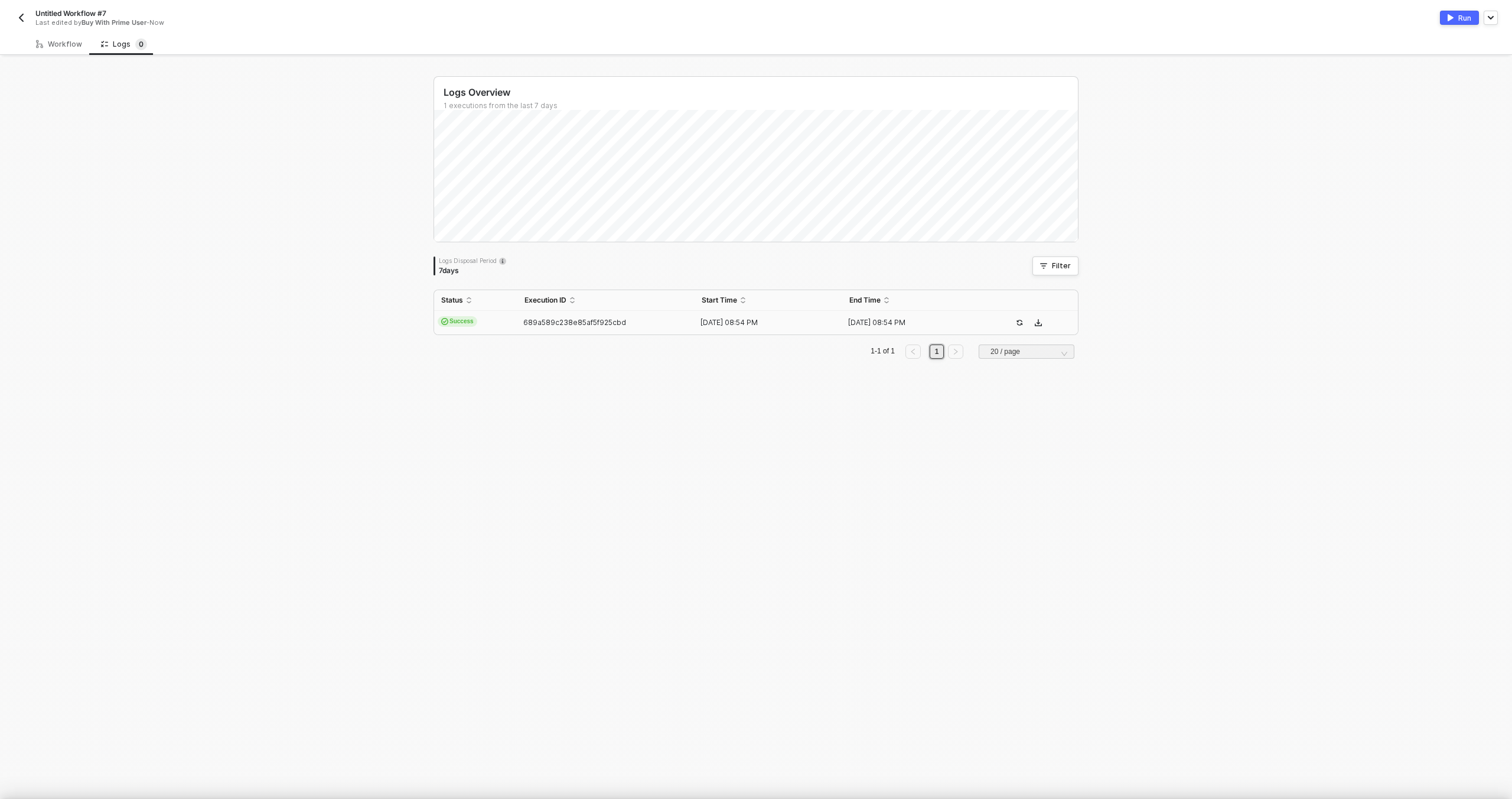
click at [19, 14] on img "button" at bounding box center [21, 18] width 10 height 10
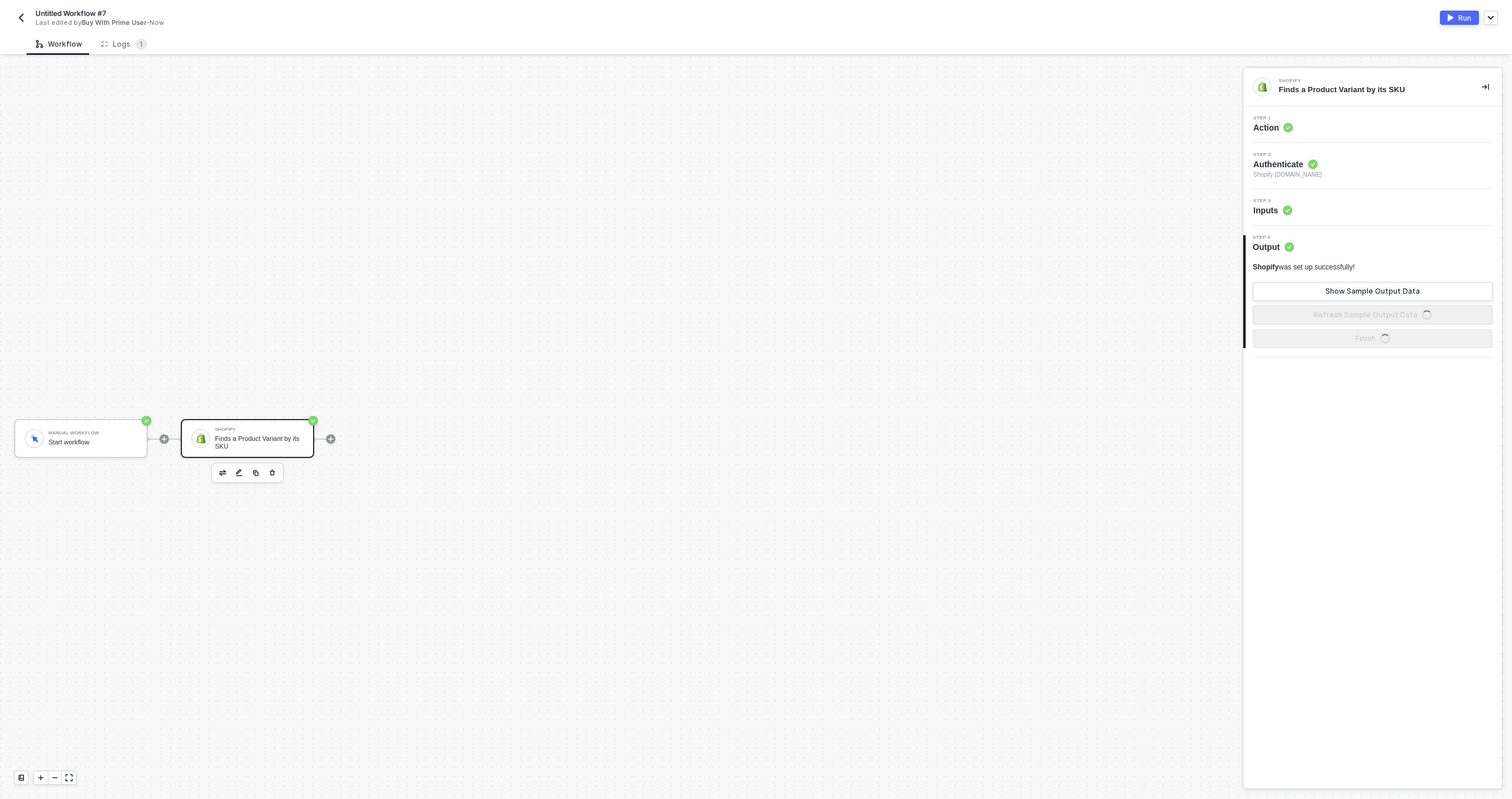
scroll to position [22, 0]
click at [169, 415] on div at bounding box center [164, 418] width 10 height 10
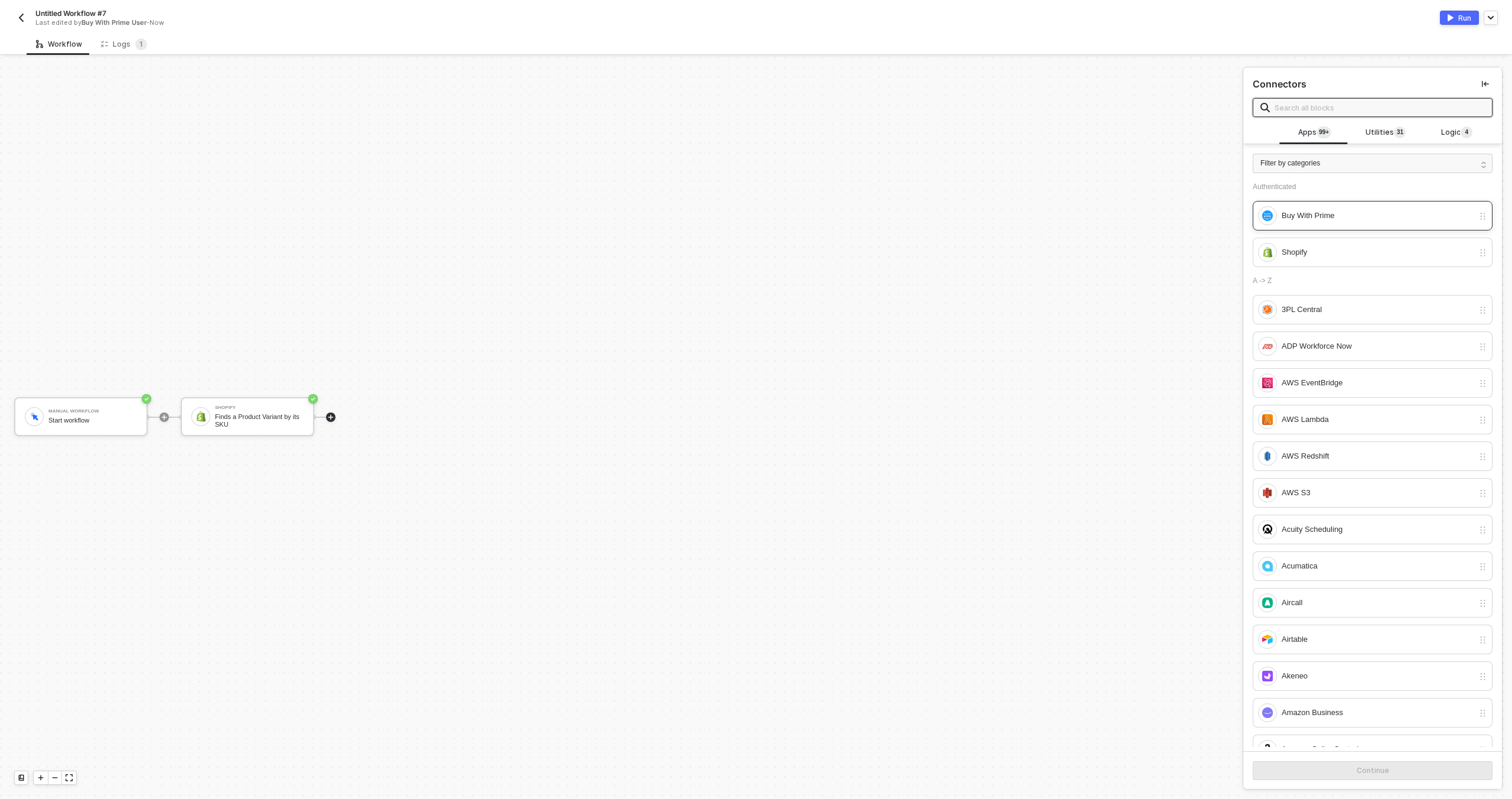
click at [1368, 228] on div "Buy With Prime" at bounding box center [1373, 215] width 240 height 30
click at [1343, 778] on button "Continue" at bounding box center [1373, 770] width 240 height 19
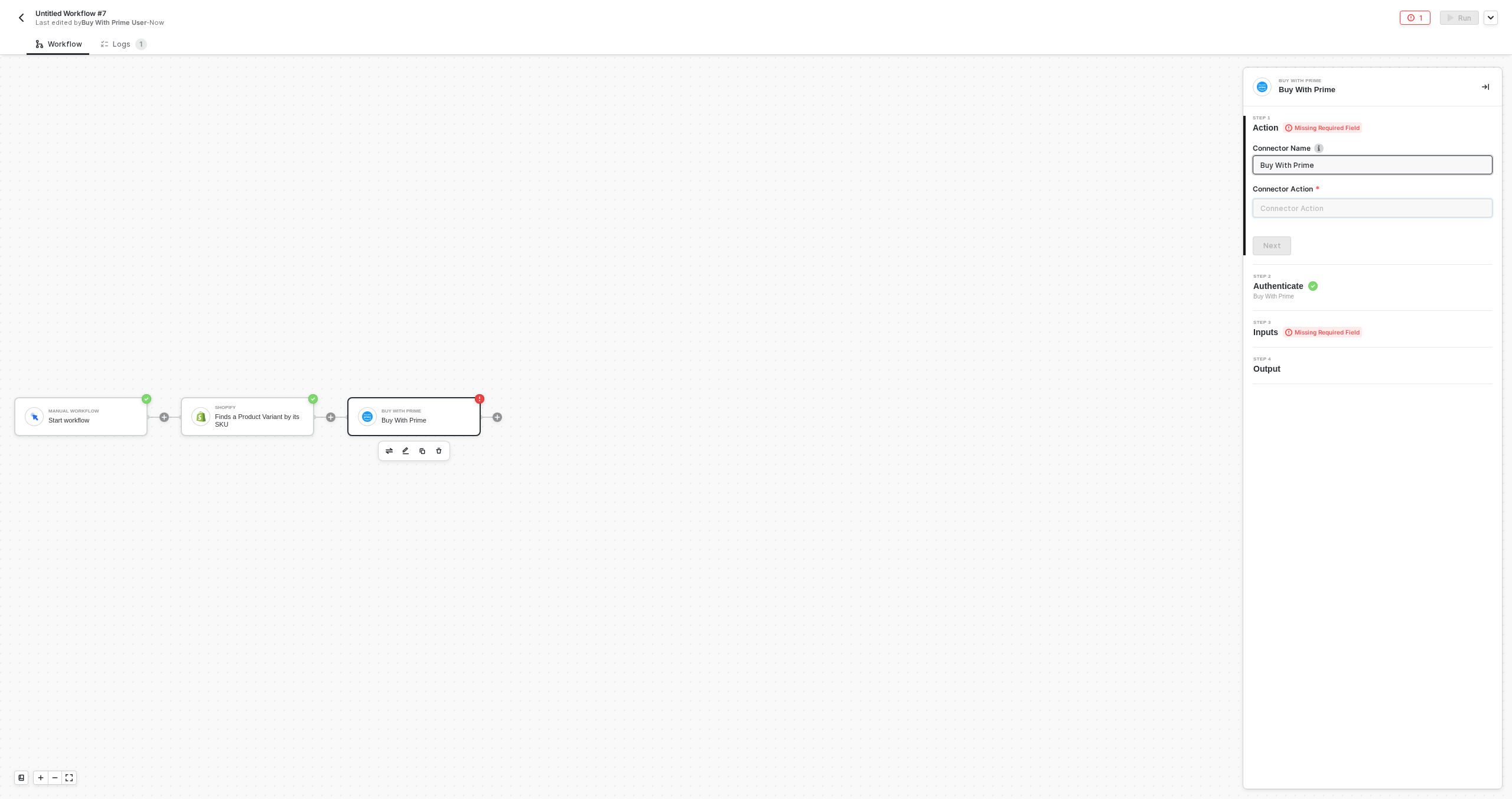
click at [1344, 208] on input "text" at bounding box center [1373, 208] width 240 height 19
click at [1139, 165] on div "Product" at bounding box center [1147, 166] width 172 height 10
click at [1141, 201] on div "Find a Product By SKU Finds a product by SKU" at bounding box center [1147, 193] width 172 height 19
type input "Finds a product by SKU"
type input "Product - Find a Product By SKU"
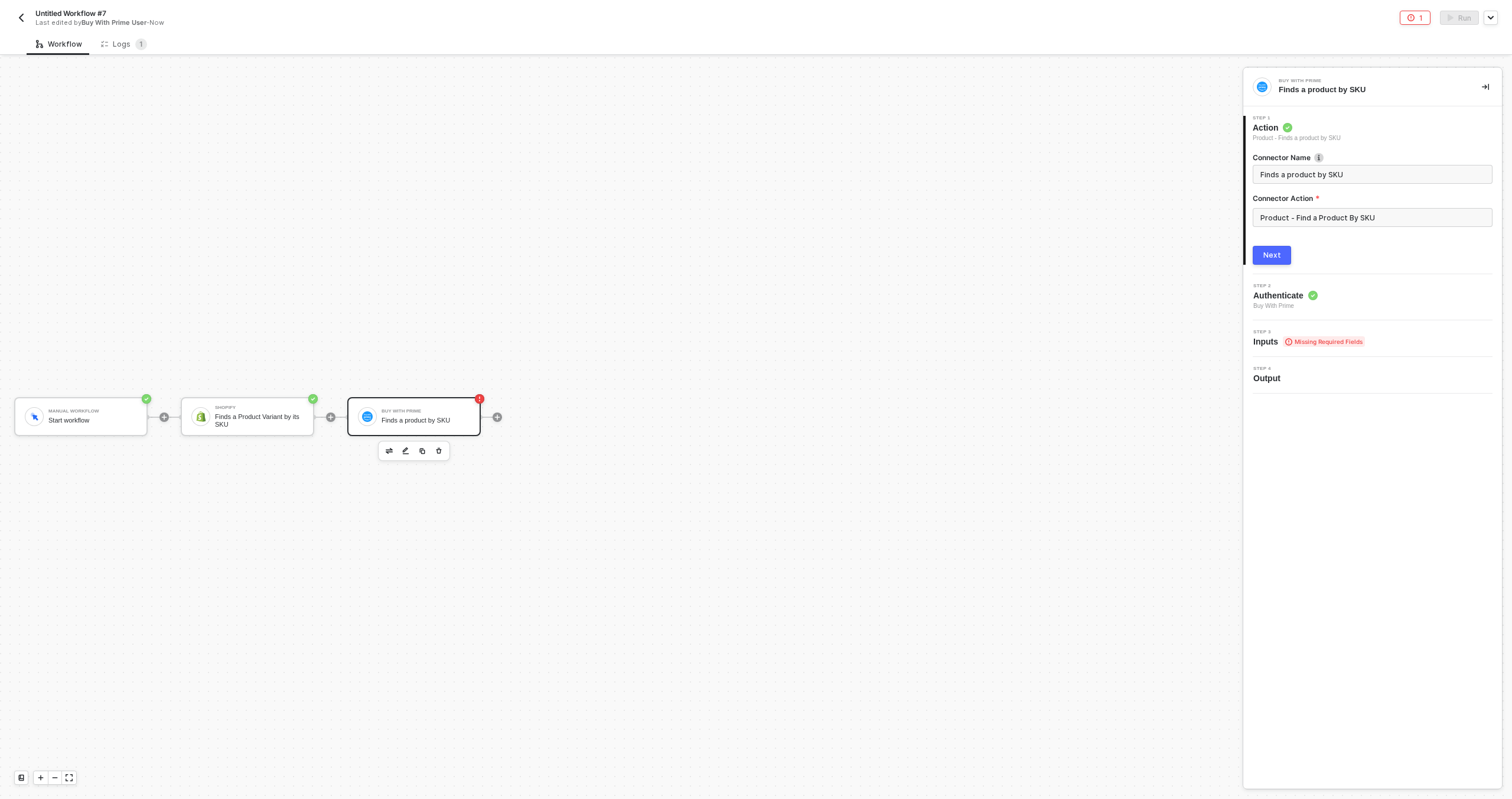
click at [1283, 253] on button "Next" at bounding box center [1272, 255] width 38 height 19
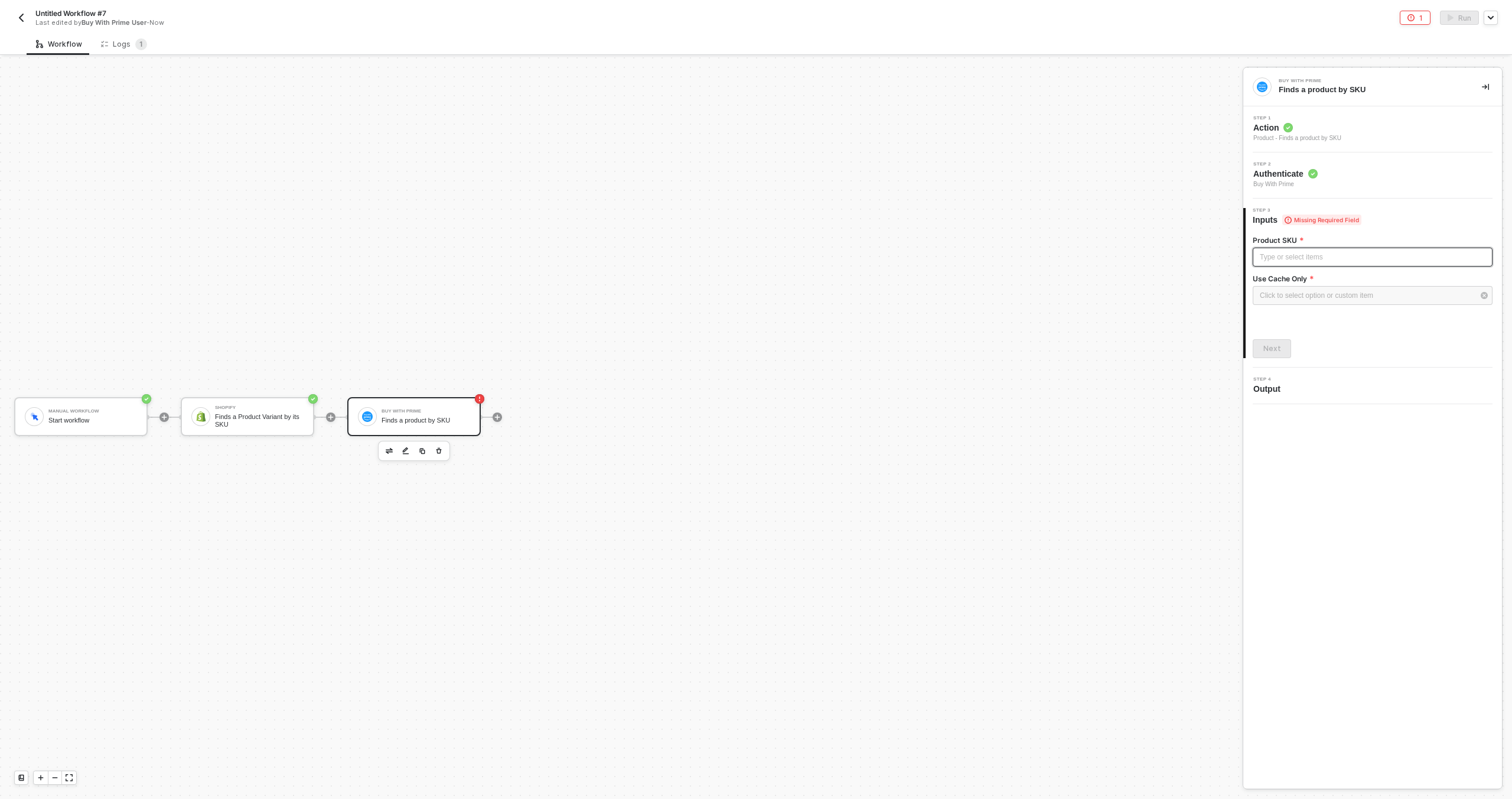
click at [1275, 255] on div "Type or select items ﻿" at bounding box center [1373, 258] width 226 height 11
click at [1287, 134] on div "Product - Finds a product by SKU" at bounding box center [1297, 138] width 88 height 10
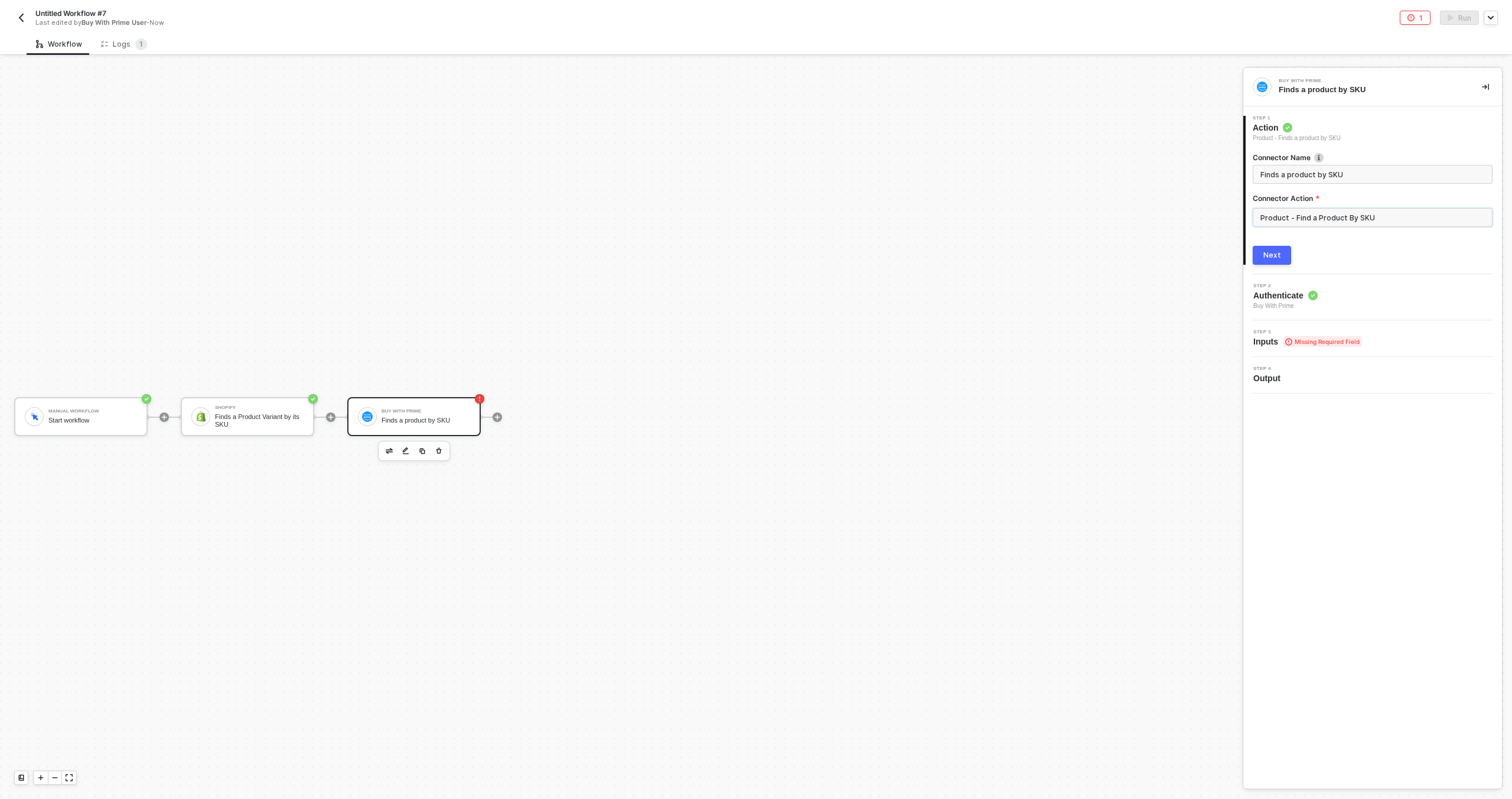
click at [1331, 221] on input "Product - Find a Product By SKU" at bounding box center [1373, 217] width 240 height 19
click at [1141, 219] on div "Find a Product By ID" at bounding box center [1147, 218] width 172 height 10
type input "Finds a product by ID"
type input "Product - Find a Product By ID"
click at [1285, 341] on span "Missing Required Field" at bounding box center [1322, 341] width 79 height 10
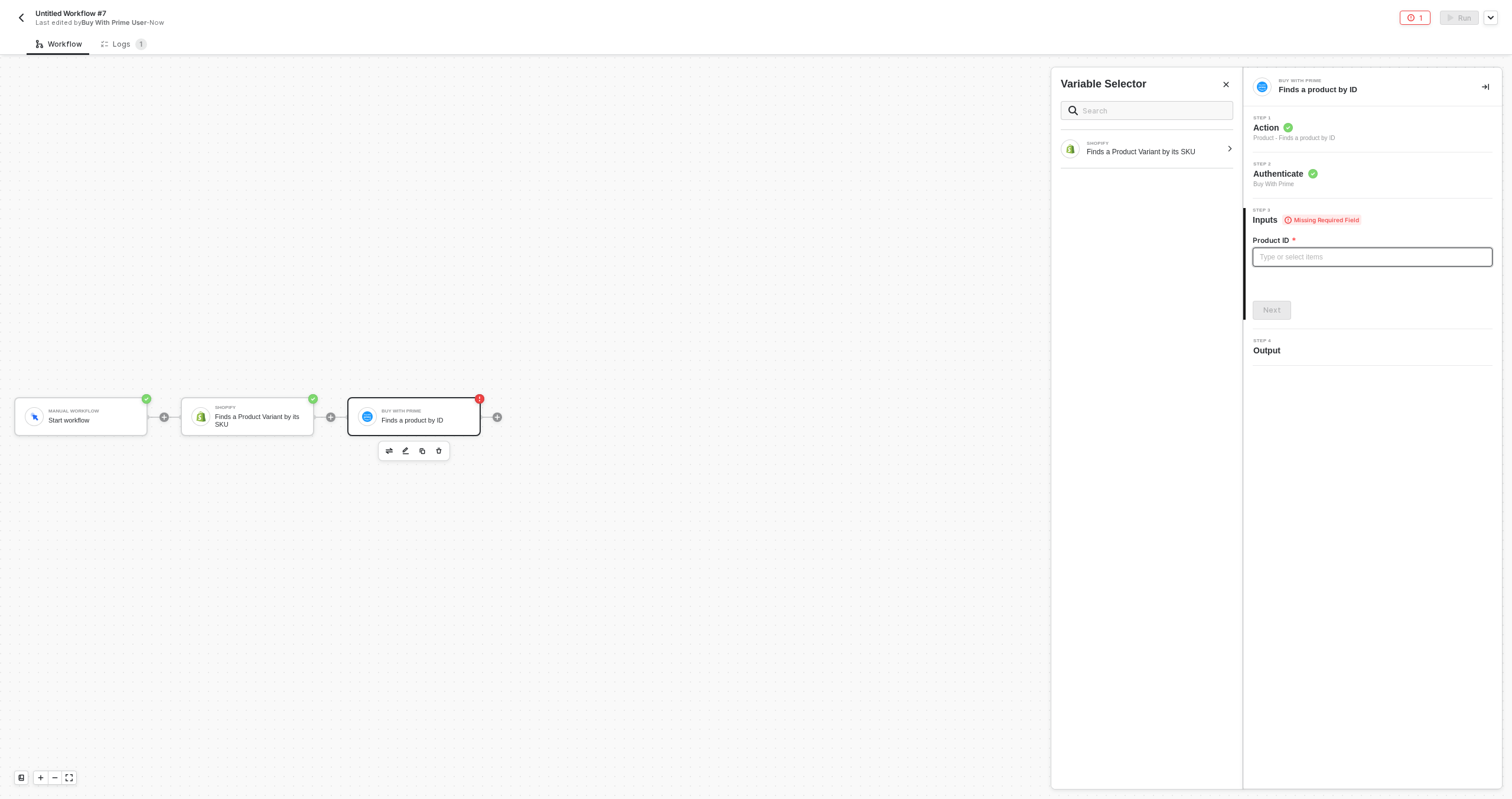
click at [1285, 264] on div "Type or select items ﻿" at bounding box center [1373, 257] width 240 height 19
click at [1183, 153] on div "Finds a Product Variant by its SKU" at bounding box center [1154, 152] width 135 height 10
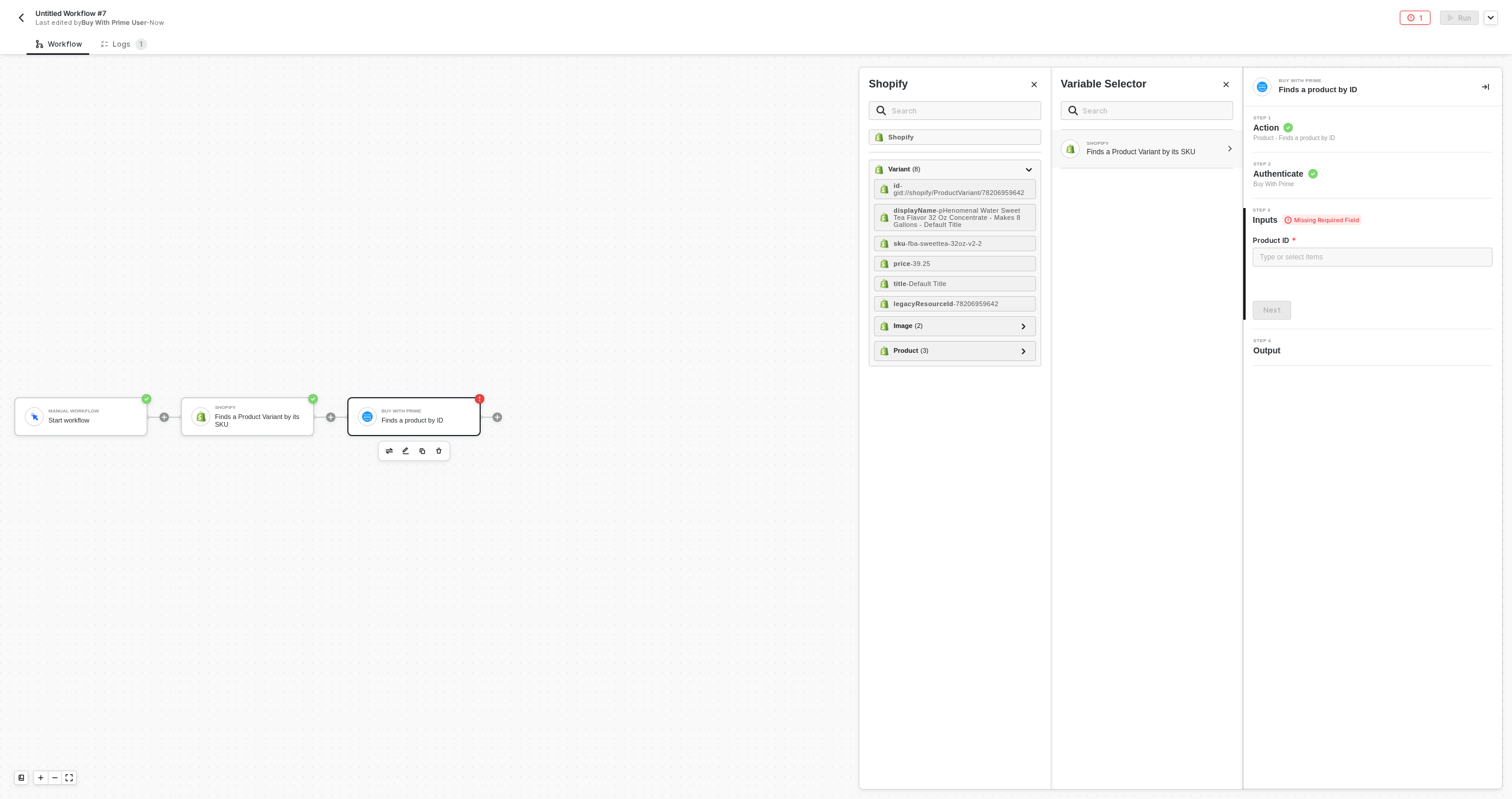
click at [1331, 118] on span "Step 1" at bounding box center [1295, 118] width 82 height 5
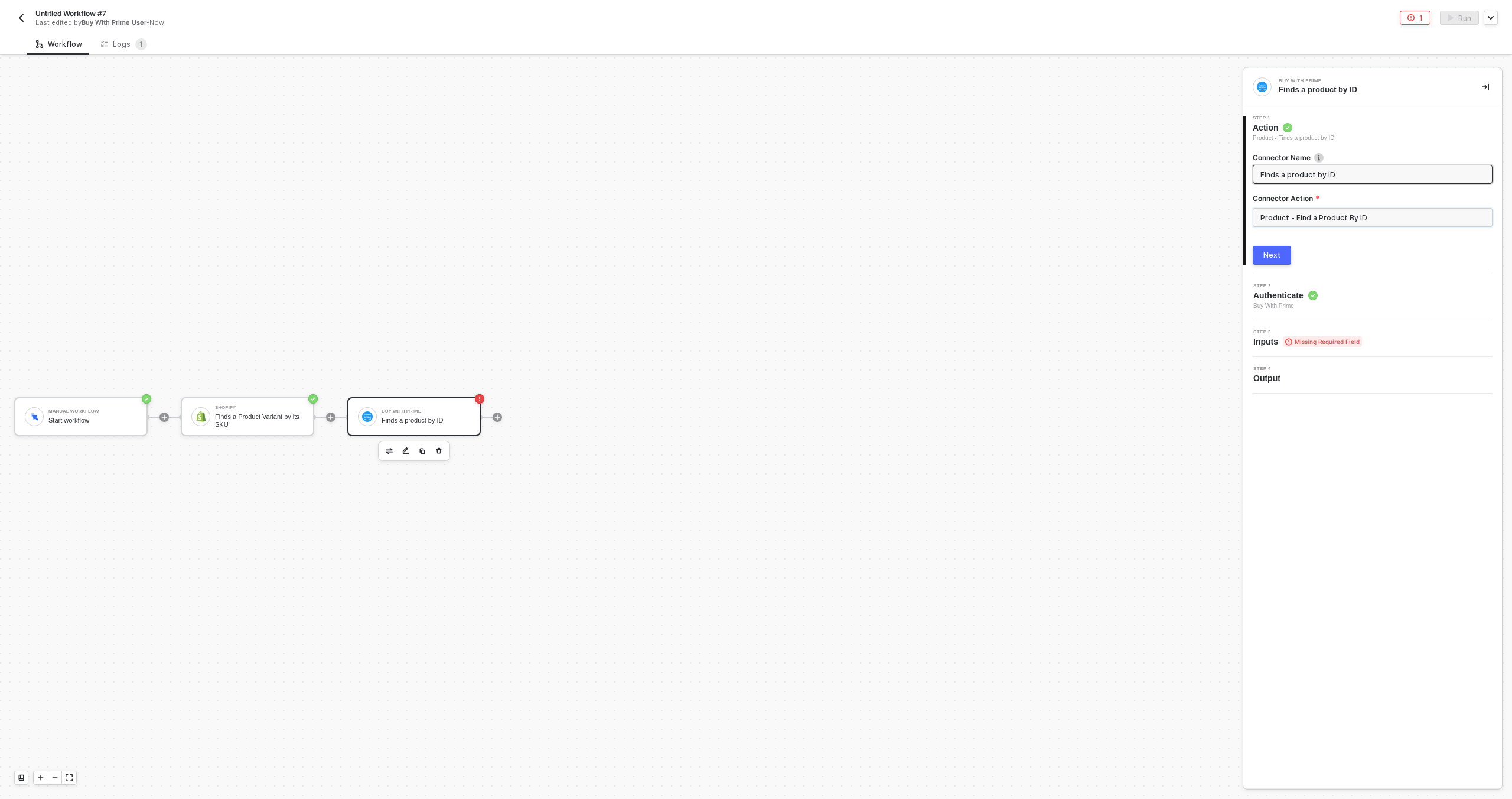
click at [1326, 219] on input "Product - Find a Product By ID" at bounding box center [1373, 217] width 240 height 19
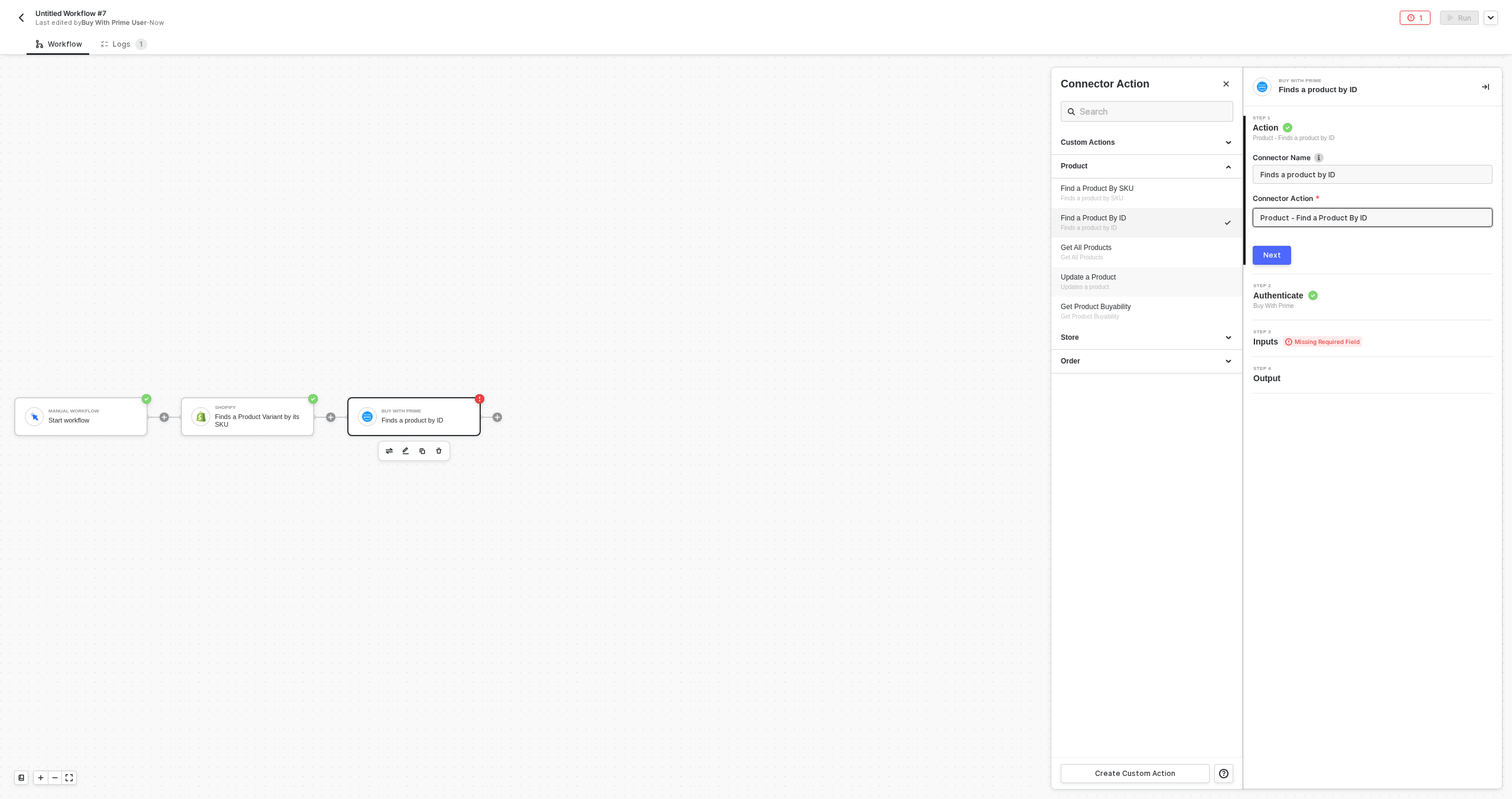
click at [1142, 280] on div "Update a Product" at bounding box center [1147, 277] width 172 height 10
type input "Updates a product"
type input "Product - Update a Product"
click at [1274, 255] on div "Next" at bounding box center [1272, 255] width 18 height 10
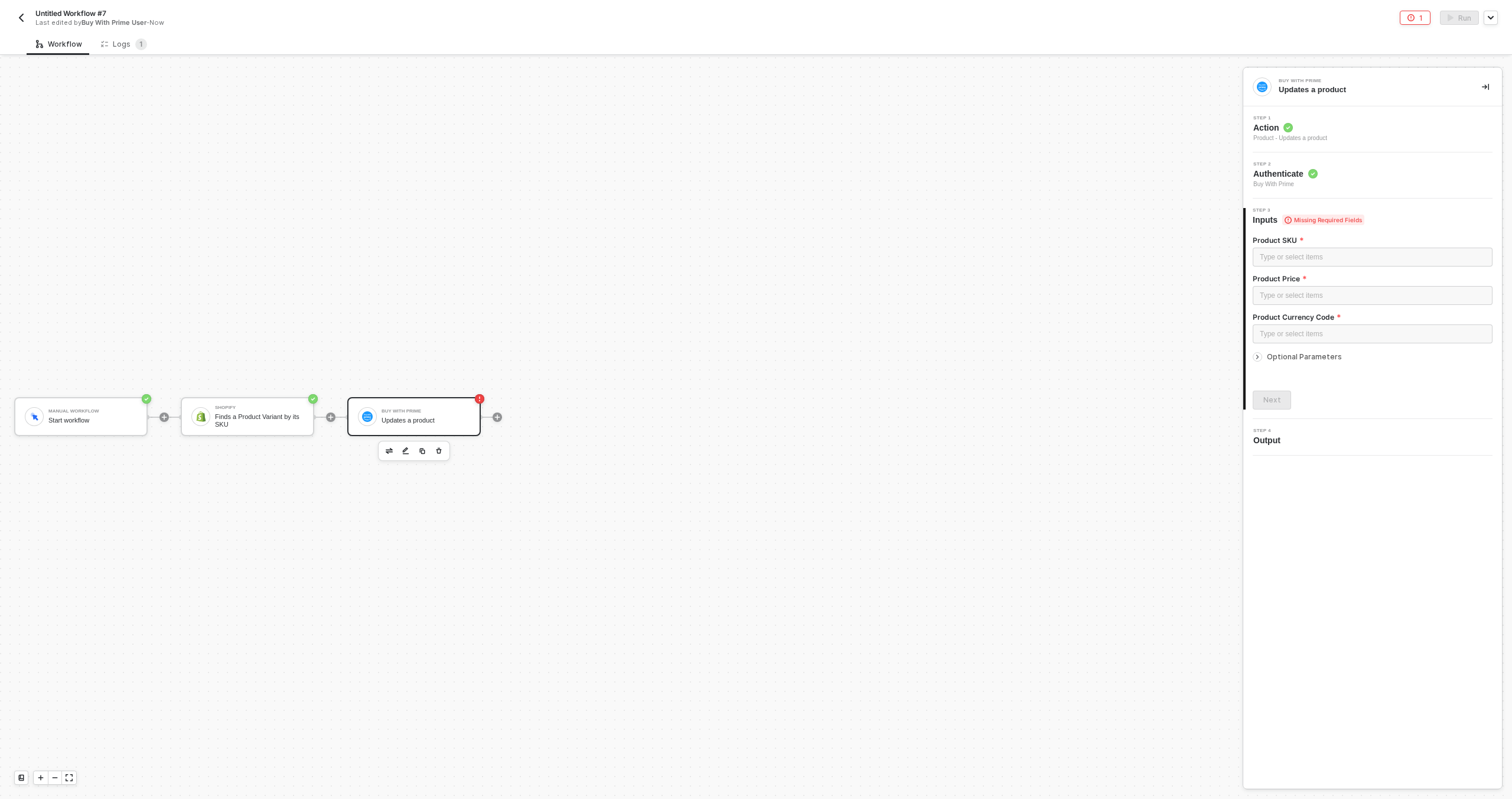
click at [1276, 360] on span "Optional Parameters" at bounding box center [1304, 357] width 75 height 9
click at [1286, 129] on circle at bounding box center [1288, 127] width 10 height 10
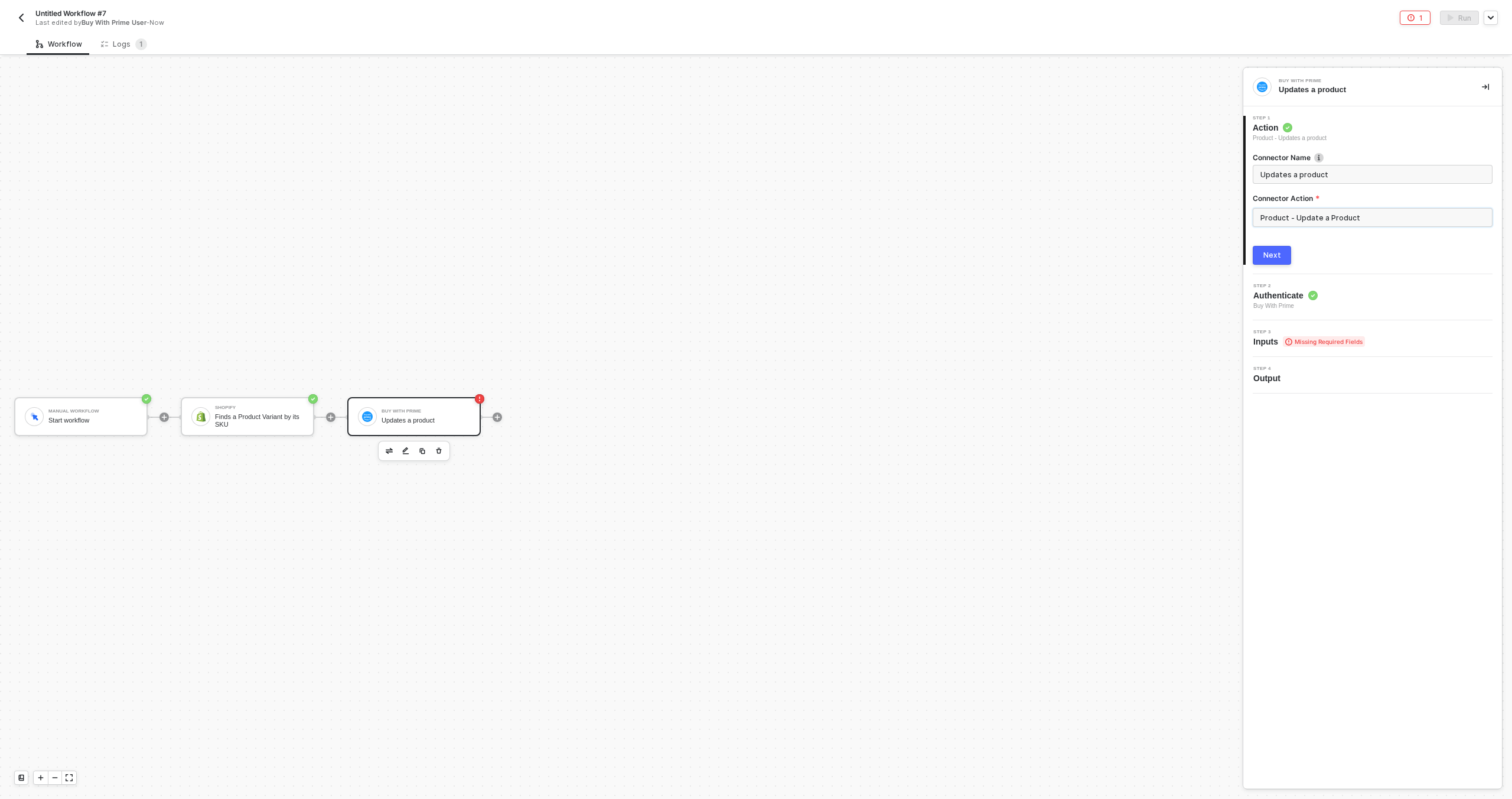
click at [1297, 217] on input "Product - Update a Product" at bounding box center [1373, 217] width 240 height 19
click at [1123, 201] on span "Finds a product by SKU" at bounding box center [1092, 198] width 62 height 6
type input "Finds a product by SKU"
type input "Product - Find a Product By SKU"
click at [1268, 251] on div "Next" at bounding box center [1272, 255] width 18 height 10
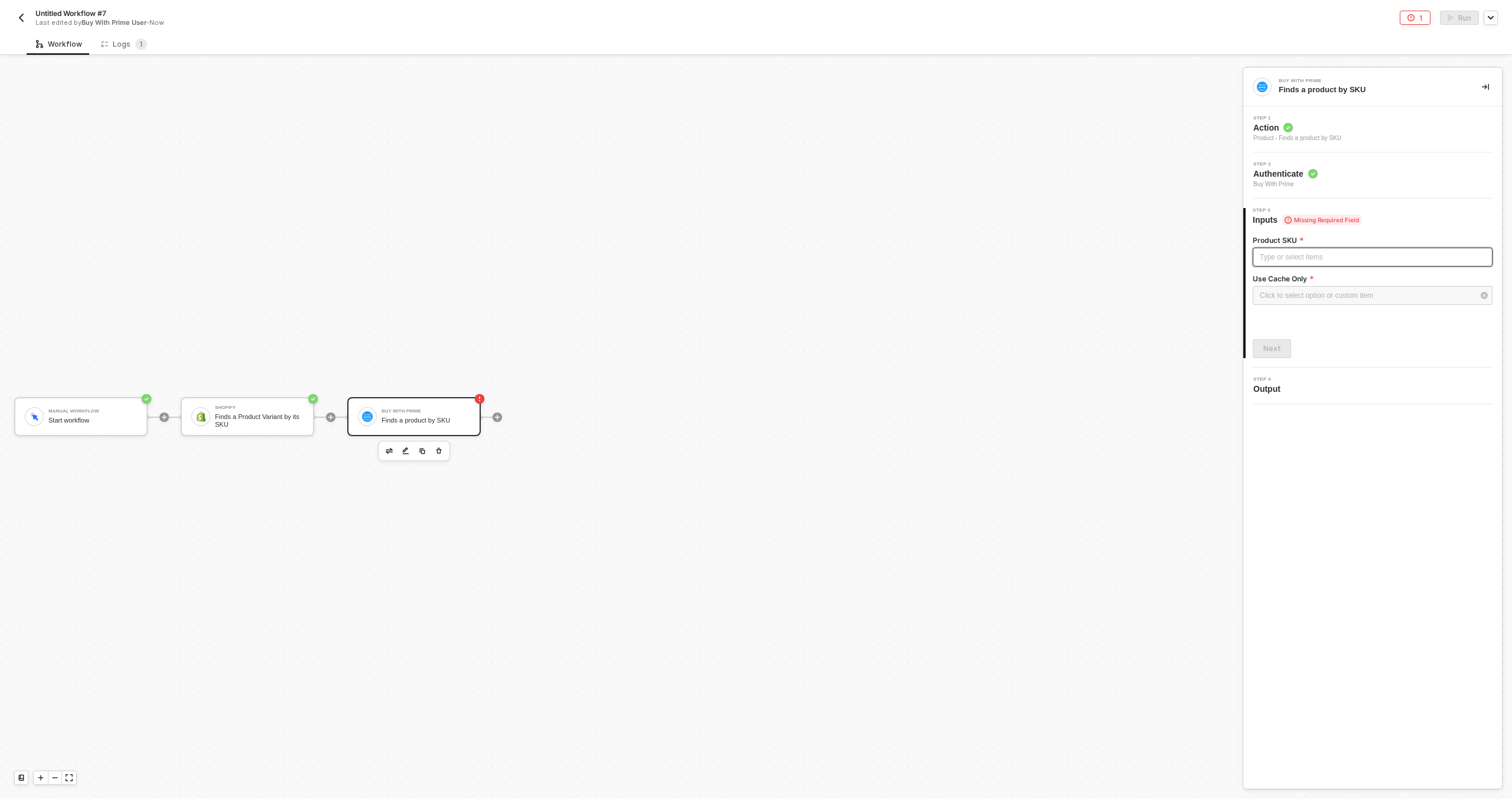
click at [1295, 260] on div "Type or select items ﻿" at bounding box center [1373, 258] width 226 height 11
click at [1167, 154] on div "Finds a Product Variant by its SKU" at bounding box center [1154, 152] width 135 height 10
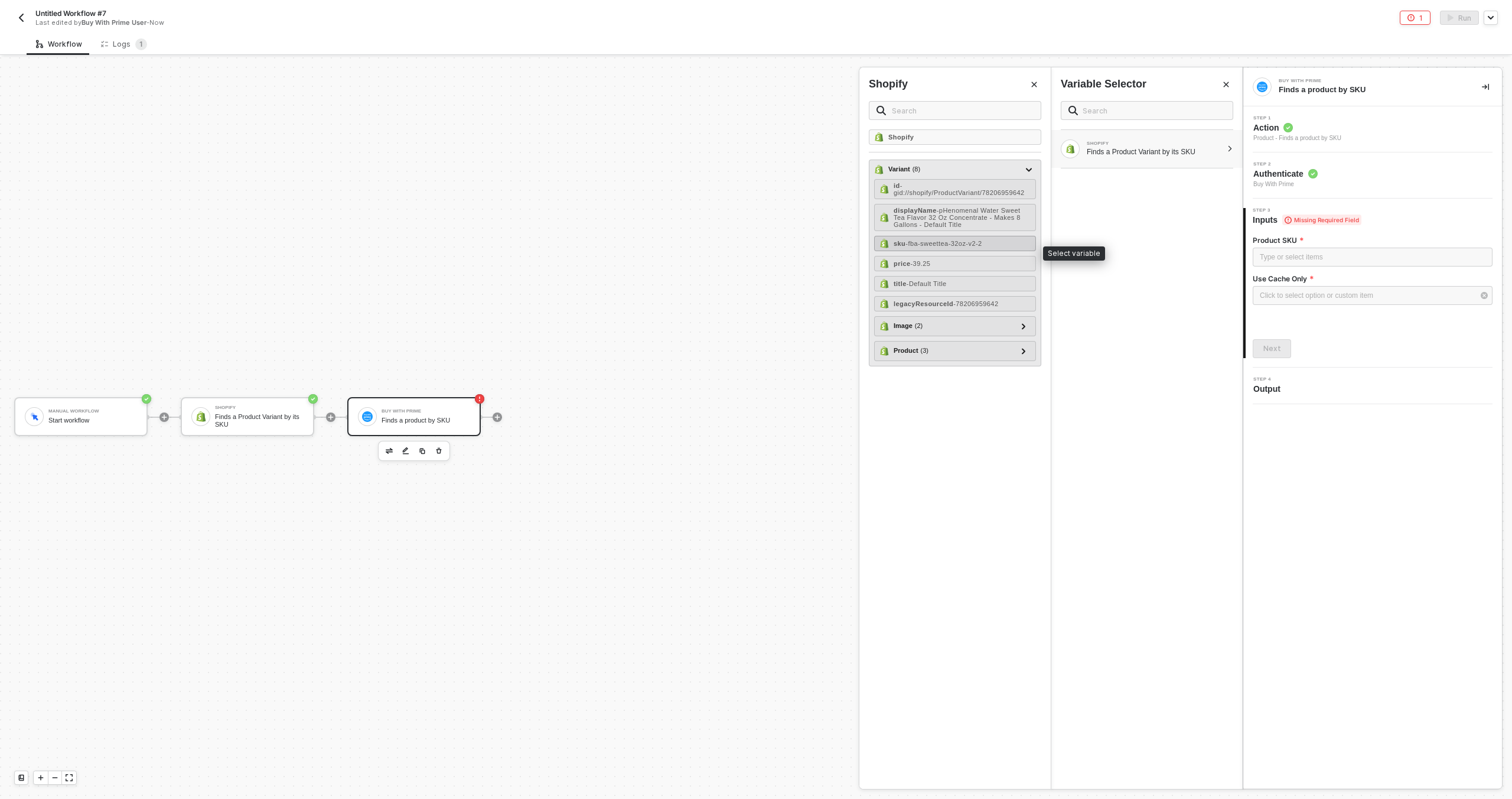
click at [982, 247] on span "- fba-sweettea-32oz-v2-2" at bounding box center [944, 243] width 76 height 7
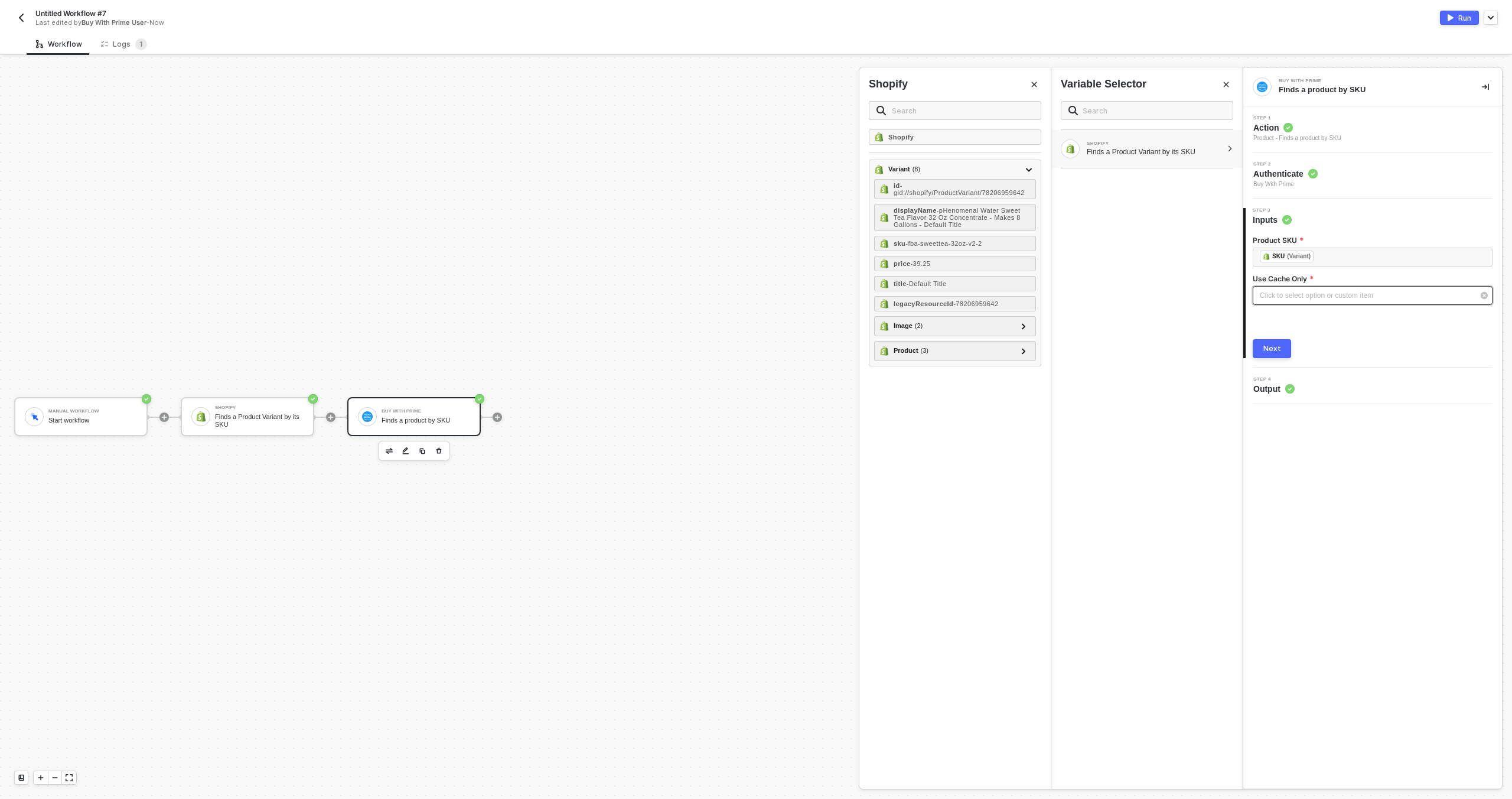
click at [1272, 296] on div "Click to select option or custom item ﻿" at bounding box center [1367, 296] width 214 height 11
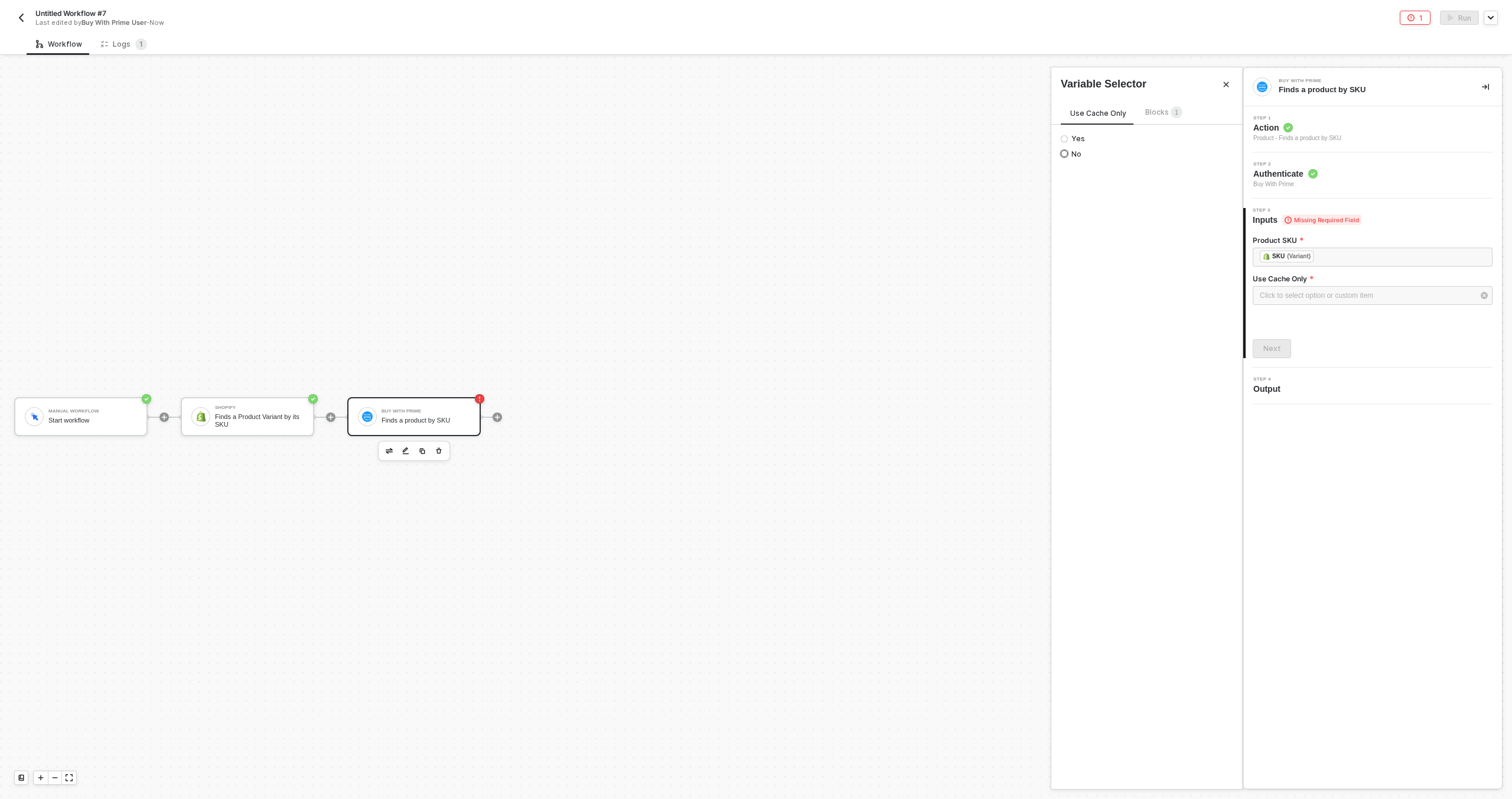
click at [1081, 155] on span "No" at bounding box center [1075, 154] width 14 height 10
click at [1068, 155] on input "No" at bounding box center [1065, 154] width 7 height 7
click at [1267, 348] on div "Next" at bounding box center [1272, 349] width 18 height 10
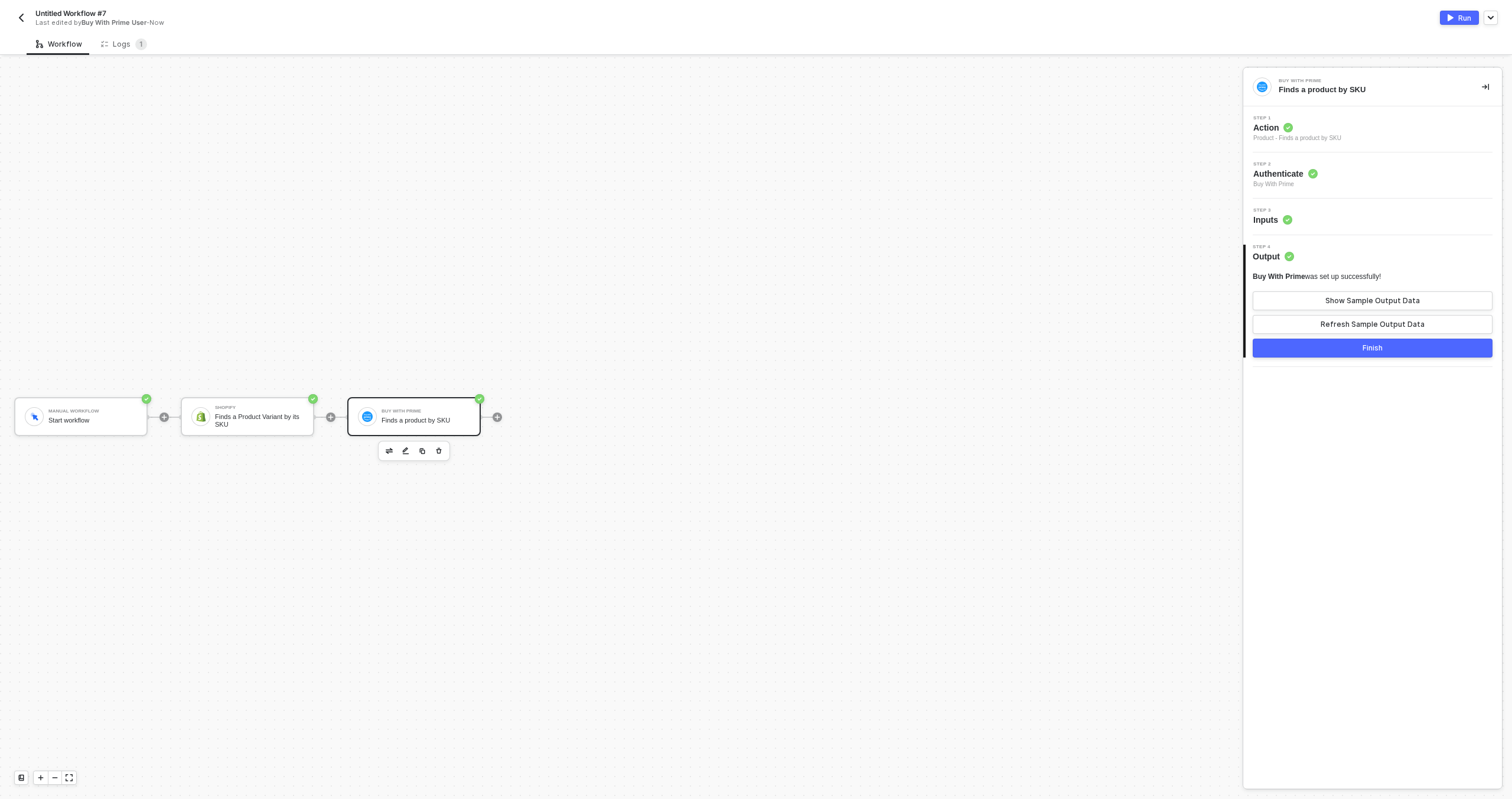
click at [1464, 23] on button "Run" at bounding box center [1459, 17] width 39 height 14
click at [155, 62] on div "Manual Workflow Start workflow Shopify Finds a Product Variant by its SKU Buy W…" at bounding box center [618, 417] width 1237 height 763
click at [141, 49] on span "1" at bounding box center [141, 44] width 12 height 12
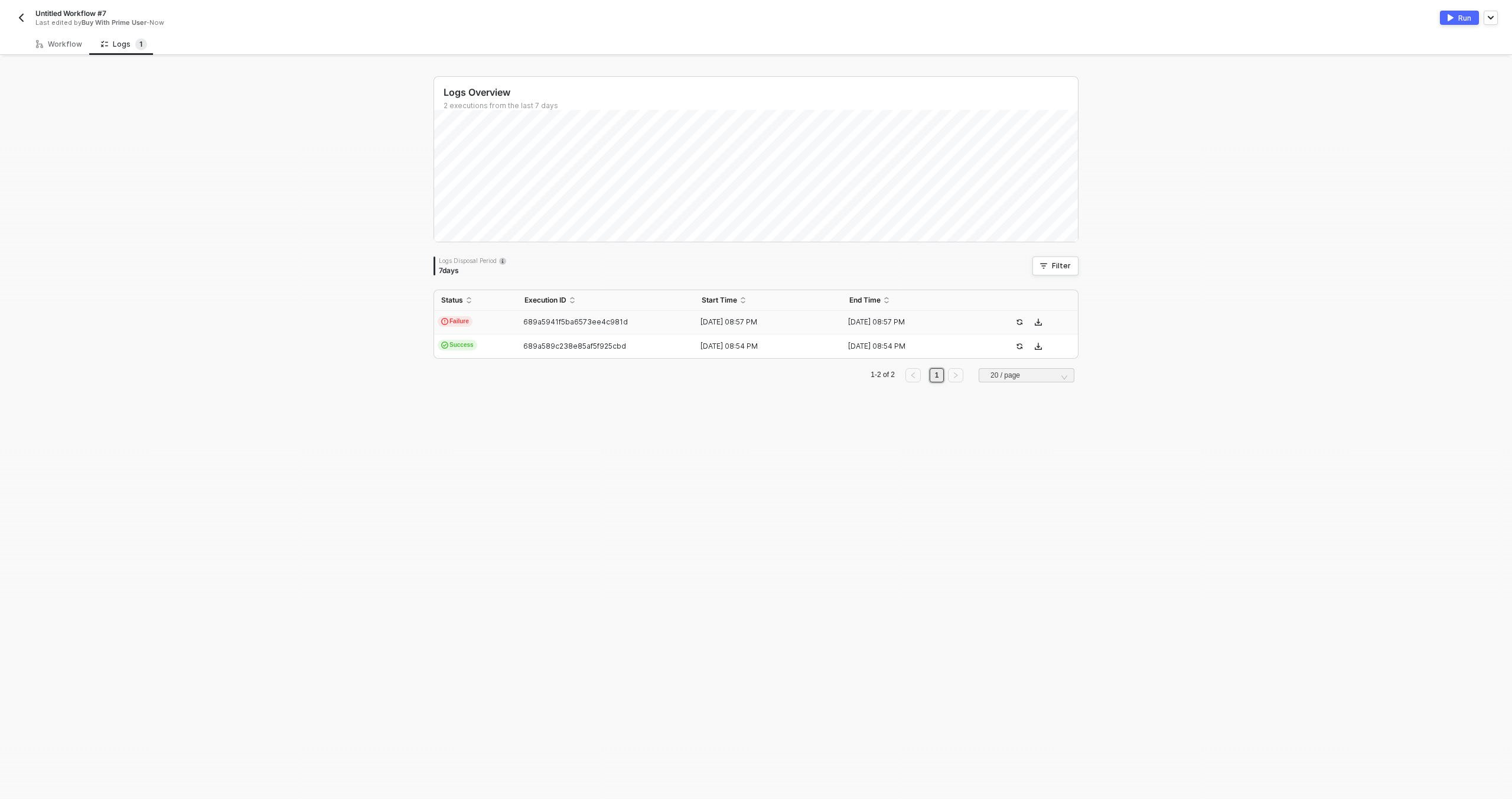
click at [608, 332] on td "689a5941f5ba6573ee4c981d" at bounding box center [606, 323] width 177 height 24
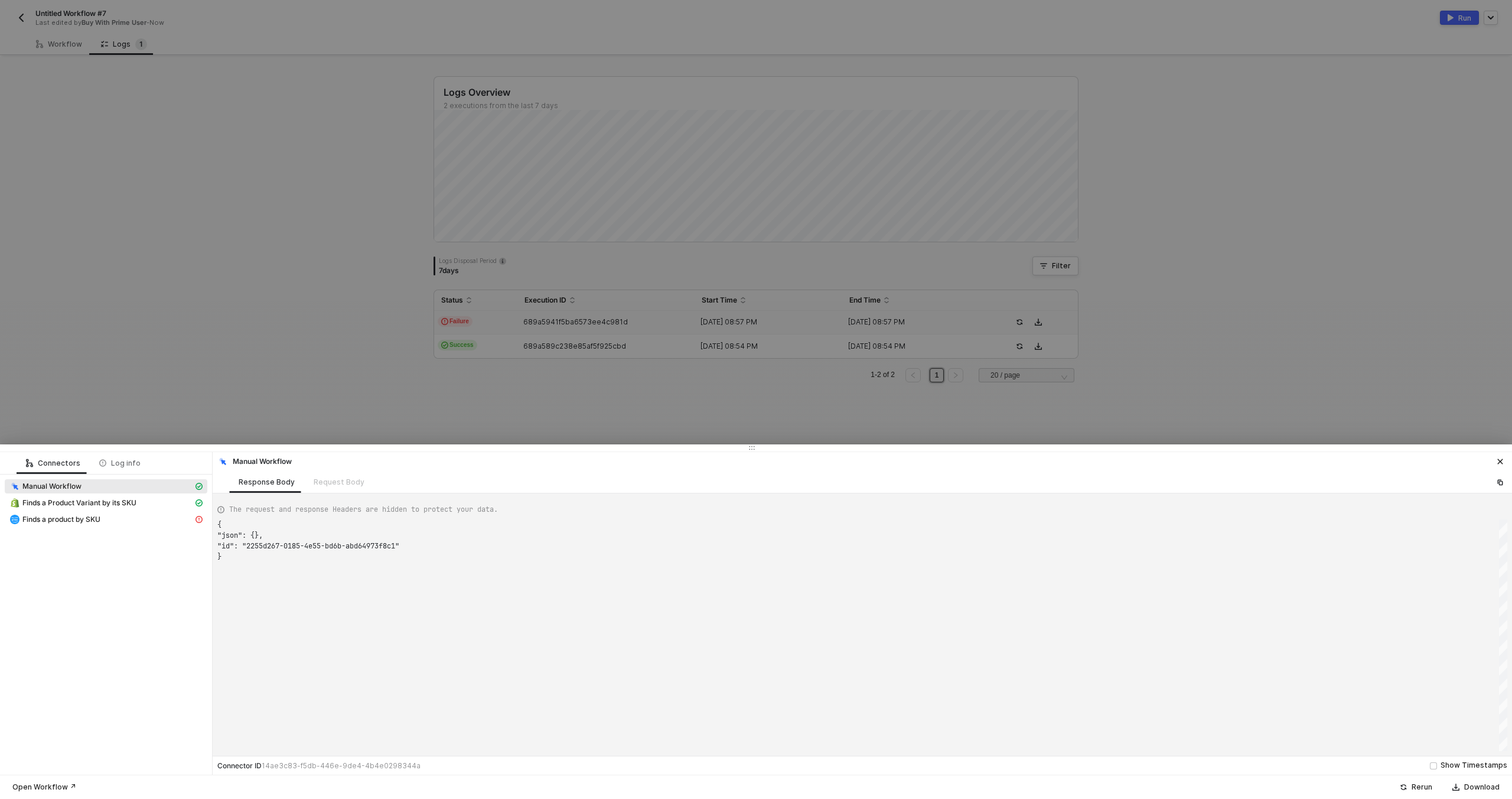
scroll to position [32, 0]
click at [141, 512] on span "Finds a product by SKU" at bounding box center [106, 519] width 203 height 14
type textarea "{ "message": "You do not have sufficient access to perform this action." }"
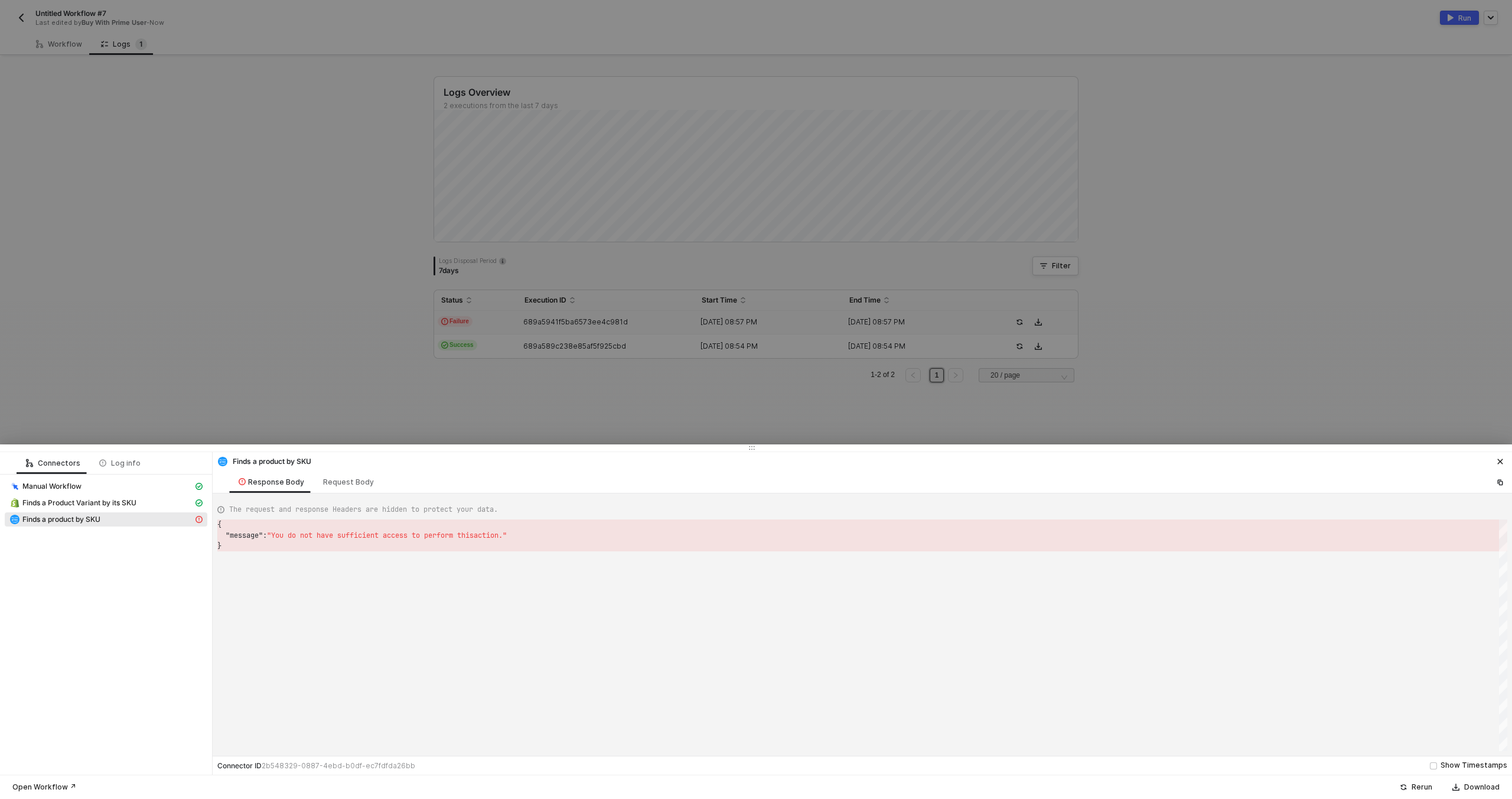
drag, startPoint x: 32, startPoint y: 82, endPoint x: 34, endPoint y: 73, distance: 9.2
click at [32, 82] on div at bounding box center [756, 400] width 1512 height 799
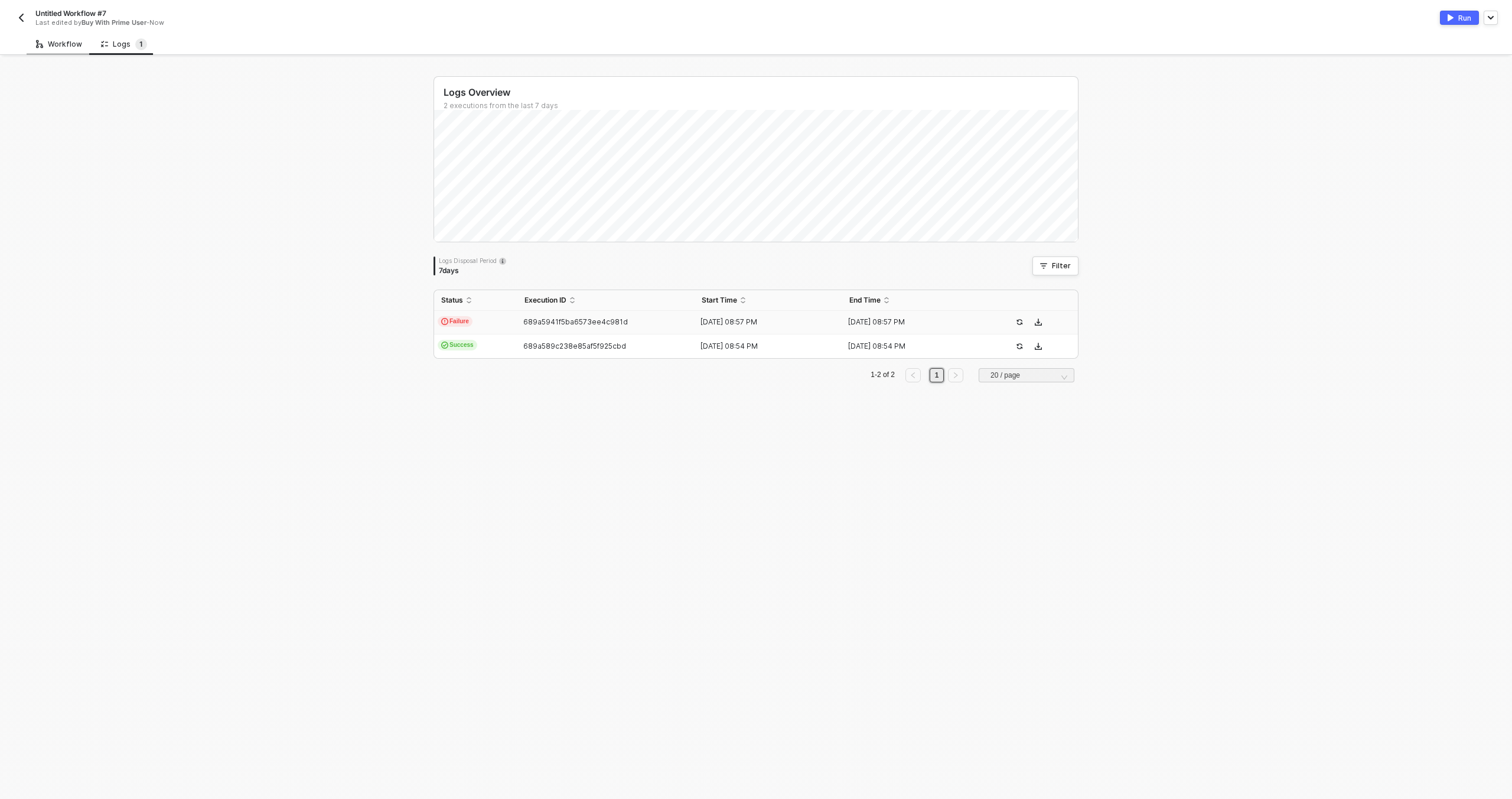
click at [45, 50] on div "Workflow" at bounding box center [59, 44] width 65 height 22
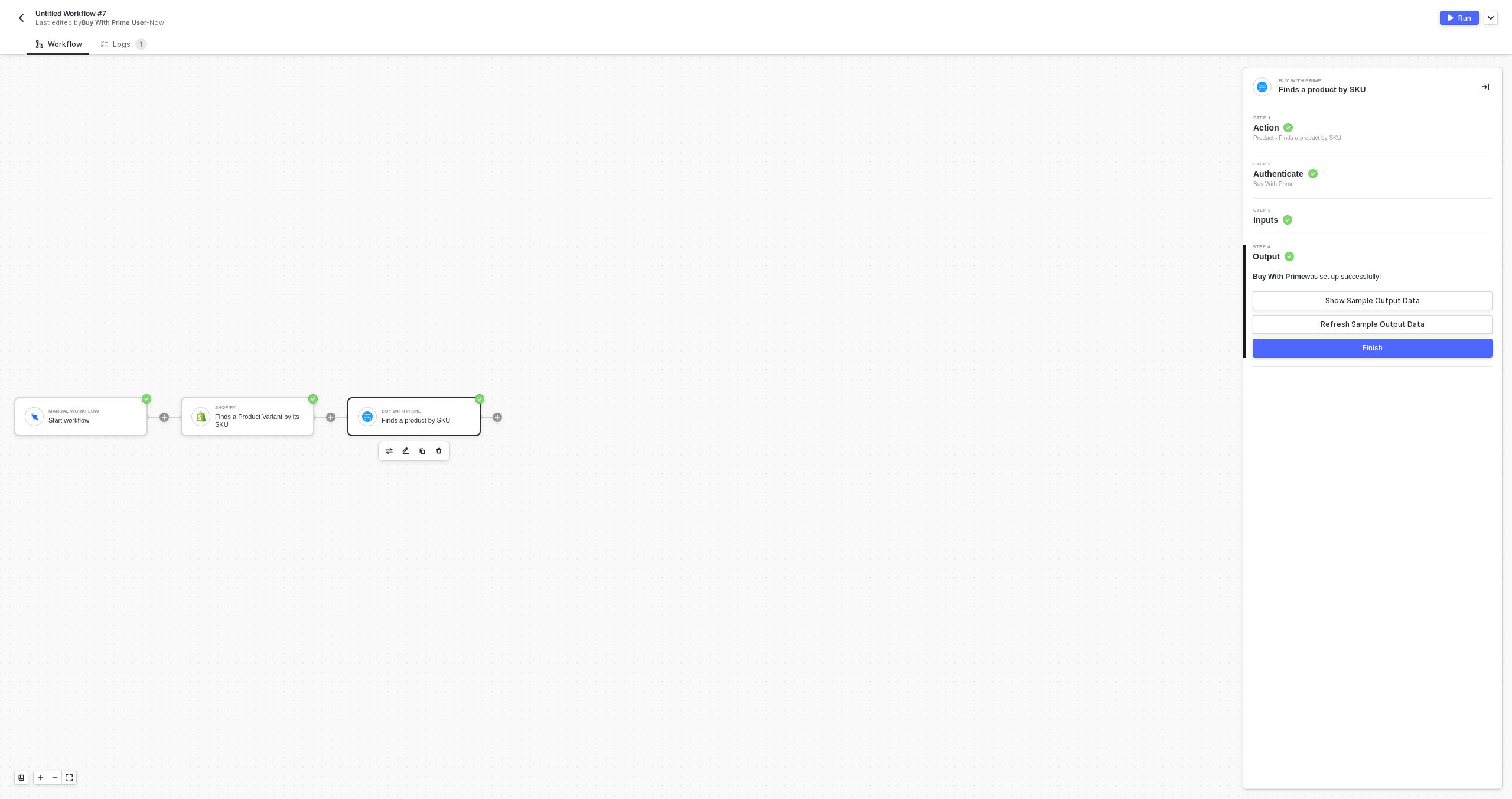
click at [1315, 214] on div "Step 3 Inputs" at bounding box center [1374, 217] width 255 height 18
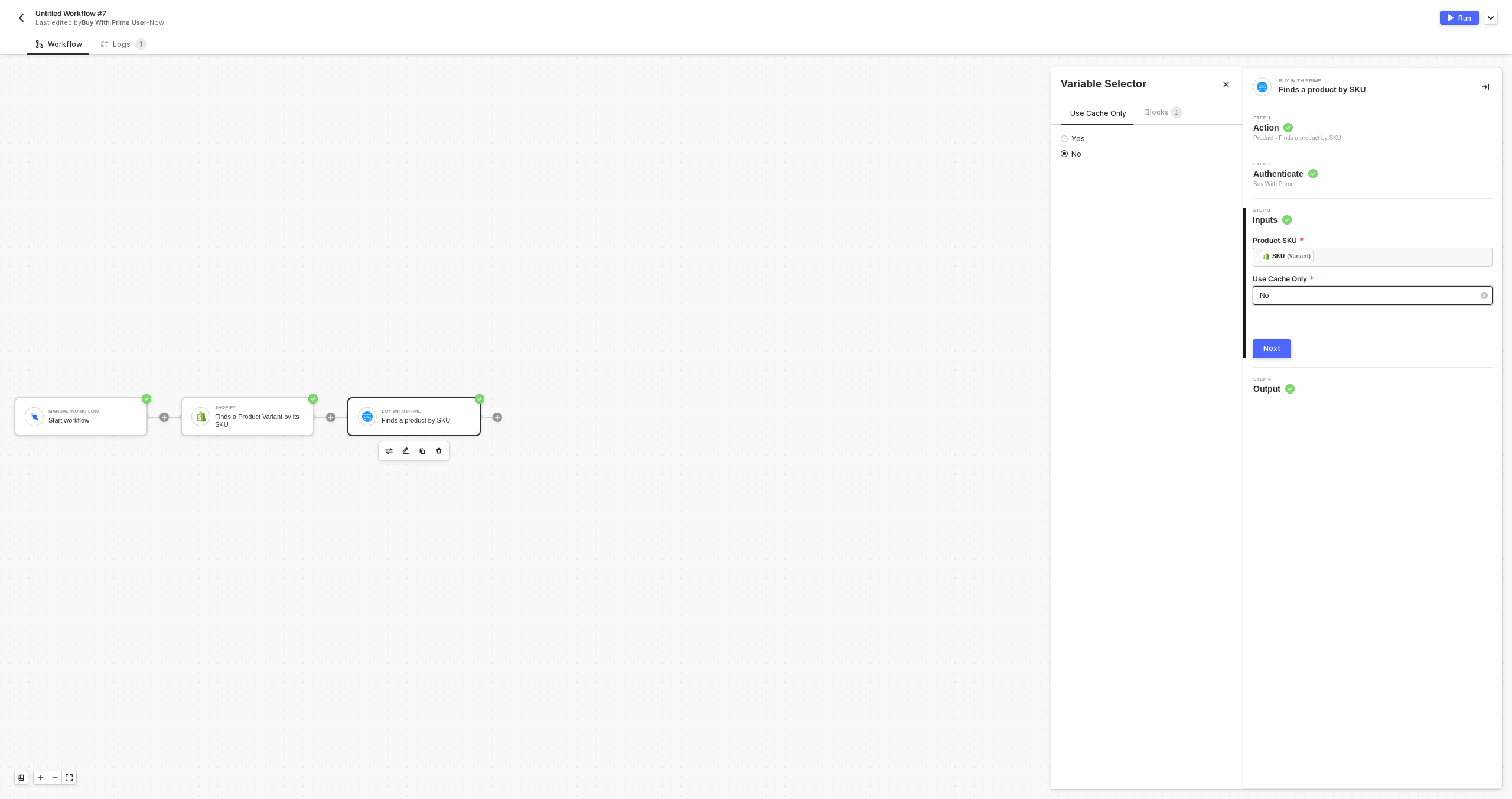
click at [1314, 296] on div "No" at bounding box center [1367, 296] width 214 height 11
click at [1081, 135] on span "Yes" at bounding box center [1077, 139] width 17 height 10
click at [1068, 135] on input "Yes" at bounding box center [1065, 138] width 7 height 7
click at [1282, 351] on button "Next" at bounding box center [1272, 348] width 38 height 19
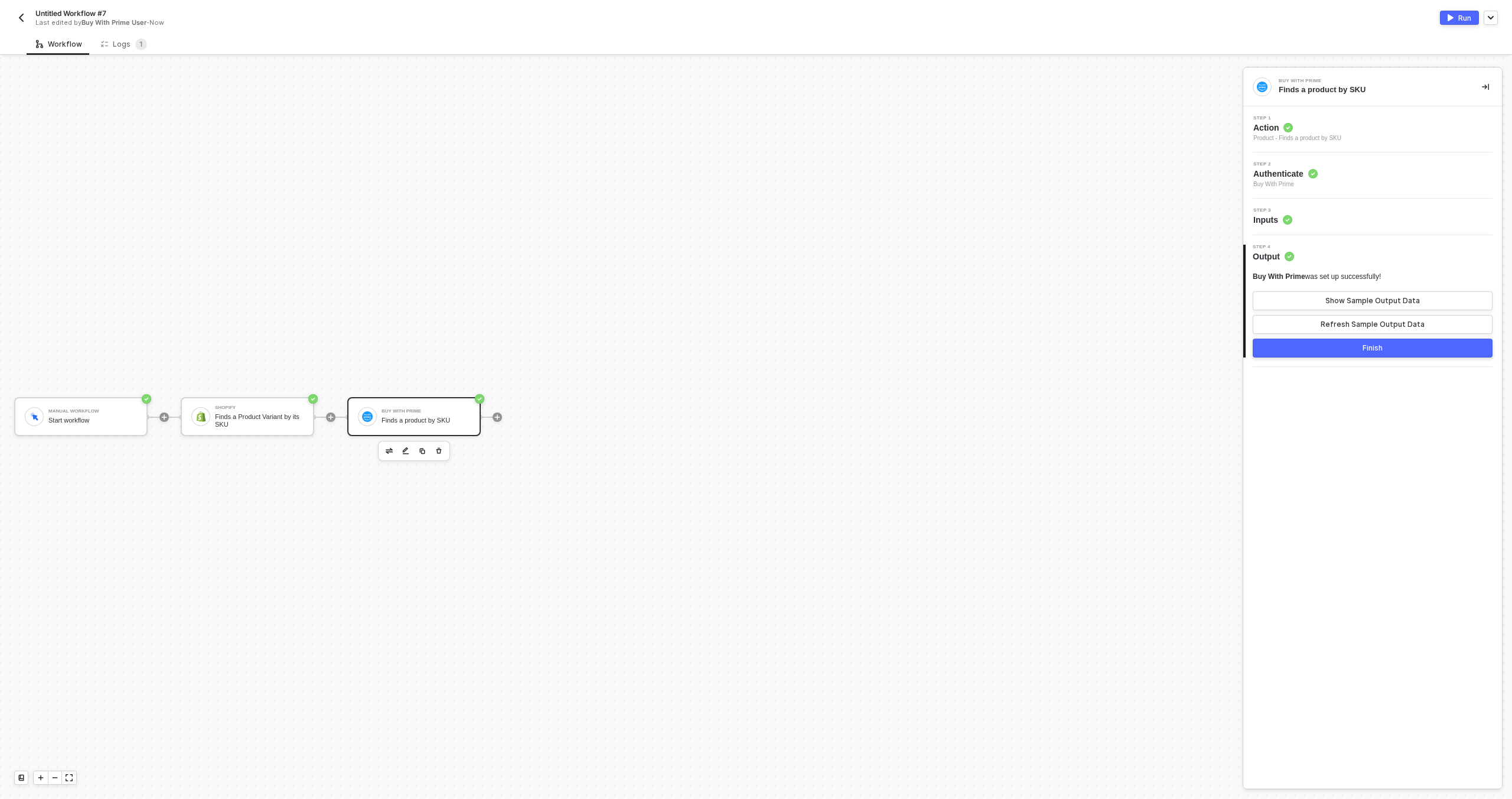
click at [1448, 20] on img "button" at bounding box center [1450, 17] width 6 height 7
click at [112, 38] on div "Logs 1" at bounding box center [124, 44] width 46 height 12
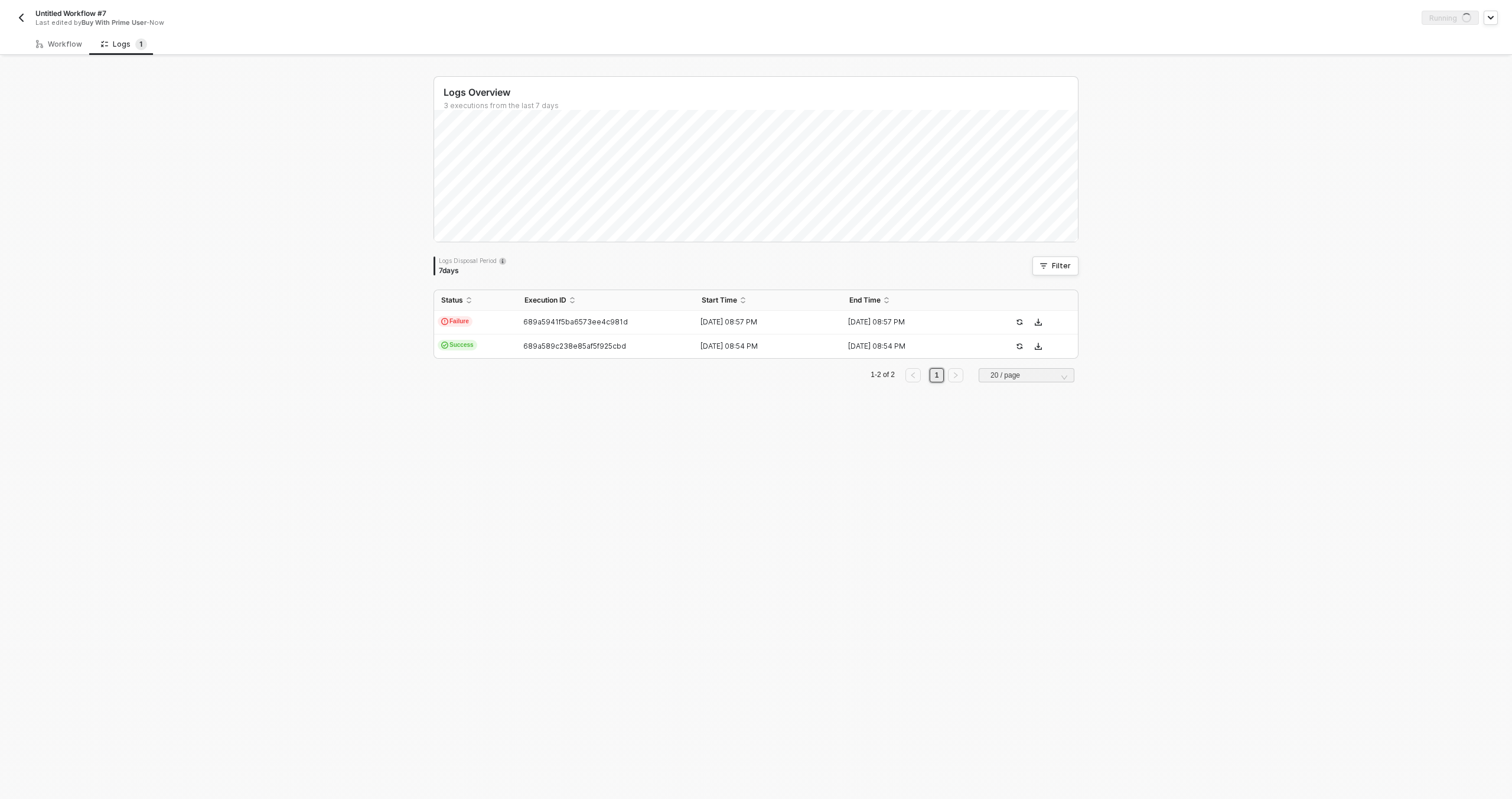
click at [344, 397] on div "Logs Overview 3 executions from the last 7 days Logs Disposal Period 7 days Fil…" at bounding box center [756, 428] width 1512 height 742
click at [55, 44] on div "Workflow" at bounding box center [59, 44] width 46 height 10
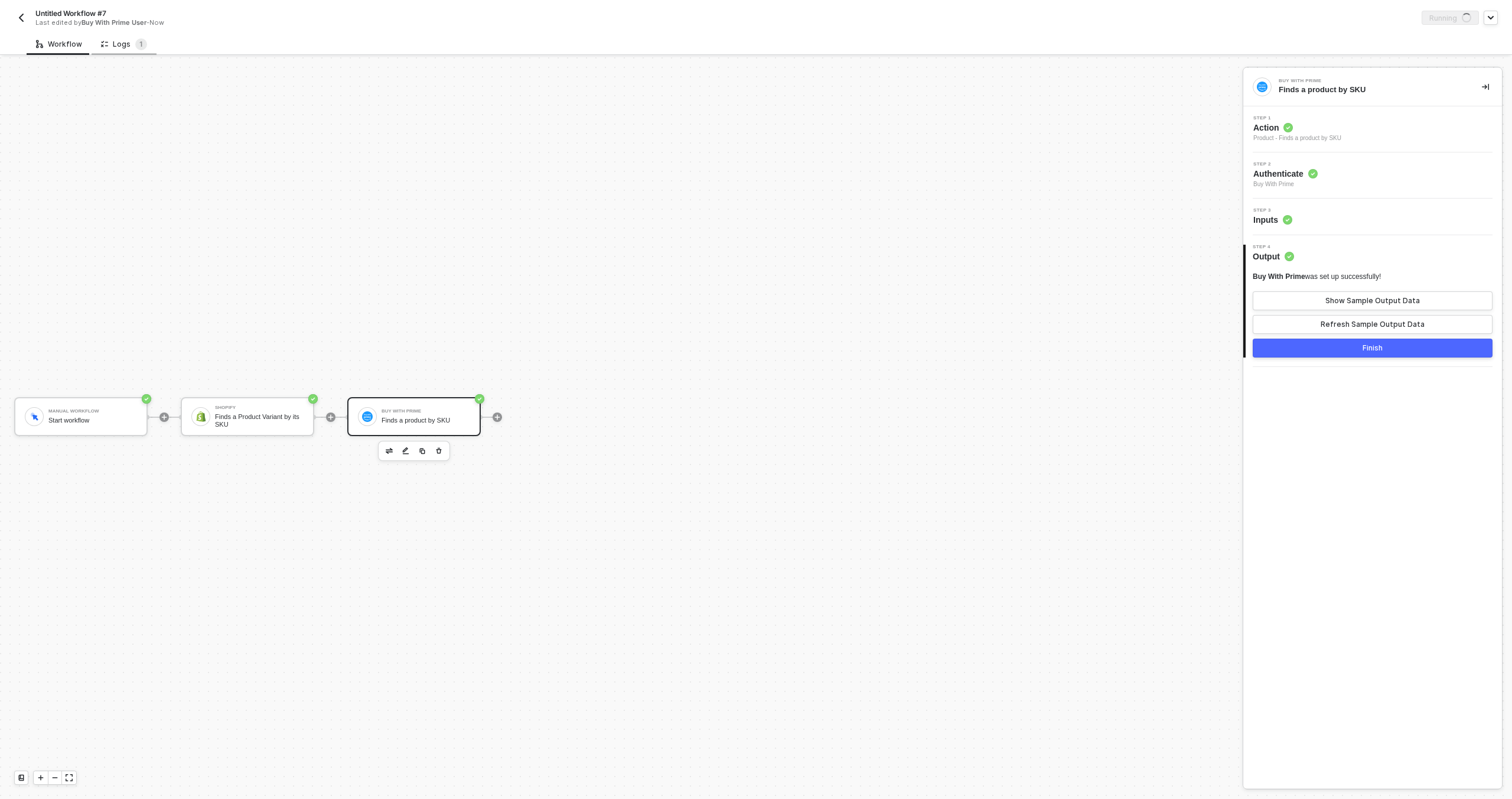
click at [120, 44] on div "Logs 1" at bounding box center [124, 44] width 46 height 12
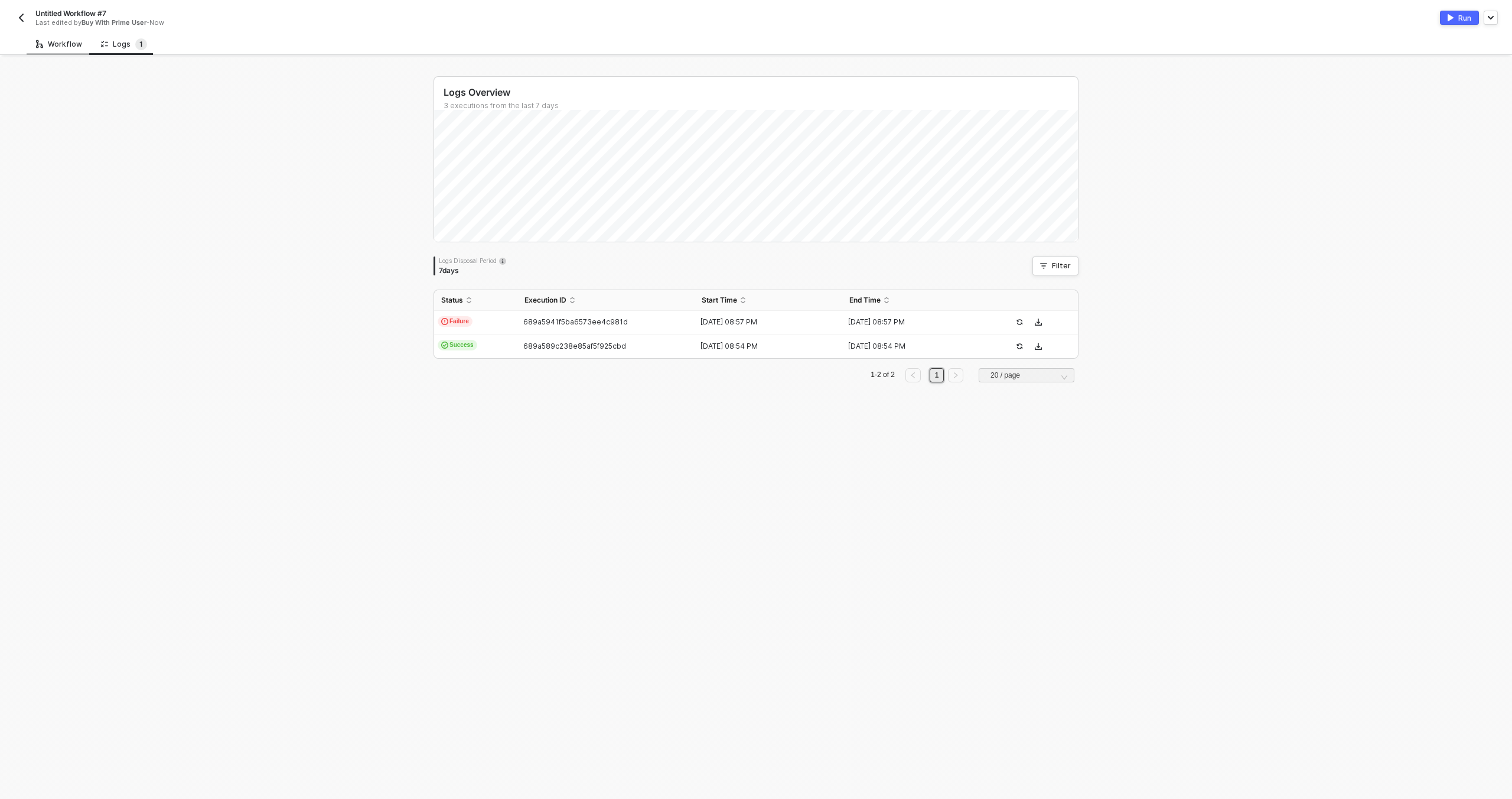
click at [67, 48] on div "Workflow" at bounding box center [59, 44] width 46 height 10
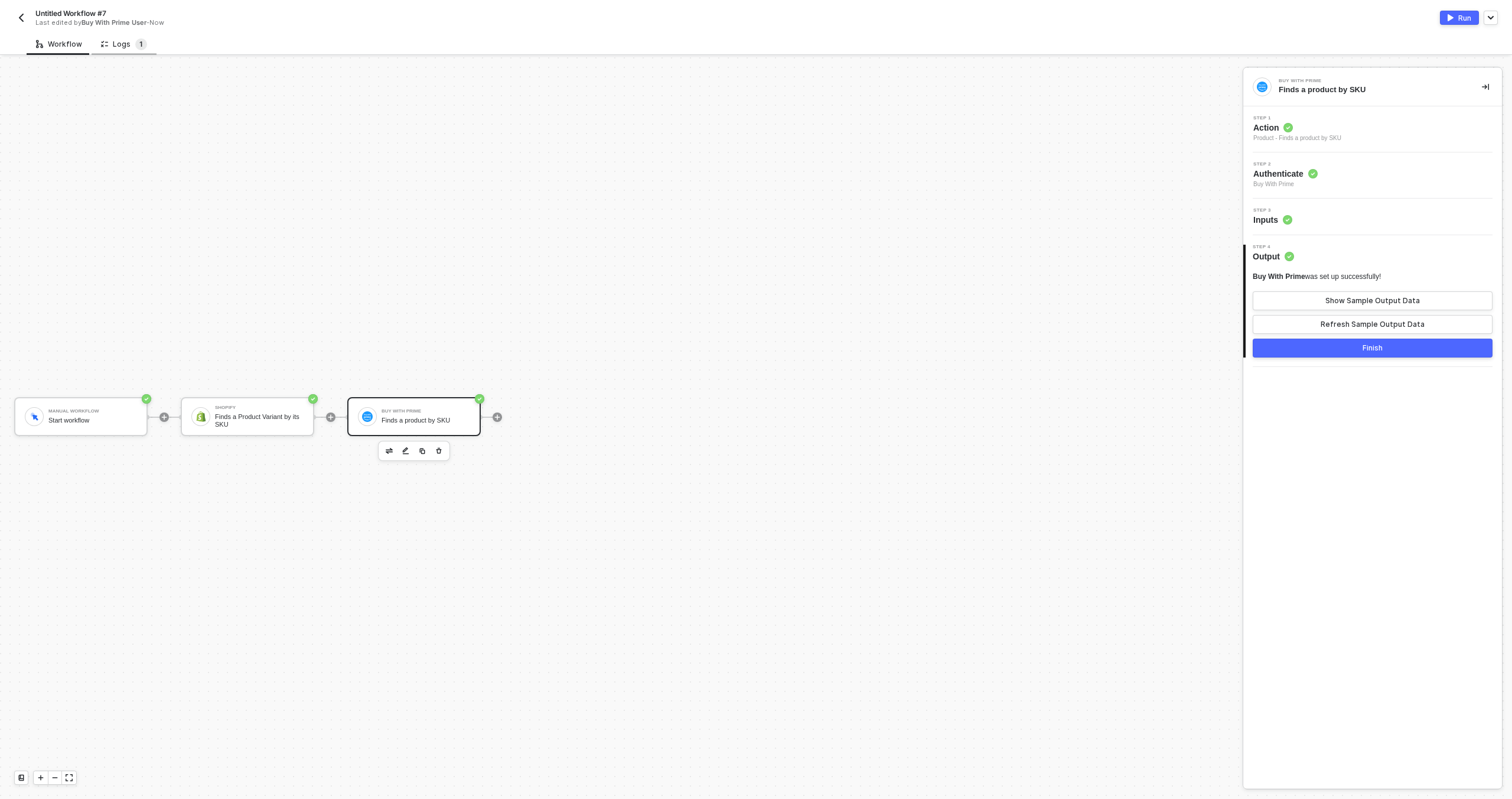
click at [135, 47] on span "1" at bounding box center [141, 44] width 12 height 12
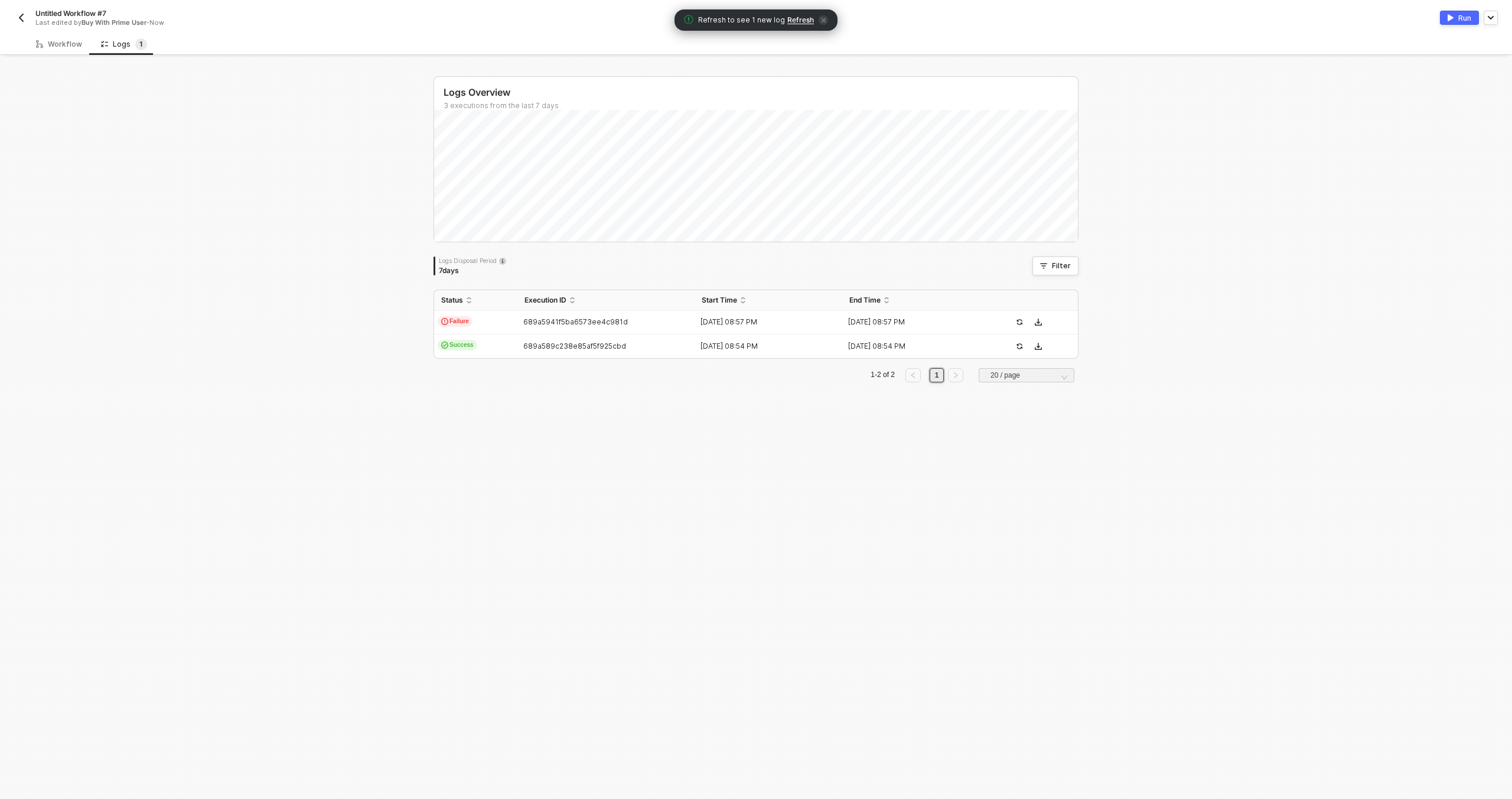
click at [799, 21] on span "Refresh" at bounding box center [800, 20] width 26 height 10
click at [638, 315] on td "689a5959e5900fe417e26565" at bounding box center [606, 323] width 177 height 24
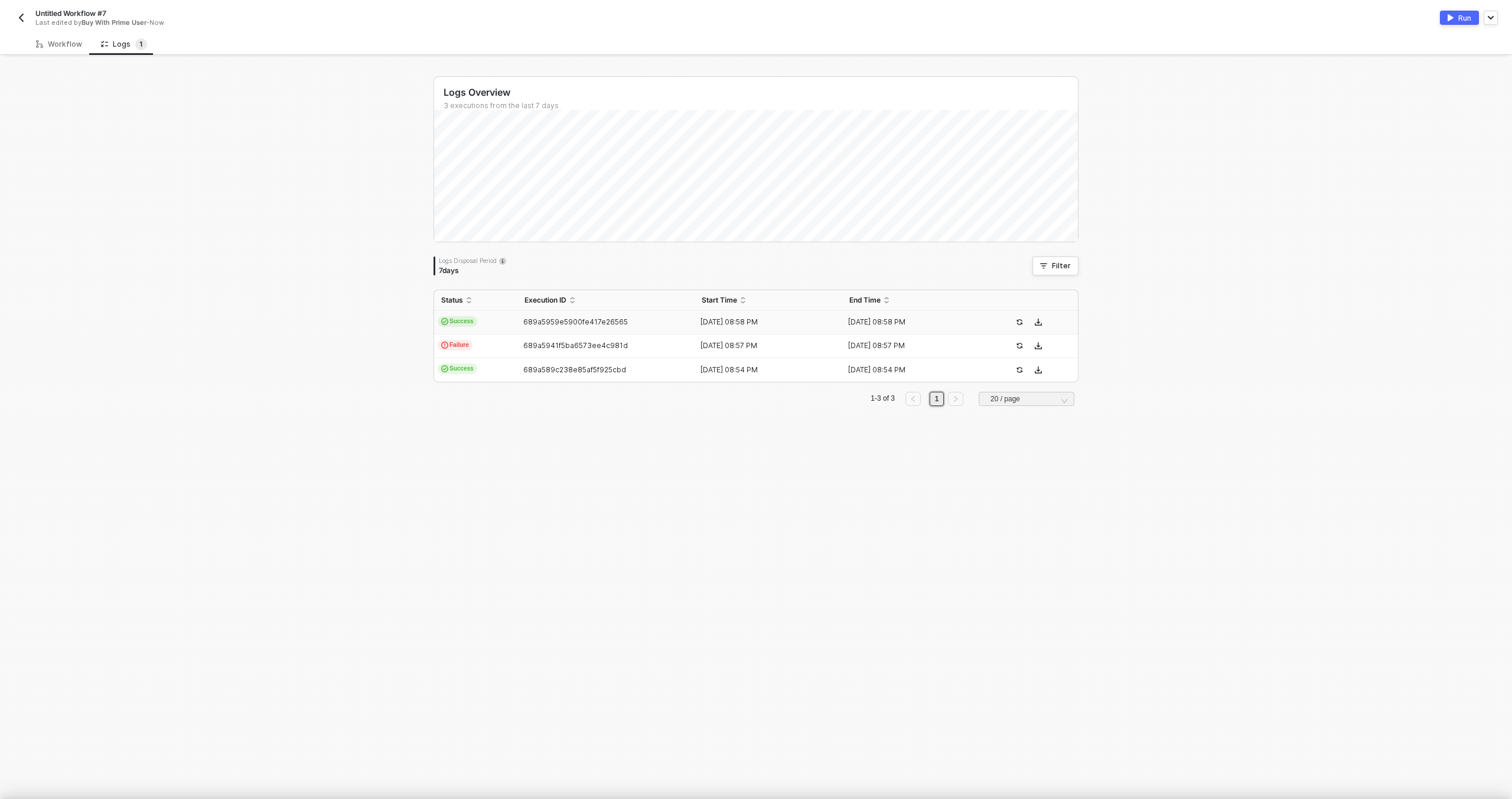
scroll to position [32, 0]
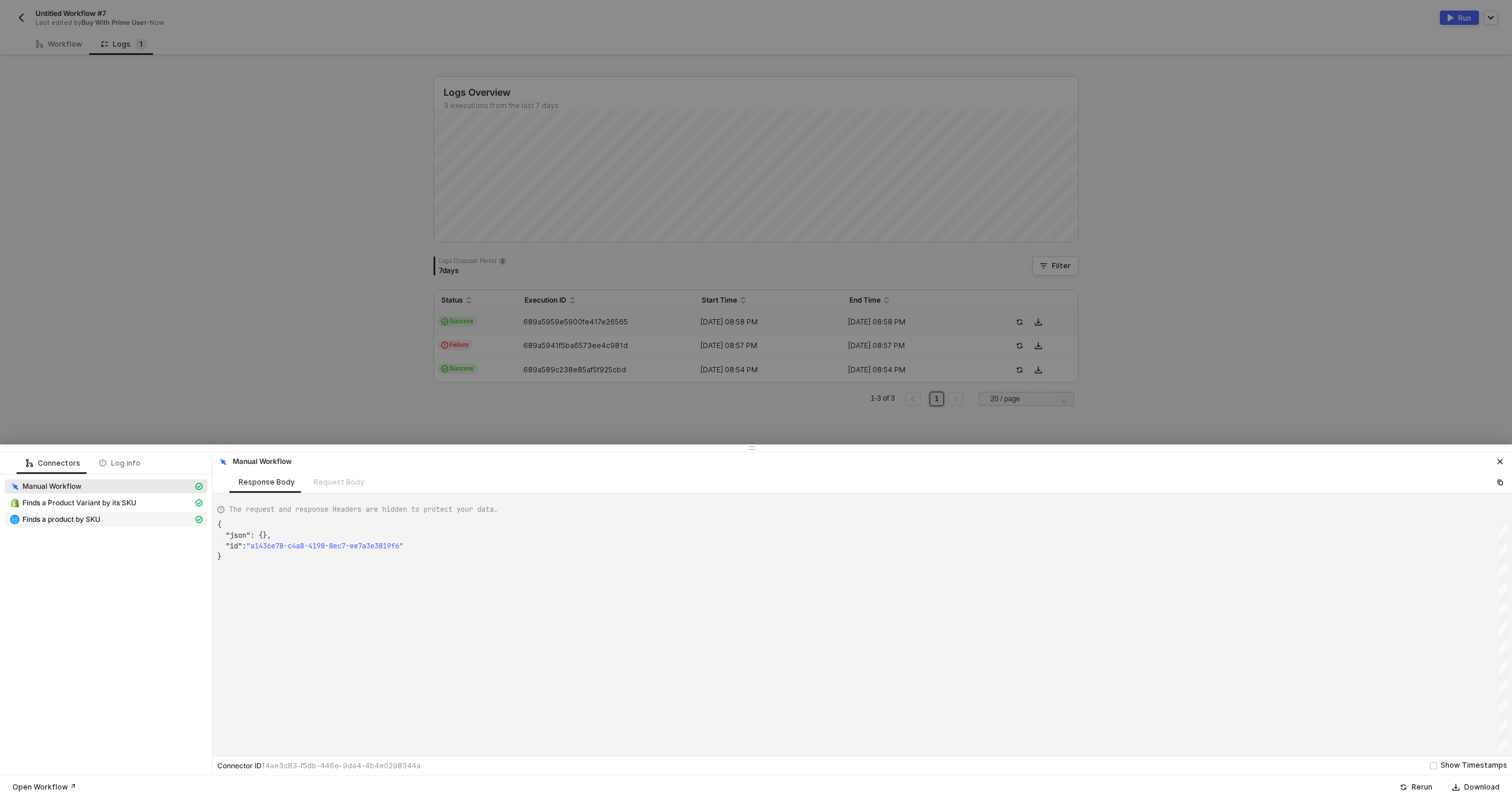
click at [111, 514] on div "Finds a product by SKU" at bounding box center [101, 519] width 183 height 10
click at [102, 501] on span "Finds a Product Variant by its SKU" at bounding box center [79, 503] width 114 height 10
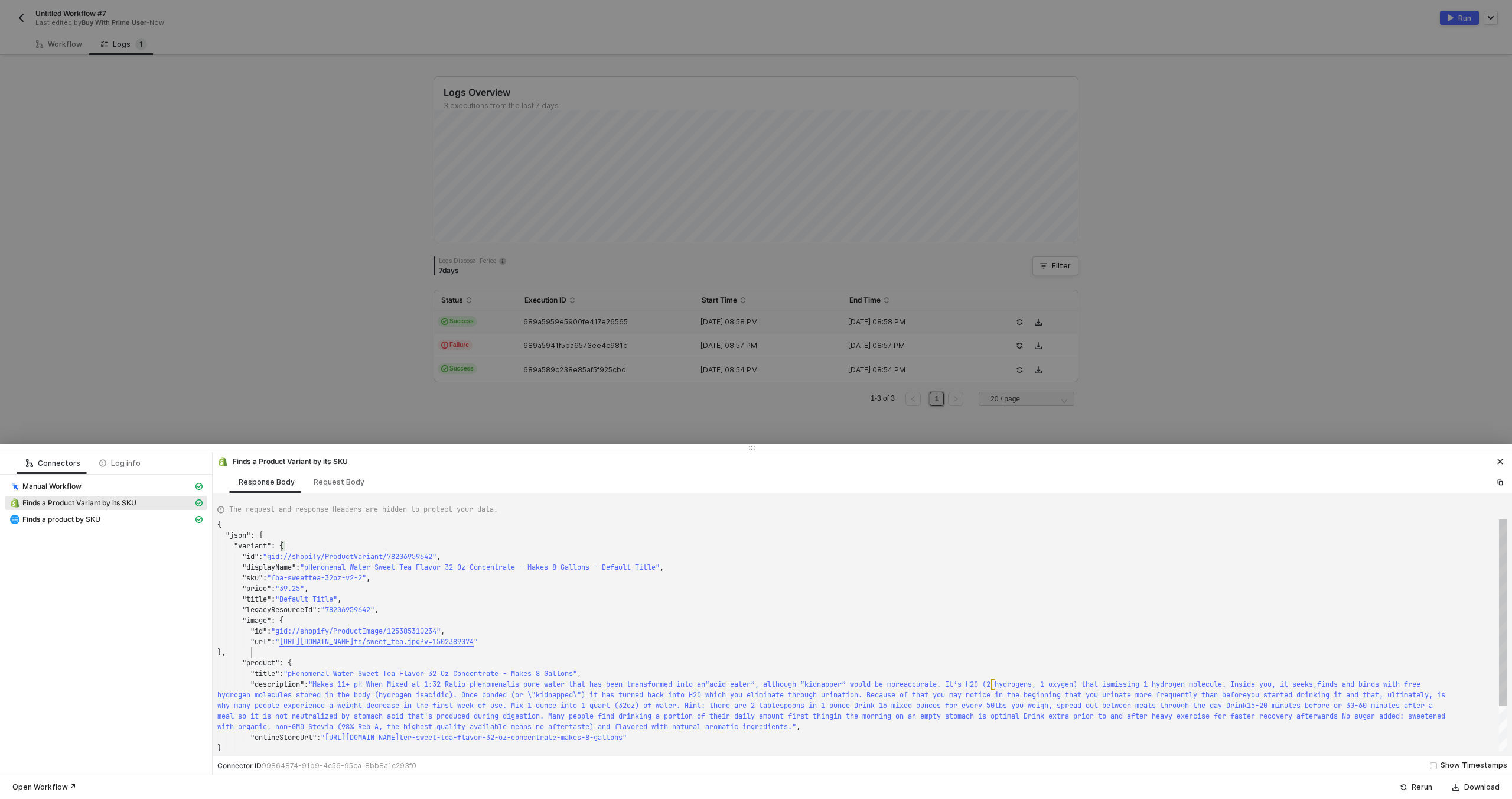
click at [494, 654] on div "}," at bounding box center [863, 652] width 1290 height 10
click at [146, 515] on div "Finds a product by SKU" at bounding box center [101, 519] width 183 height 10
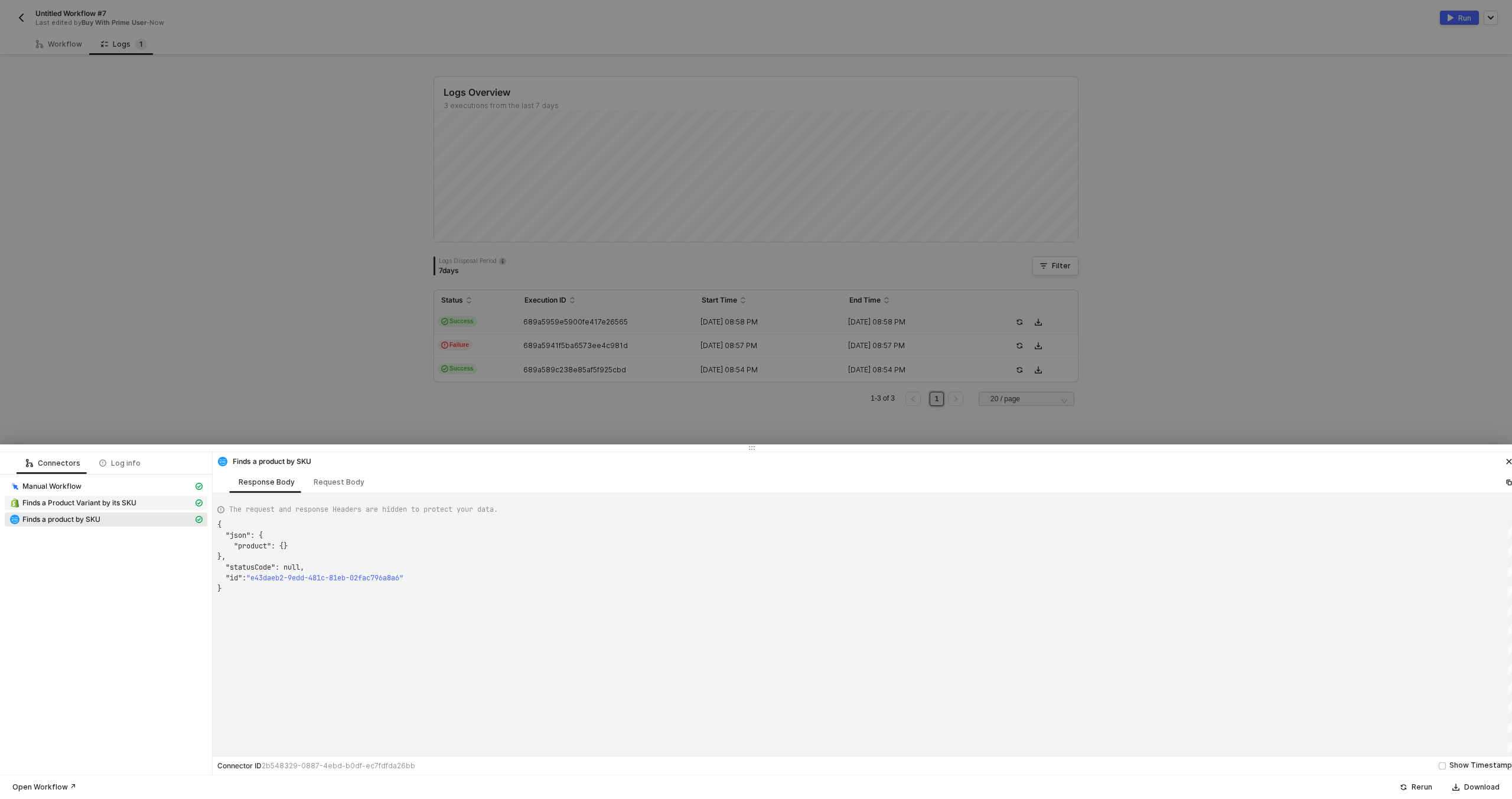
click at [147, 505] on div "Finds a Product Variant by its SKU" at bounding box center [101, 502] width 183 height 10
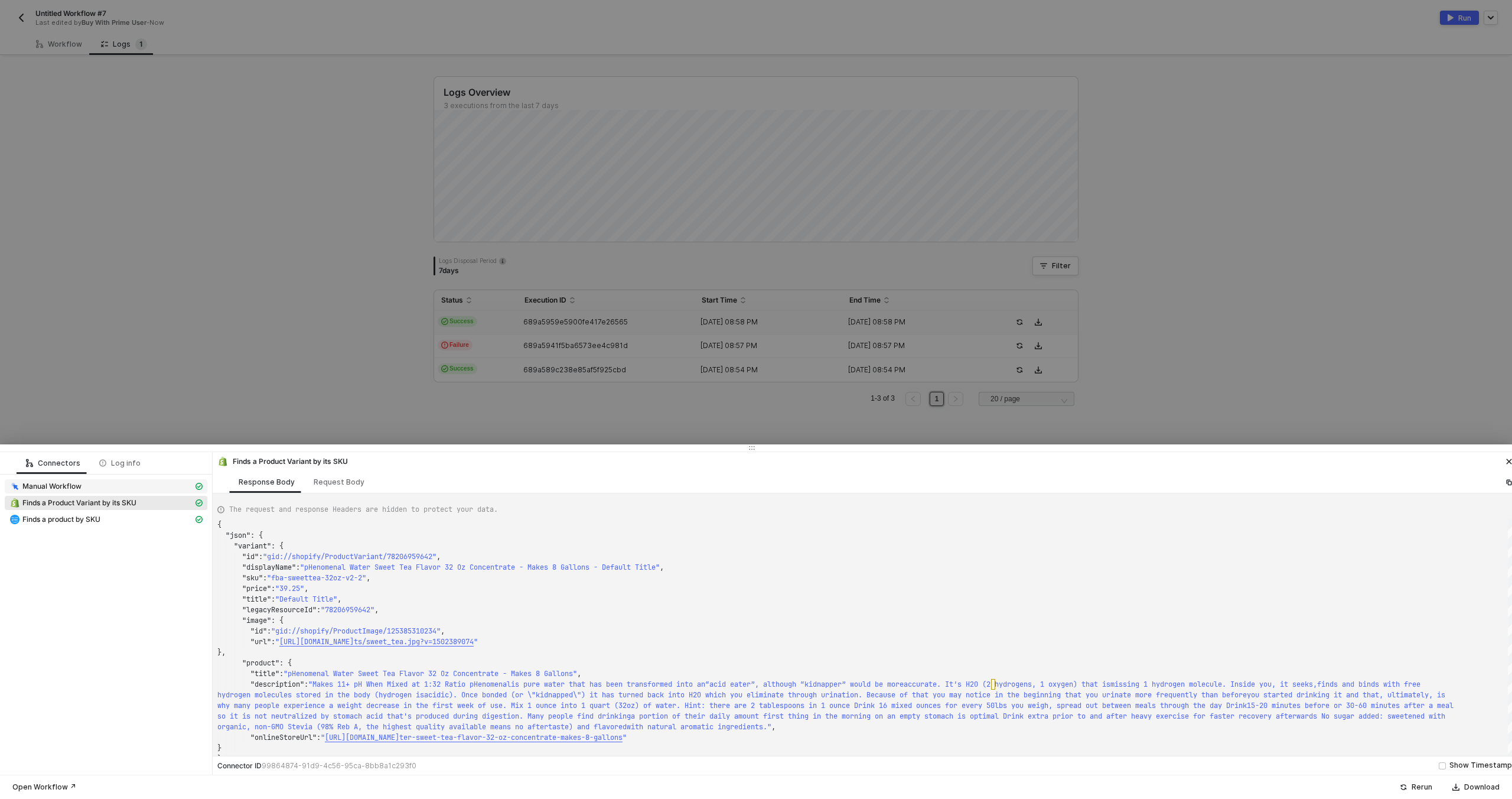
click at [118, 492] on span "Manual Workflow" at bounding box center [106, 486] width 203 height 14
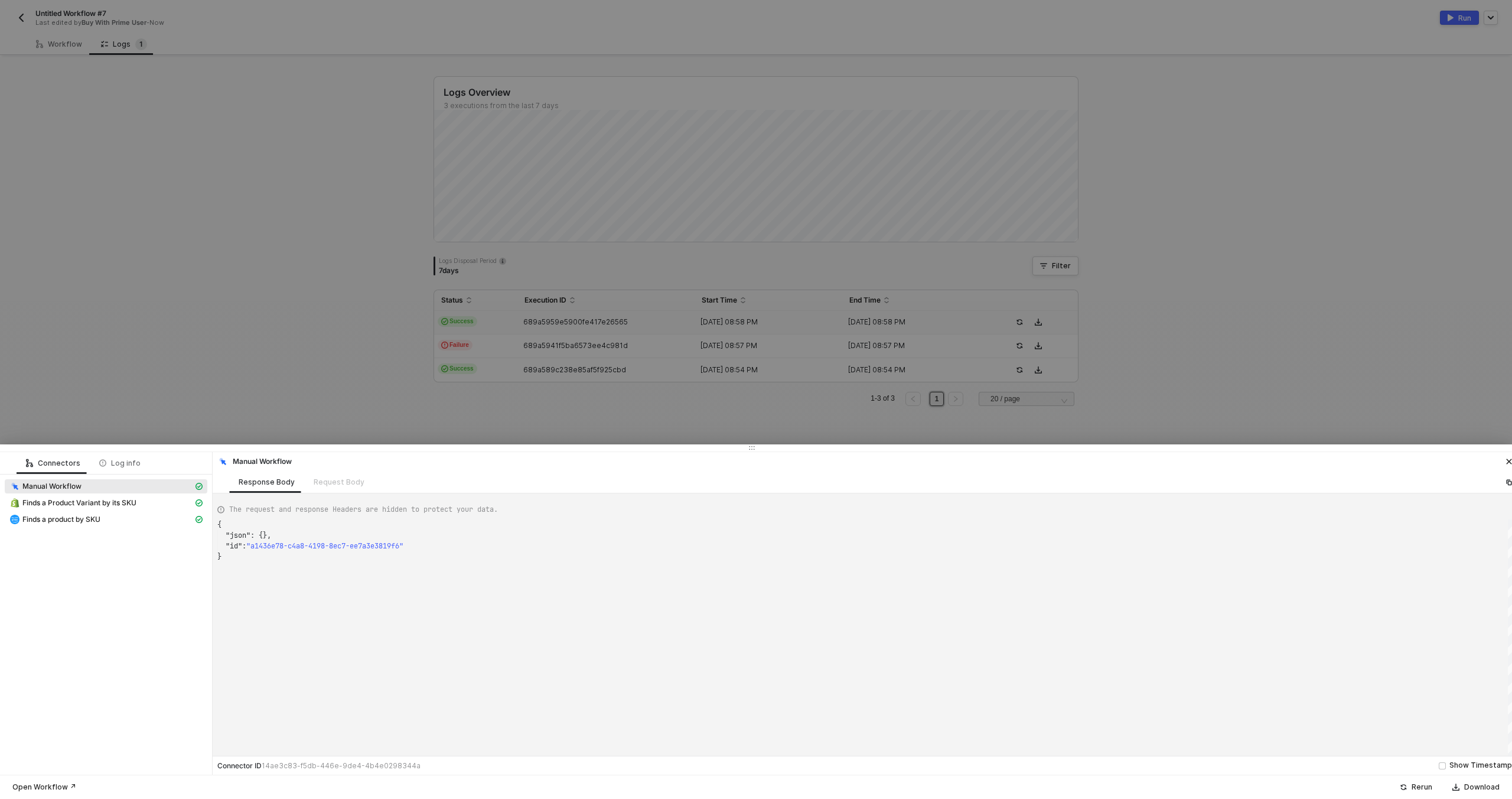
click at [123, 486] on div "Manual Workflow" at bounding box center [101, 486] width 183 height 10
click at [123, 500] on span "Finds a Product Variant by its SKU" at bounding box center [79, 503] width 114 height 10
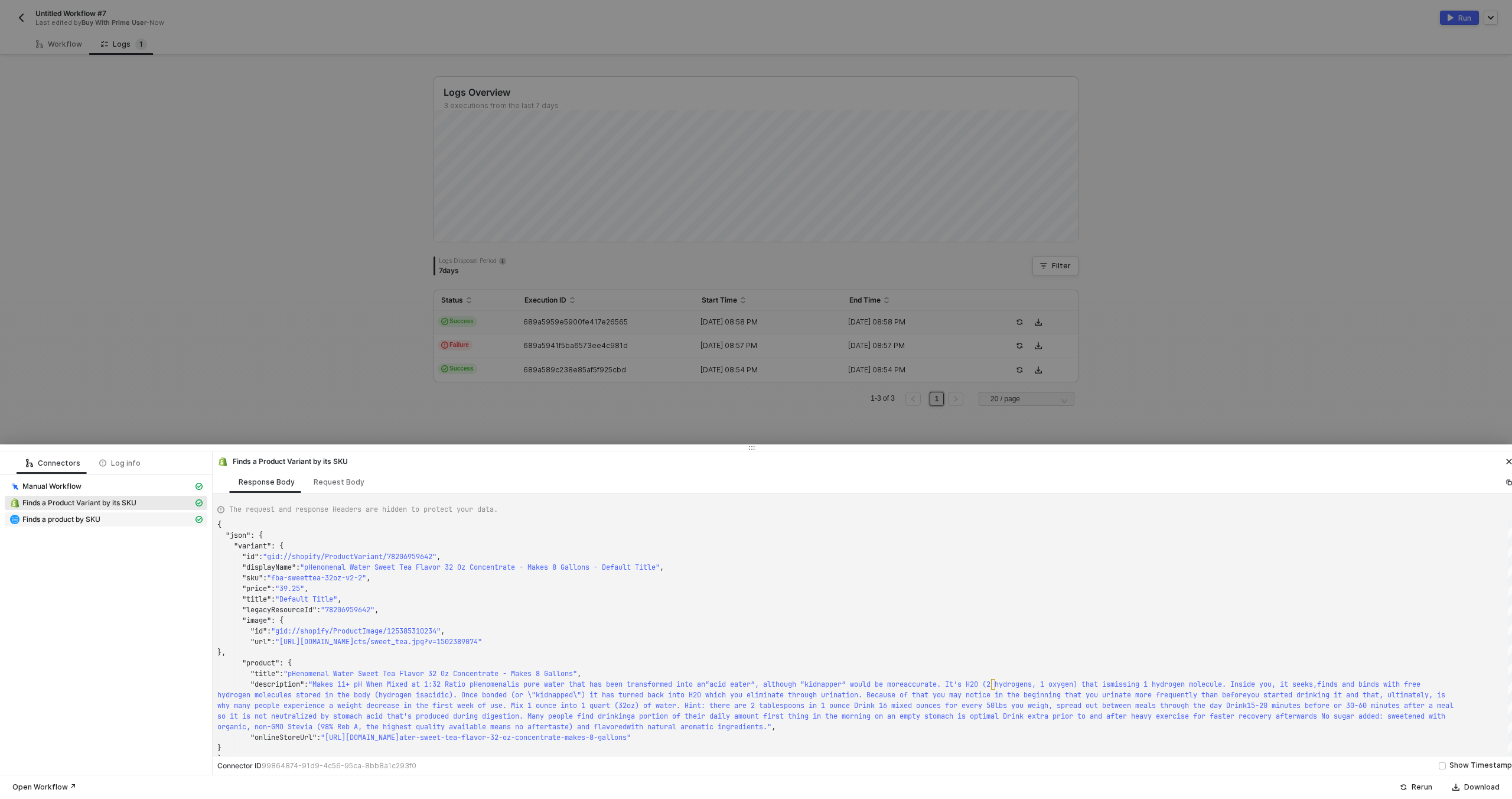
click at [123, 515] on div "Finds a product by SKU" at bounding box center [101, 519] width 183 height 10
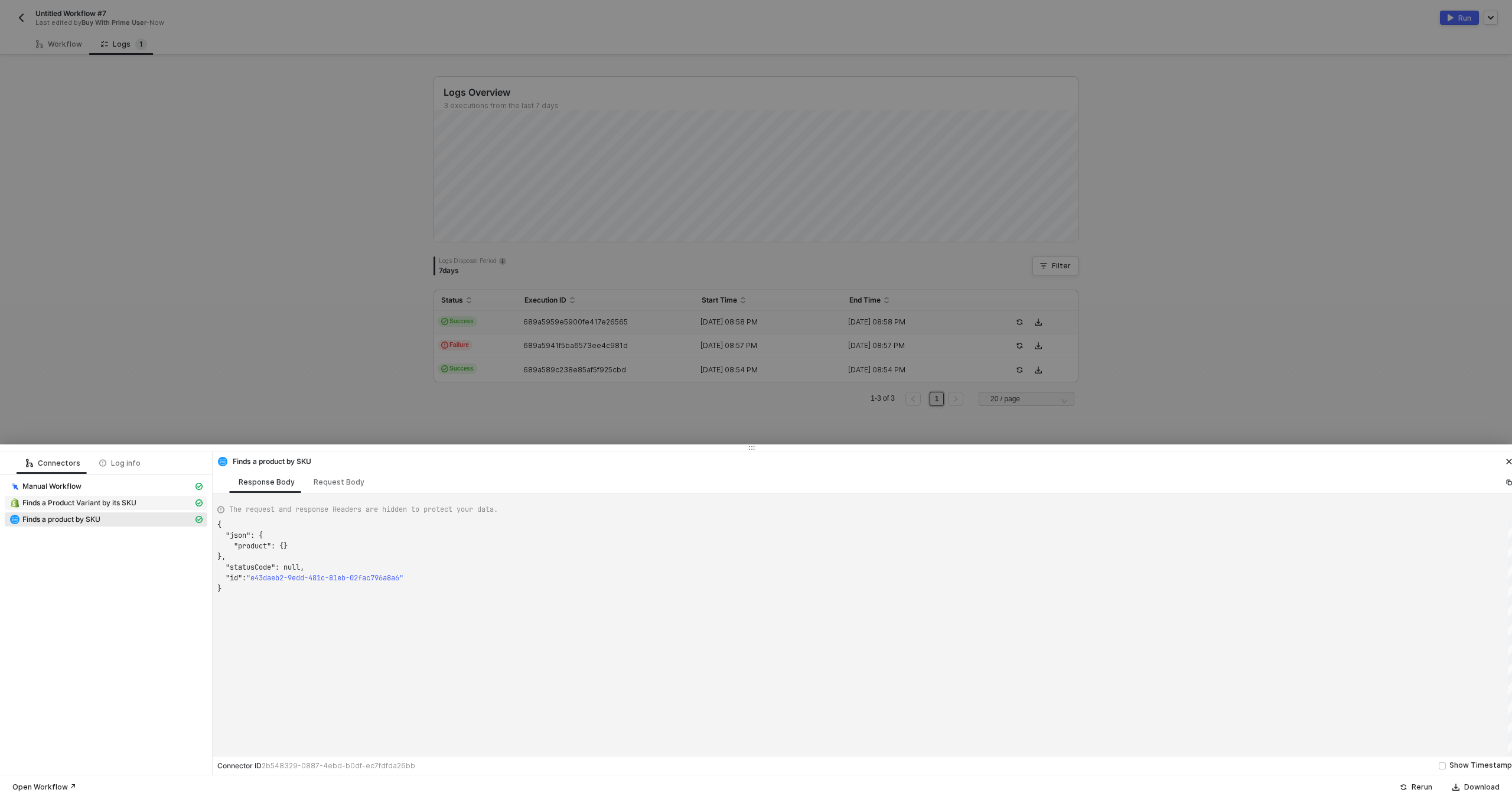
click at [127, 503] on span "Finds a Product Variant by its SKU" at bounding box center [79, 503] width 114 height 10
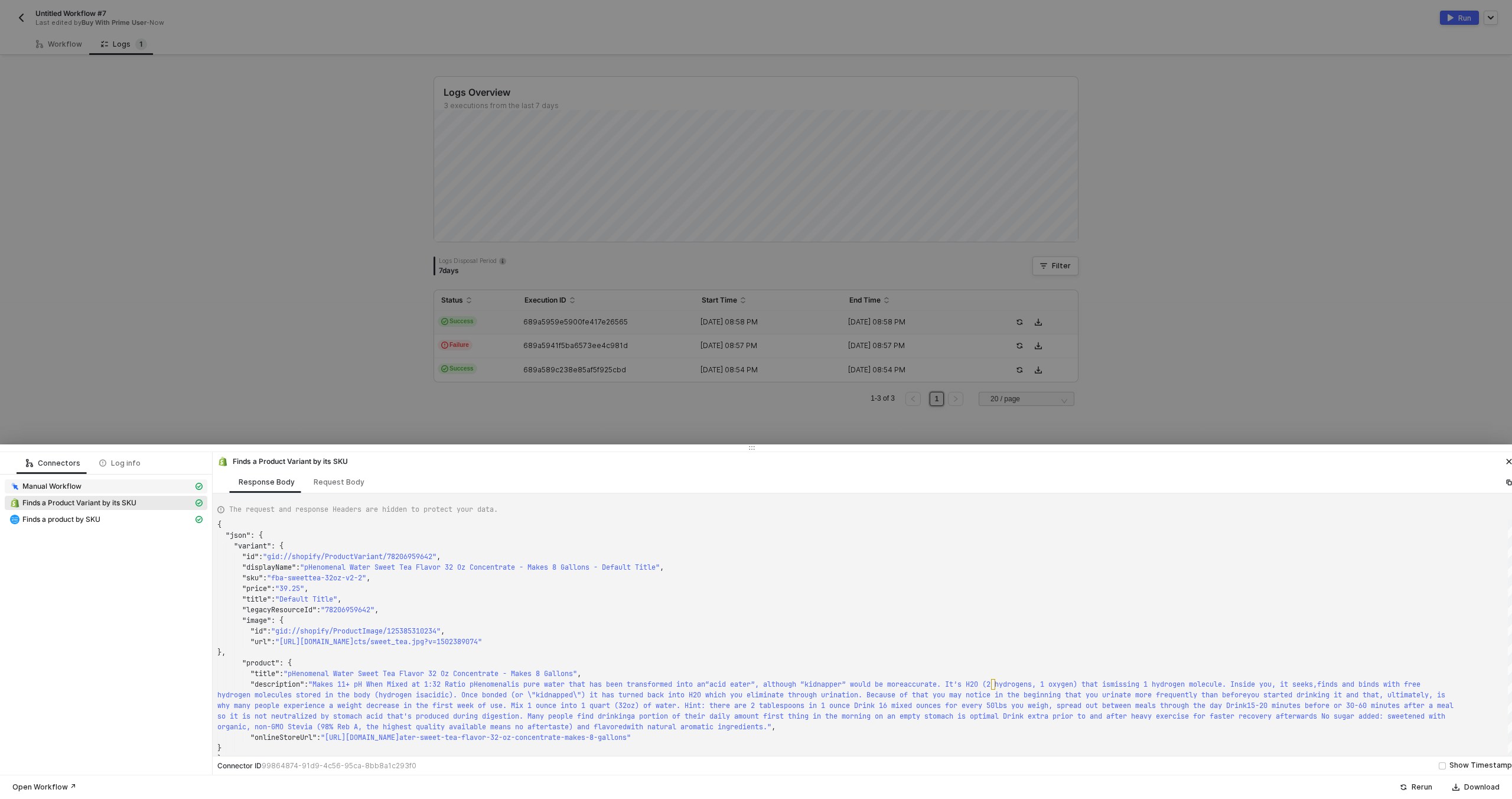
click at [134, 484] on div "Manual Workflow" at bounding box center [101, 486] width 183 height 10
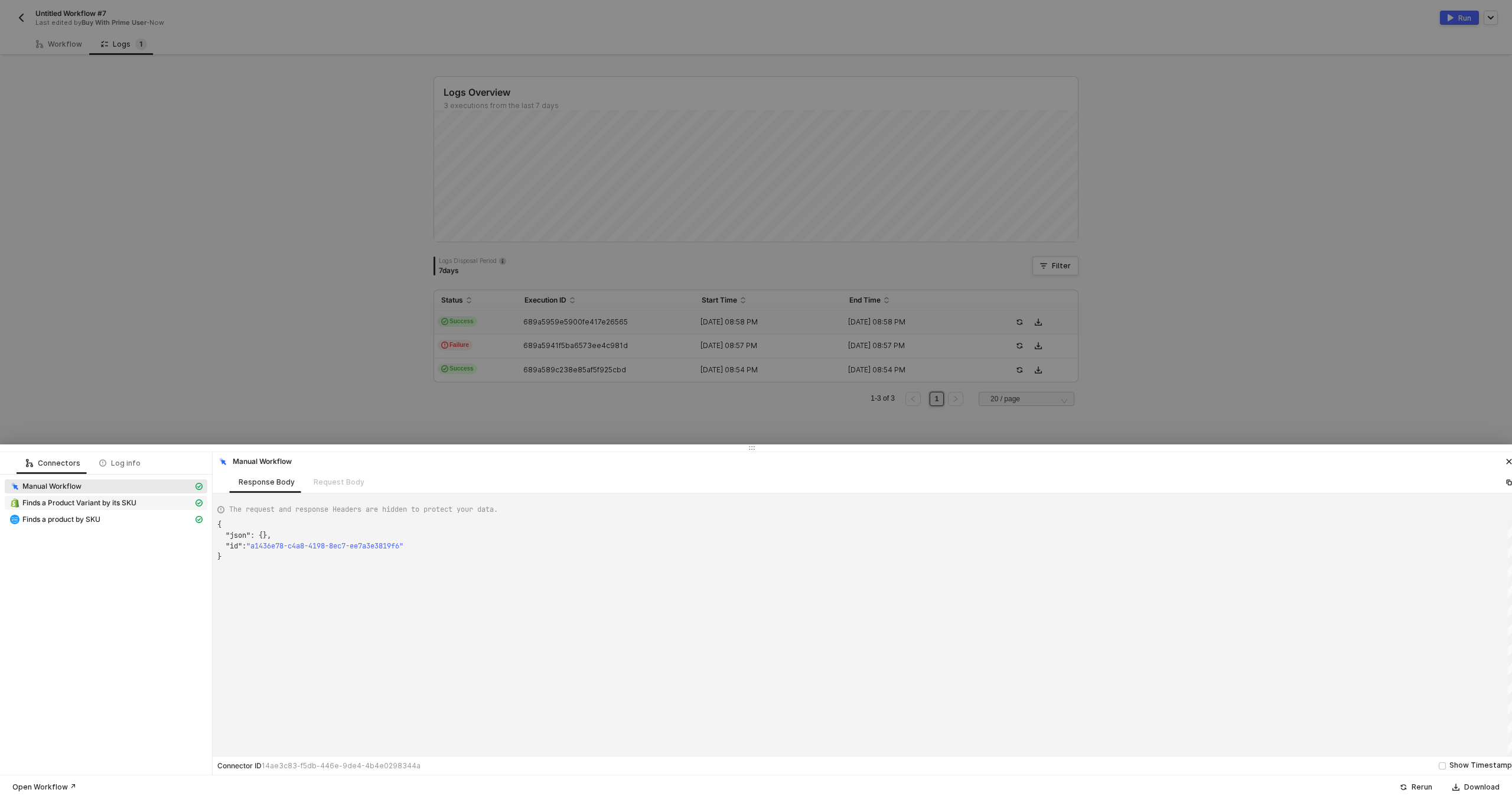
click at [131, 500] on span "Finds a Product Variant by its SKU" at bounding box center [79, 503] width 114 height 10
type textarea "{ "json": { "variant": { "id": "gid://shopify/ProductVariant/78206959642", "dis…"
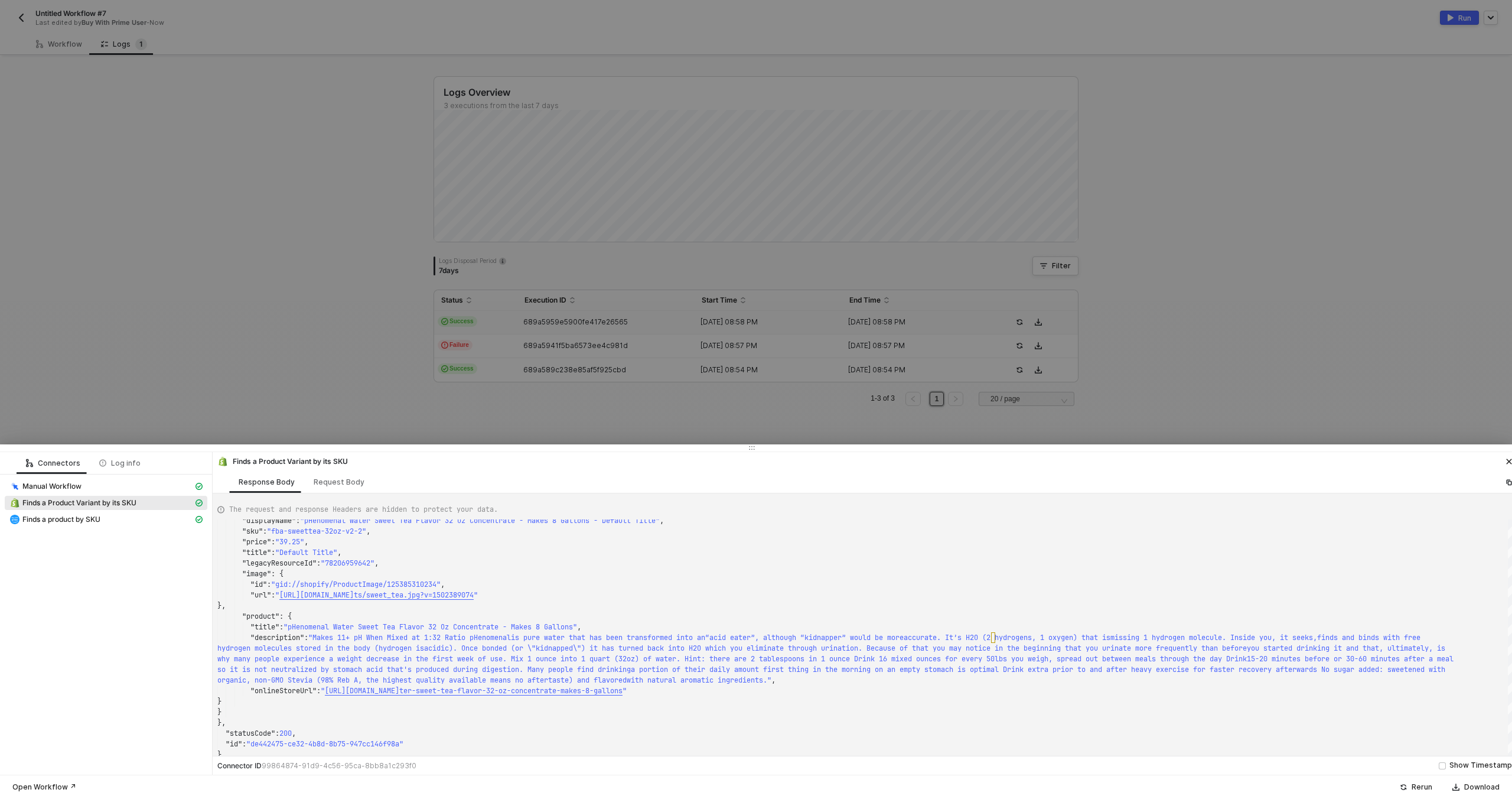
drag, startPoint x: 135, startPoint y: 41, endPoint x: 77, endPoint y: 27, distance: 59.7
click at [135, 41] on div at bounding box center [756, 400] width 1512 height 799
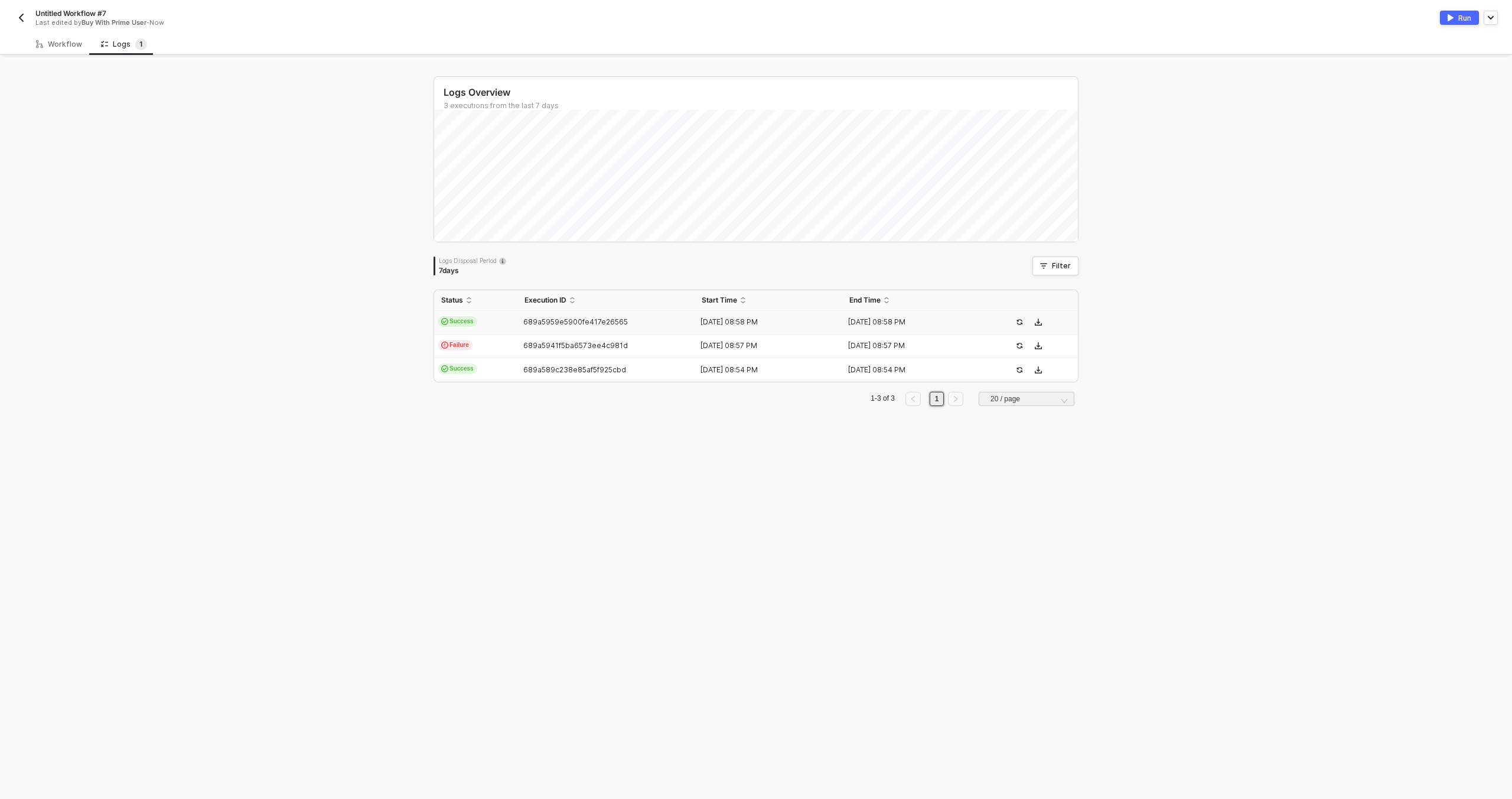
click at [17, 21] on img "button" at bounding box center [21, 18] width 10 height 10
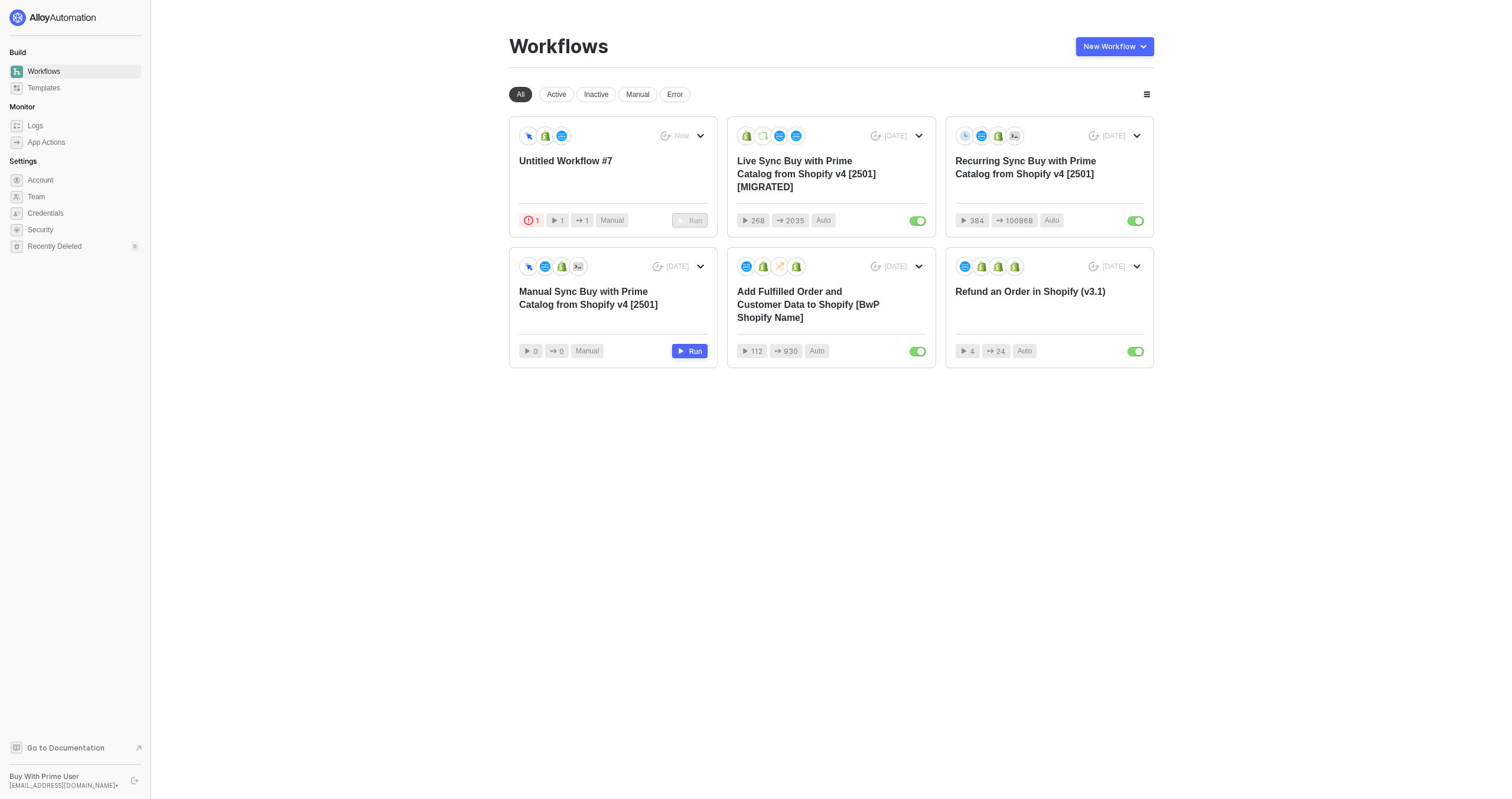
click at [973, 515] on div "You need to expand your browser window or switch to a computer with a bigger sc…" at bounding box center [831, 400] width 674 height 799
click at [1037, 190] on div "Recurring Sync Buy with Prime Catalog from Shopify v4 [2501]" at bounding box center [1032, 174] width 151 height 39
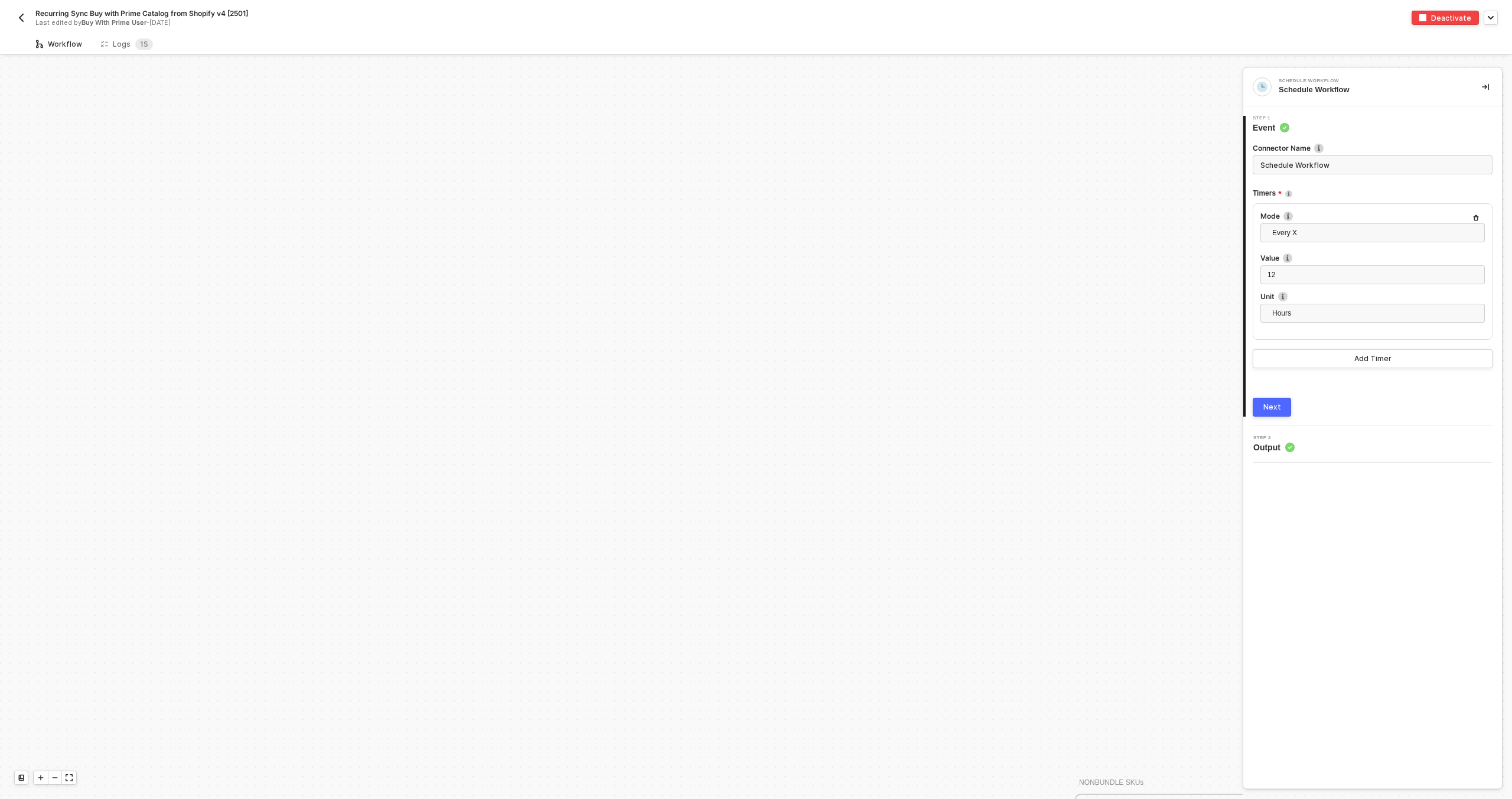
scroll to position [1265, 0]
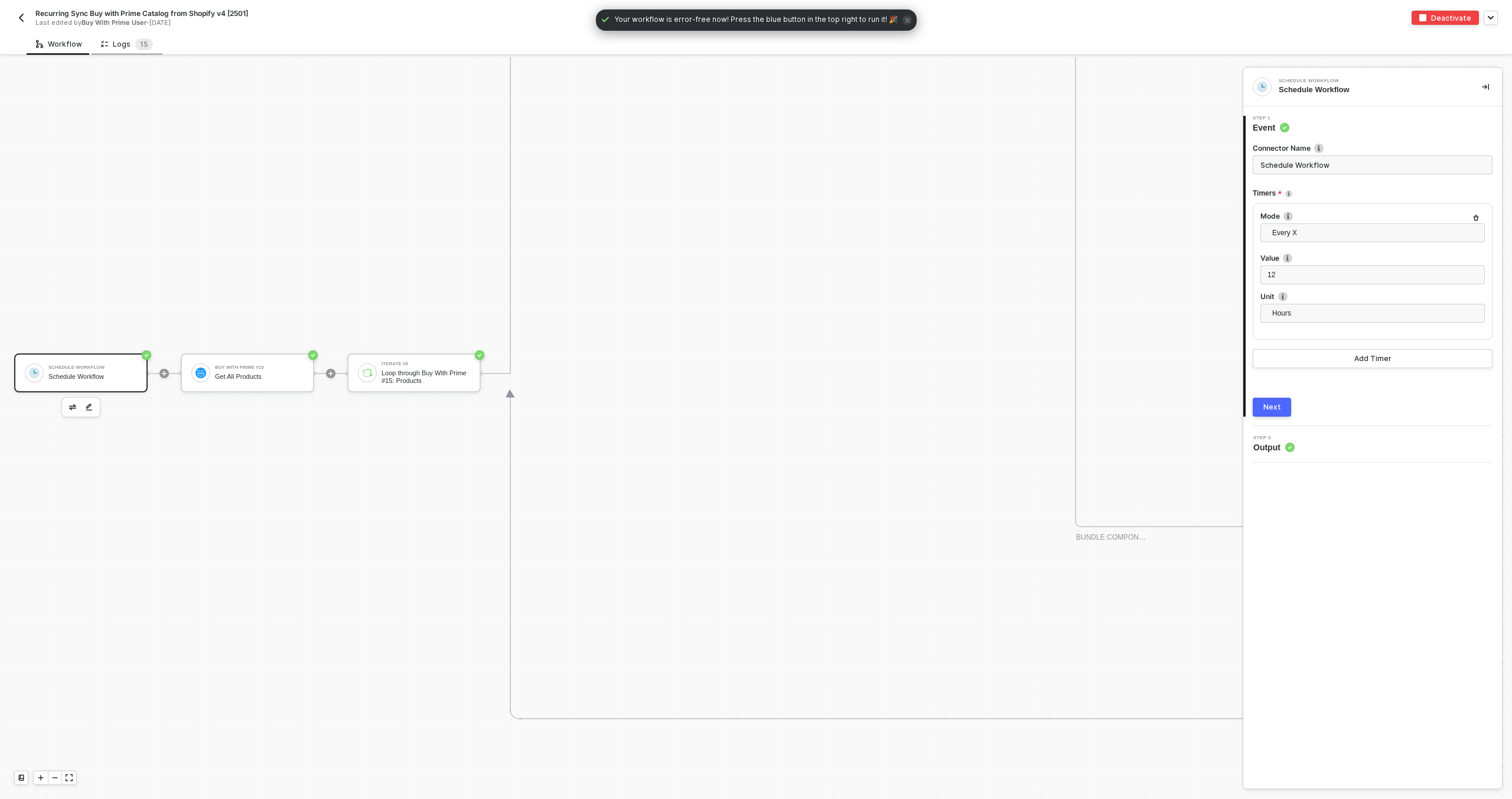
click at [150, 46] on div "Logs 1 5" at bounding box center [127, 44] width 71 height 22
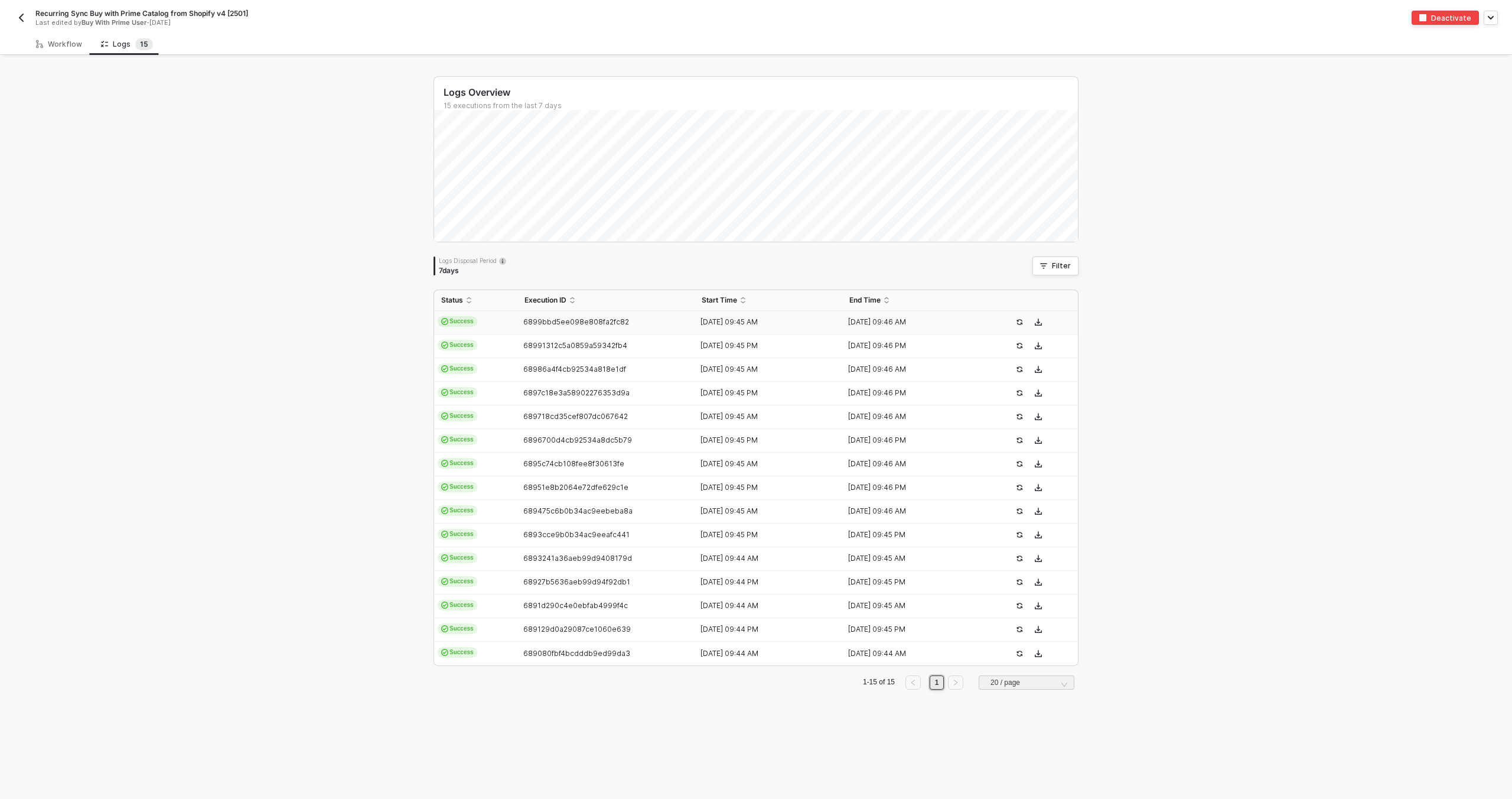
click at [494, 321] on td "Success" at bounding box center [476, 323] width 83 height 24
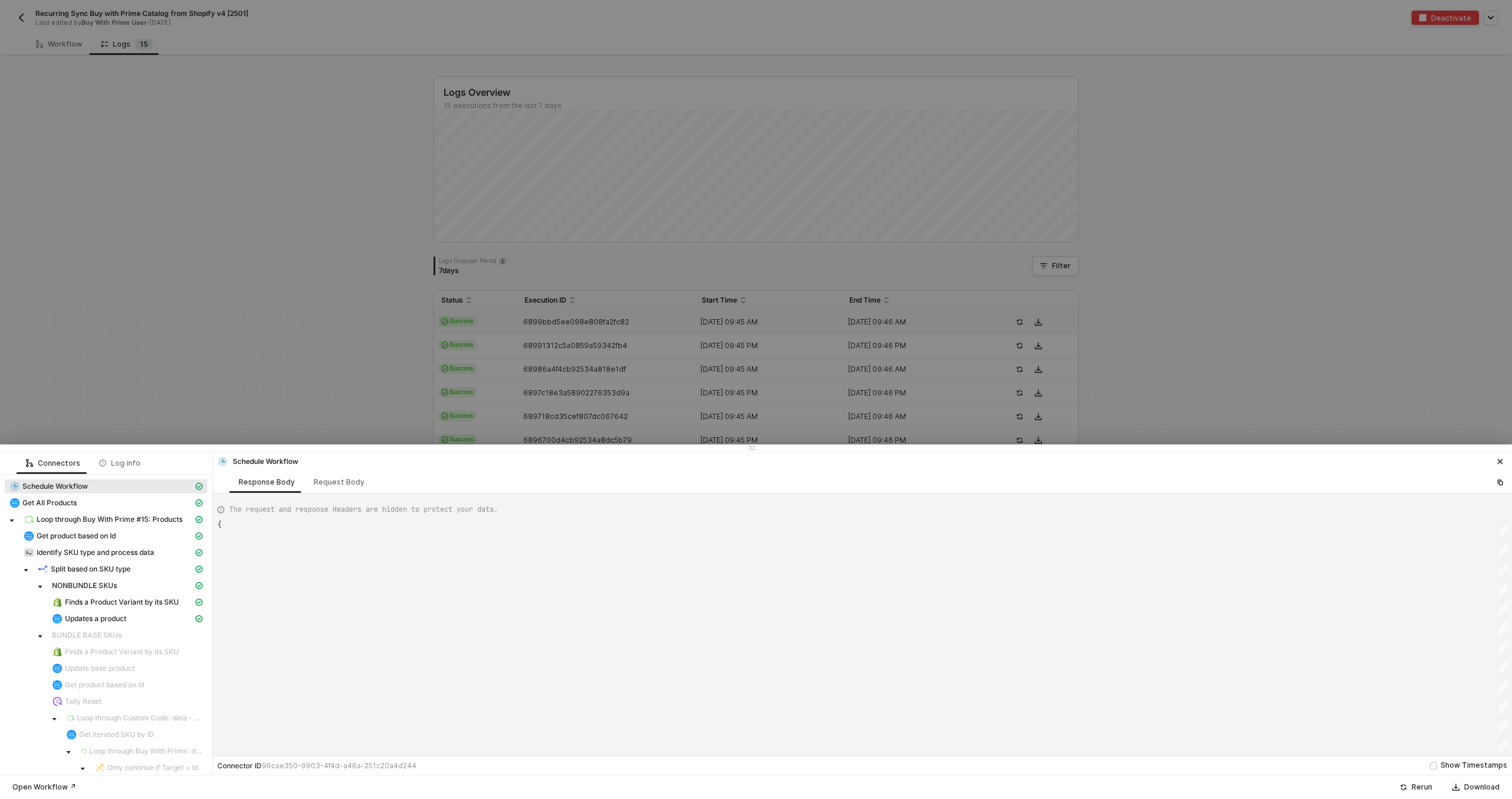
type textarea "{ "json": { "triggerDateTime": "[DATE] 9:45 AM" }, "id": "triggerData" }"
click at [107, 611] on span "Updates a product" at bounding box center [127, 618] width 160 height 14
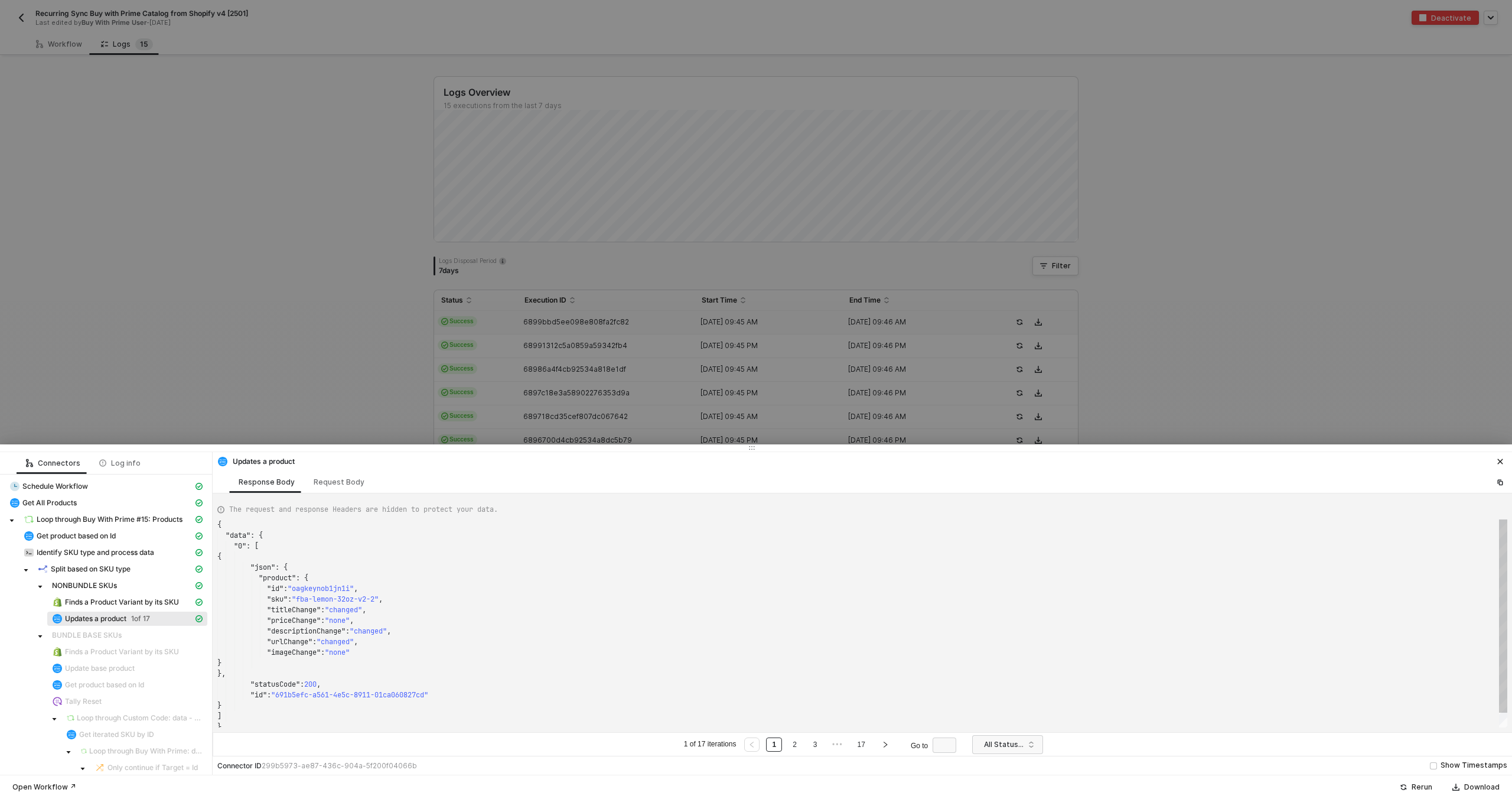
scroll to position [107, 0]
click at [55, 532] on span "Get product based on Id" at bounding box center [76, 536] width 79 height 10
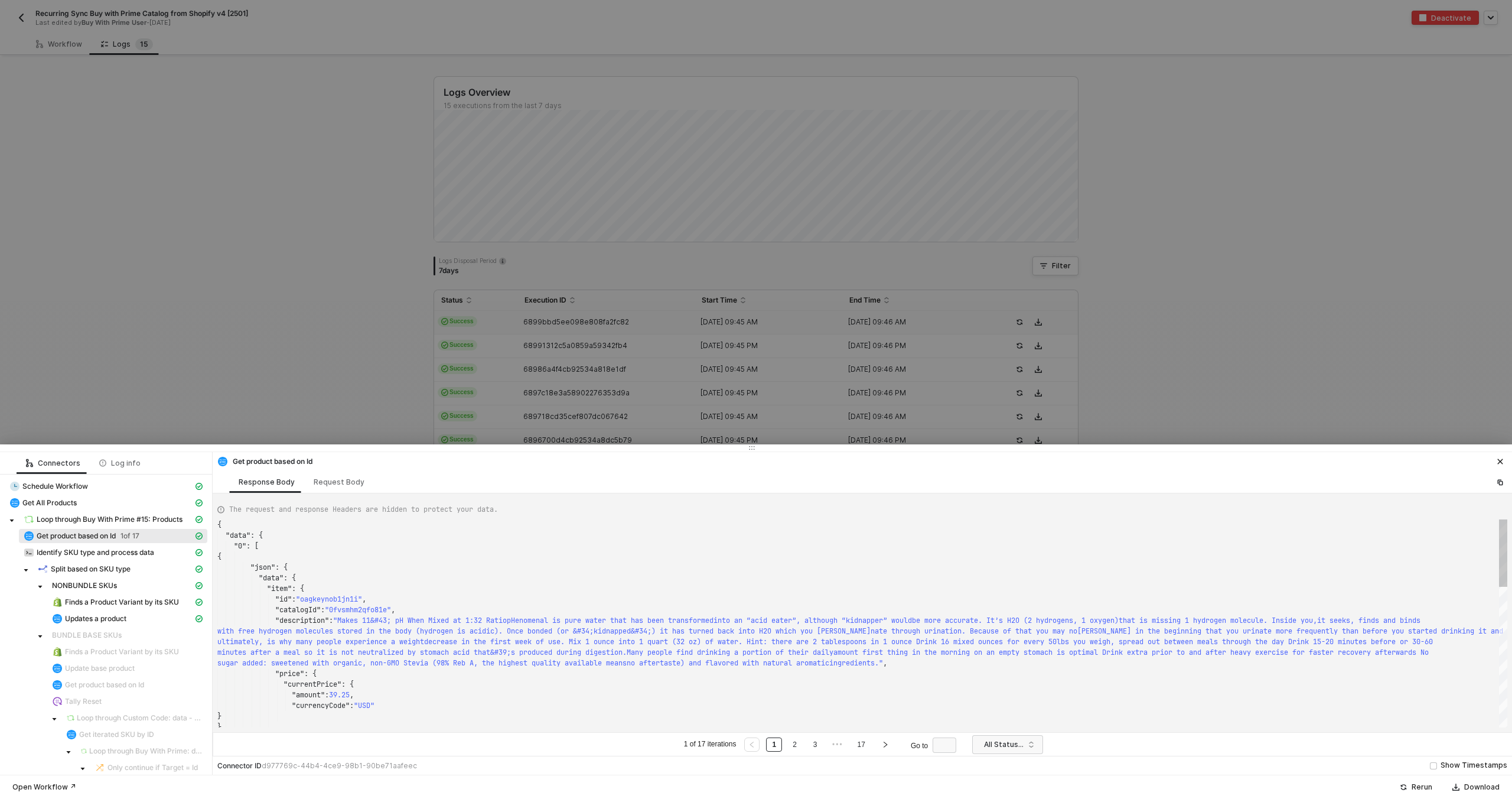
scroll to position [96, 0]
click at [338, 483] on div "Request Body" at bounding box center [339, 482] width 51 height 10
type textarea "[ { "resource": "custom", "operation": "66a8f6a07c3d41f0c8066453", "requestMeth…"
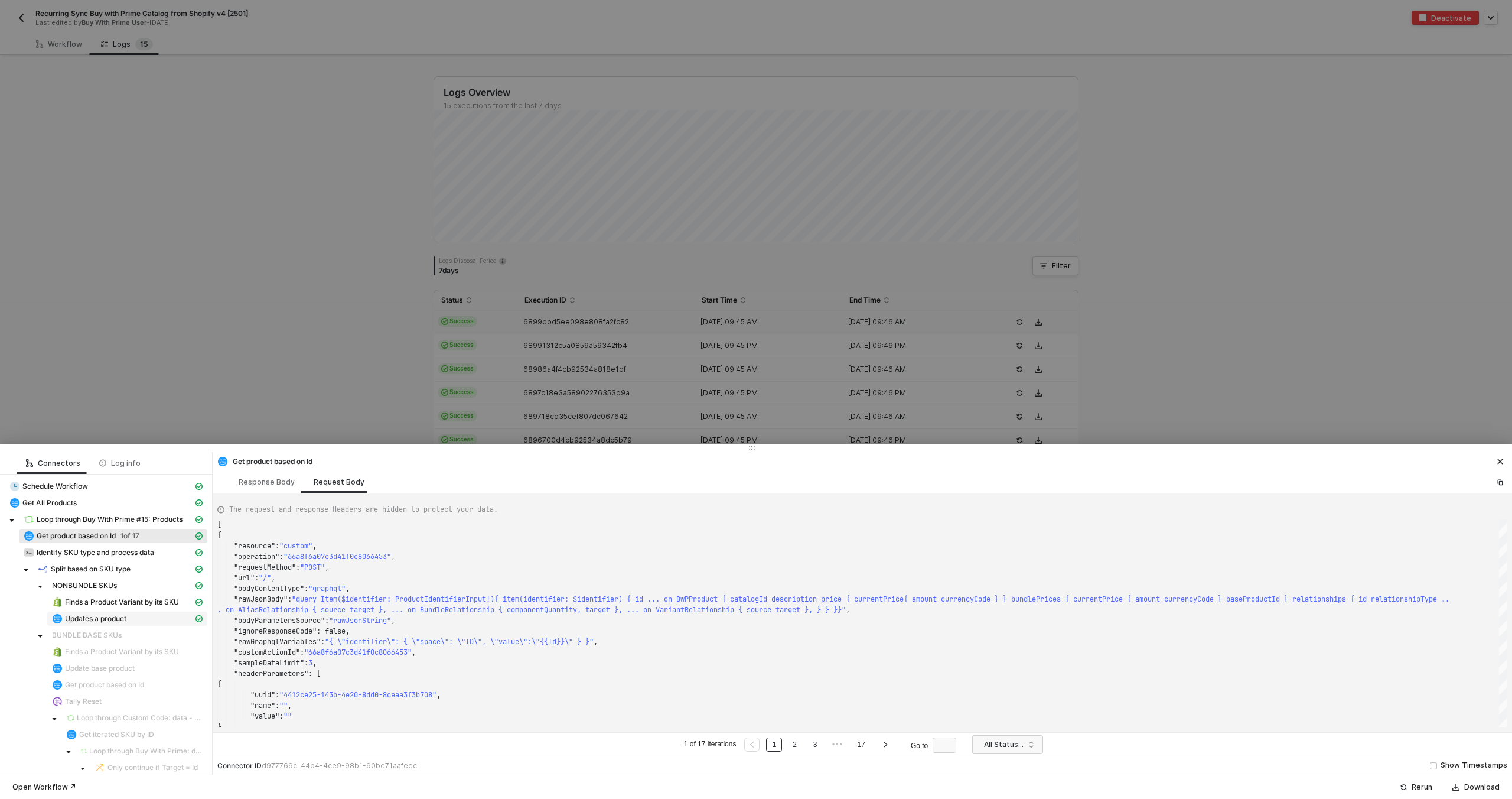
click at [127, 622] on div "Updates a product" at bounding box center [123, 618] width 141 height 10
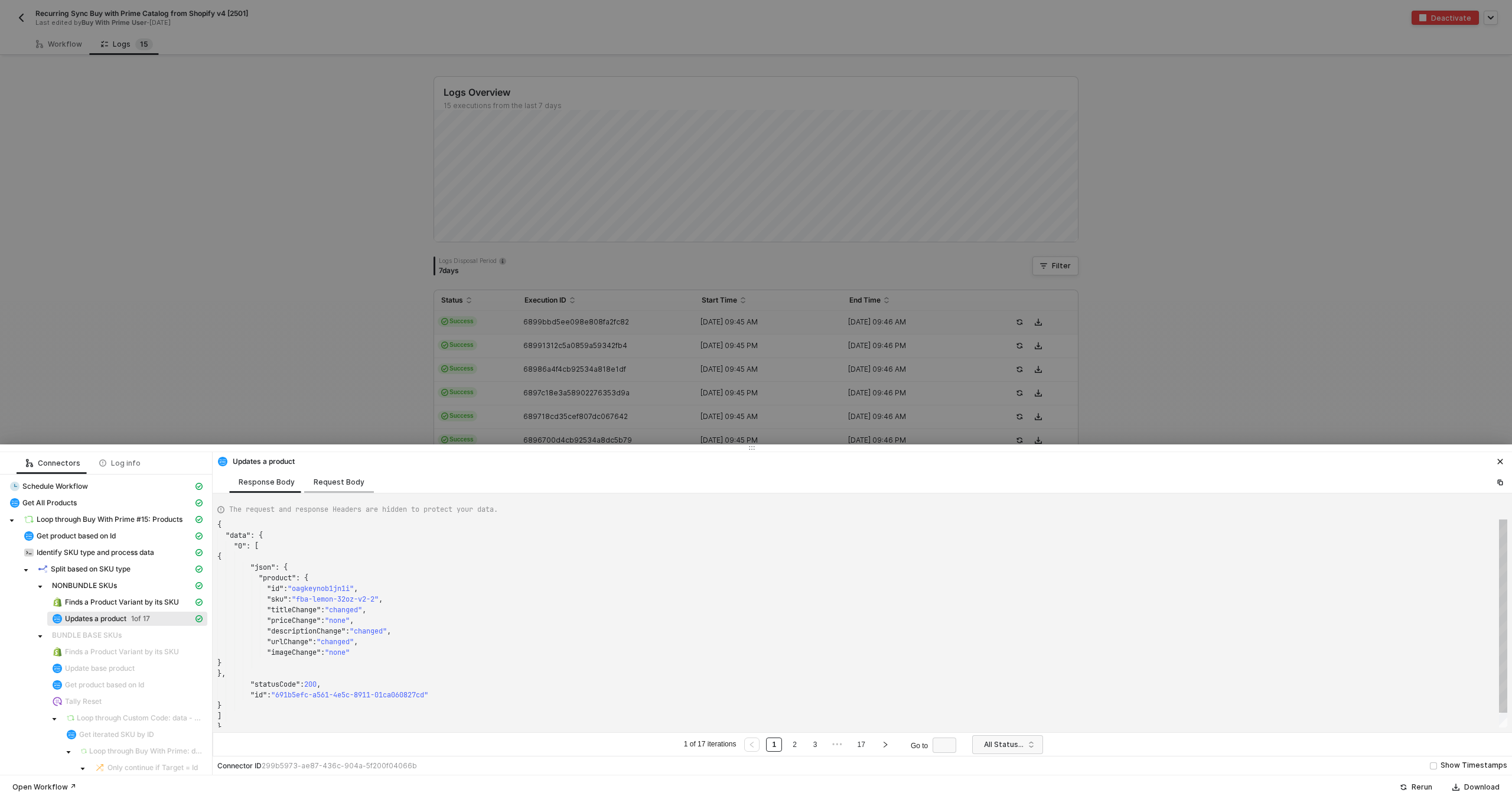
click at [343, 483] on div "Request Body" at bounding box center [339, 482] width 51 height 10
type textarea "[ { "resource": "product", "operation": "update", "sku": "fba-lemon-32oz-v2-2",…"
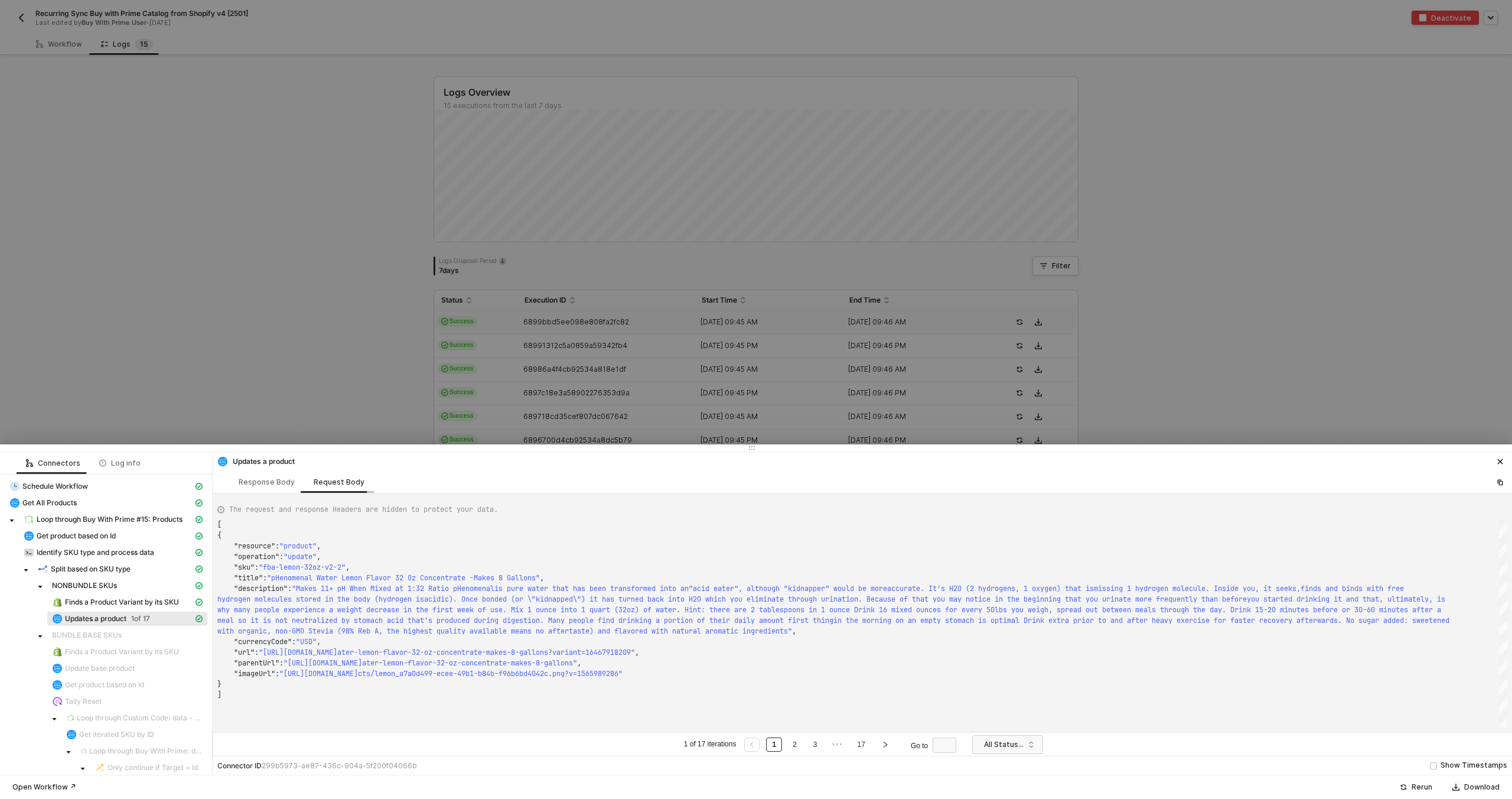
scroll to position [64, 0]
click at [801, 20] on span "Refresh" at bounding box center [801, 20] width 26 height 10
